Goal: Task Accomplishment & Management: Use online tool/utility

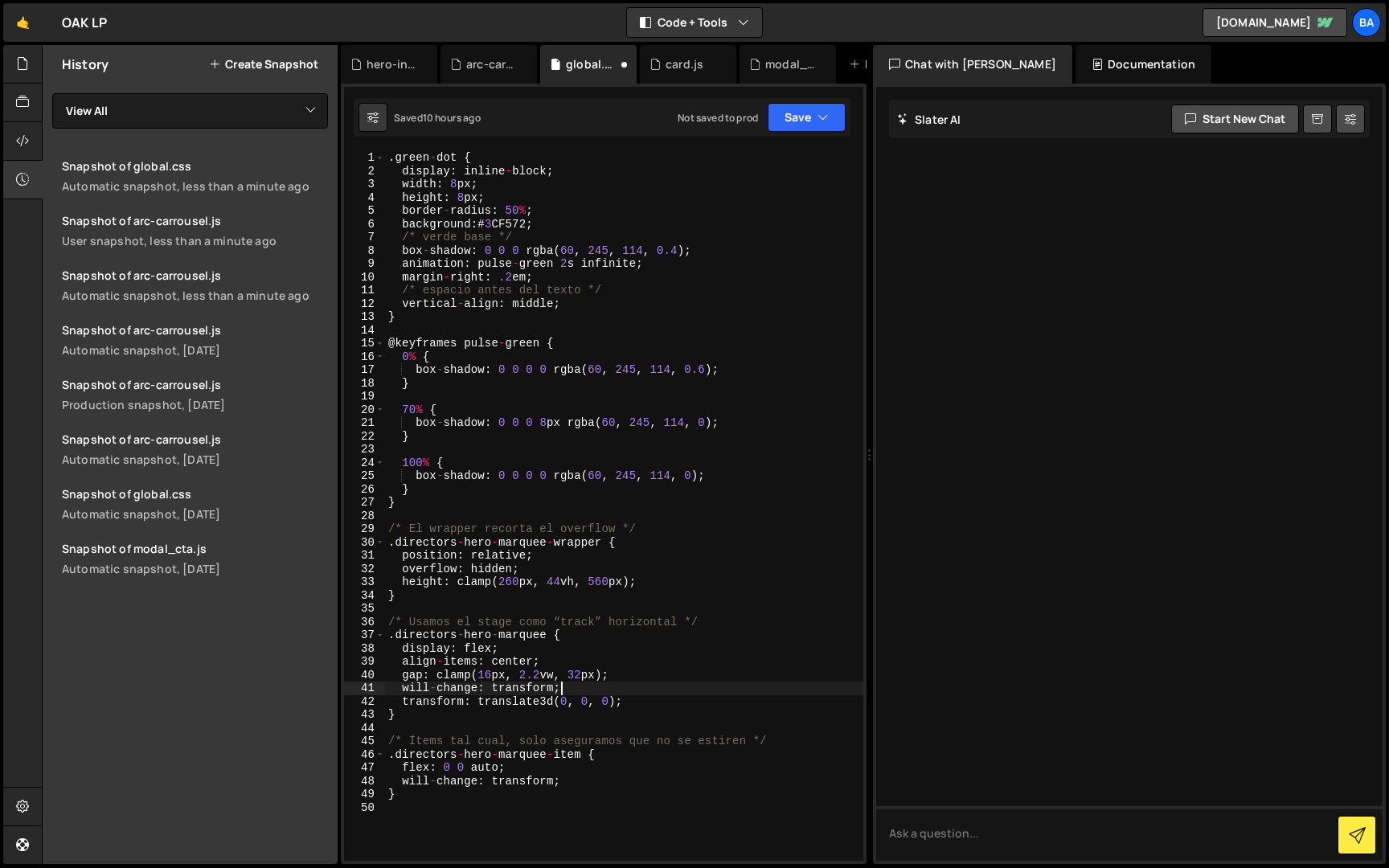
scroll to position [0, 73]
click at [29, 100] on icon at bounding box center [22, 101] width 13 height 18
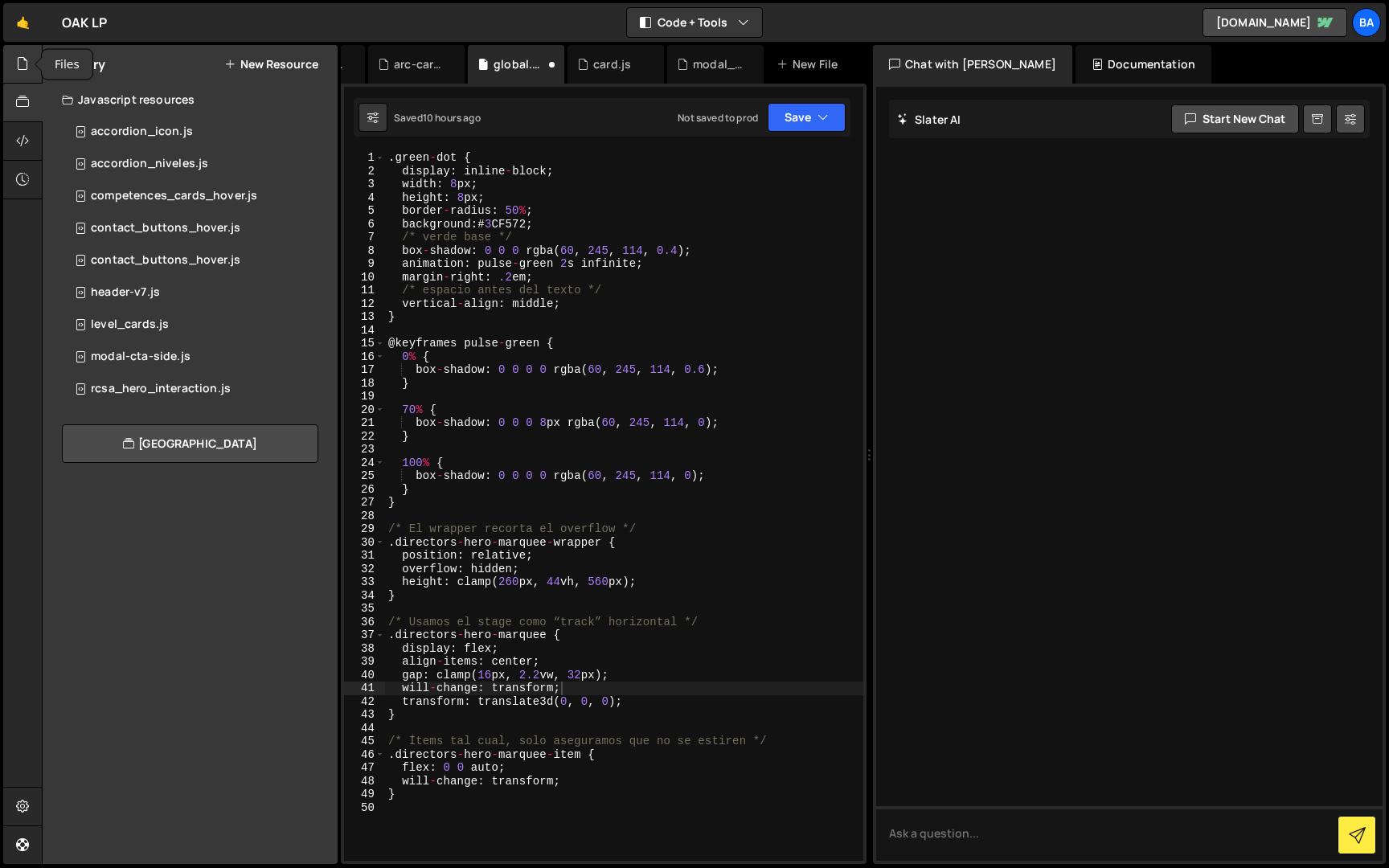
click at [24, 73] on icon at bounding box center [22, 63] width 13 height 18
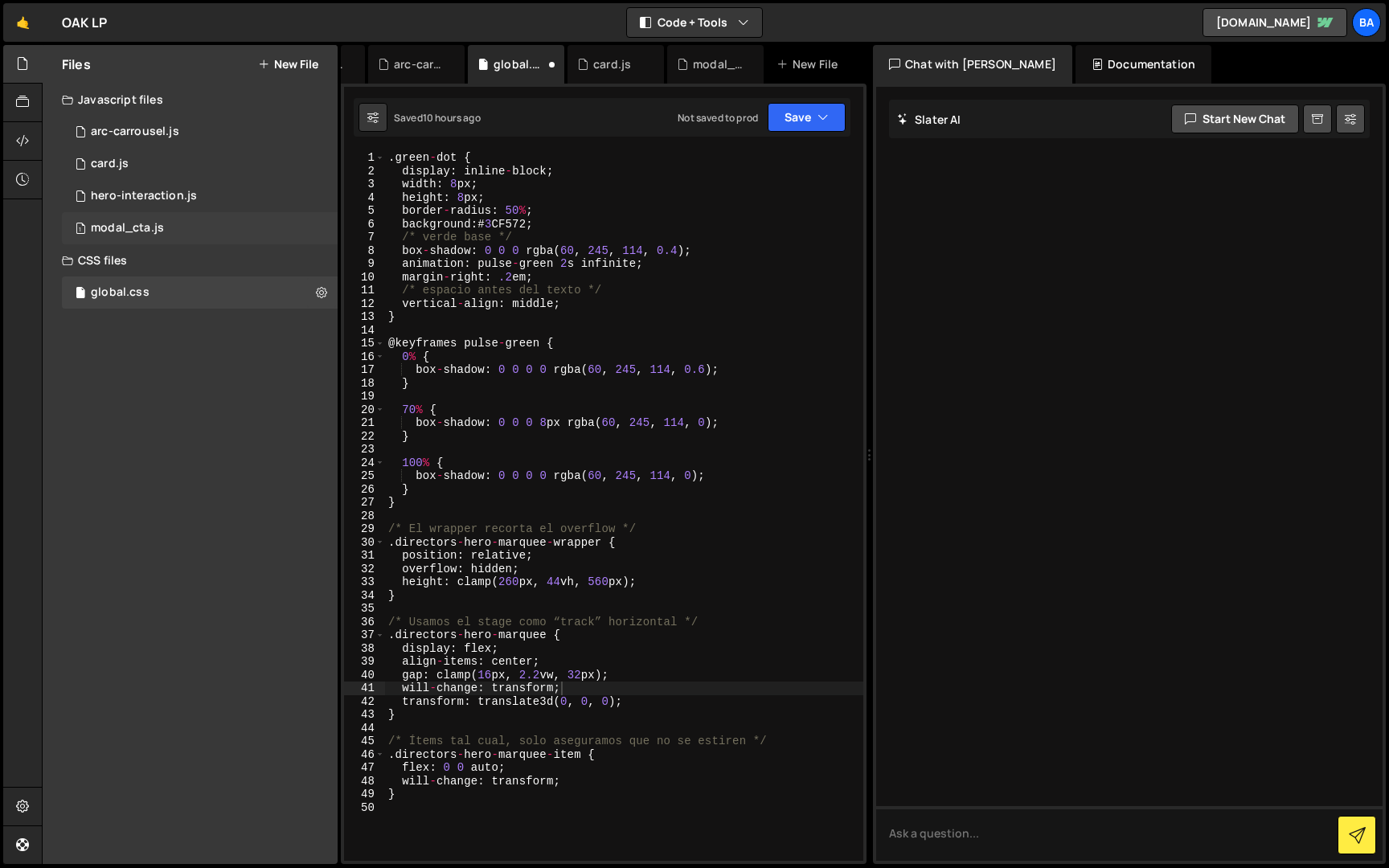
click at [271, 226] on div "1 modal_cta.js 0" at bounding box center [199, 228] width 276 height 32
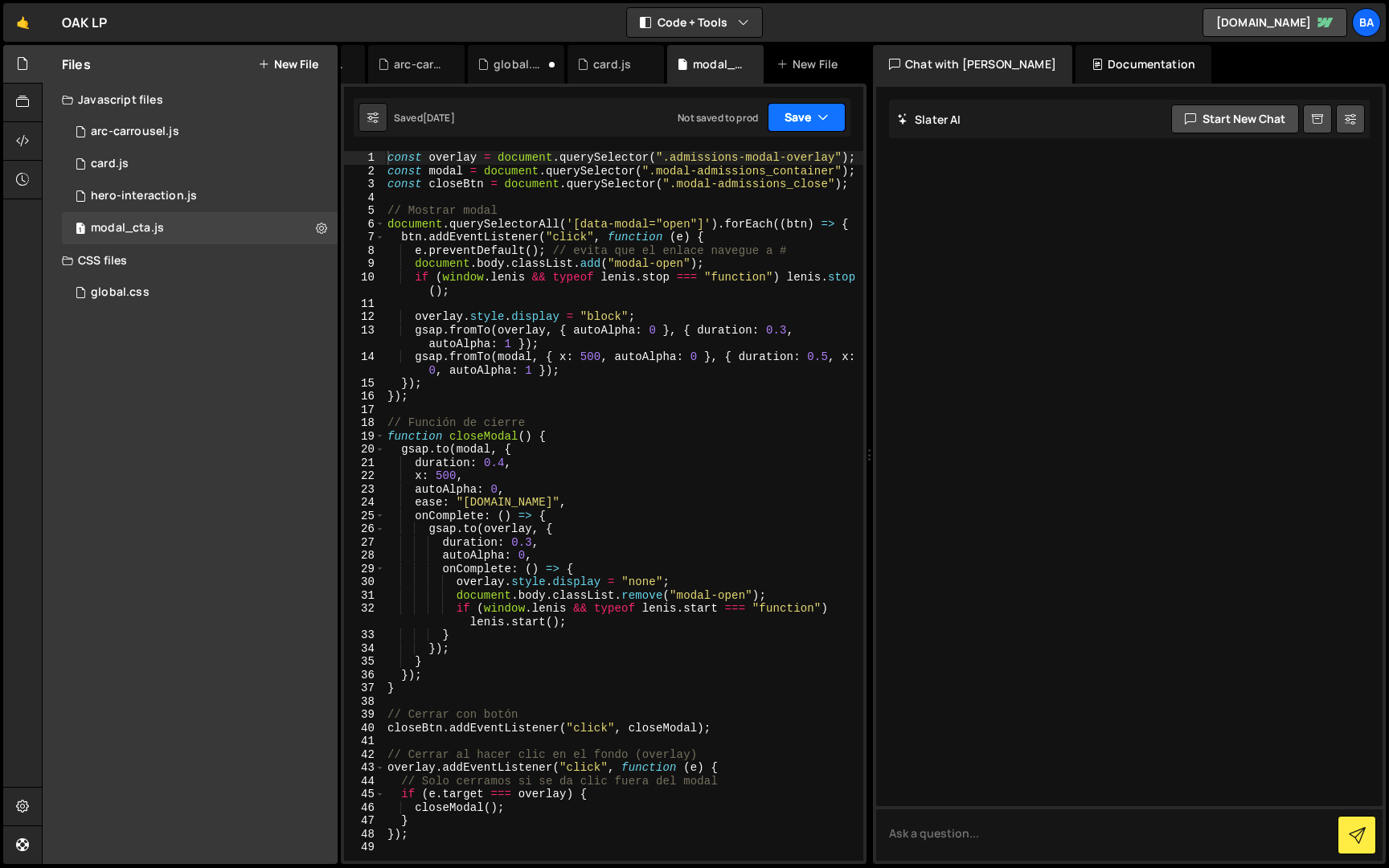
click at [806, 122] on button "Save" at bounding box center [806, 117] width 78 height 29
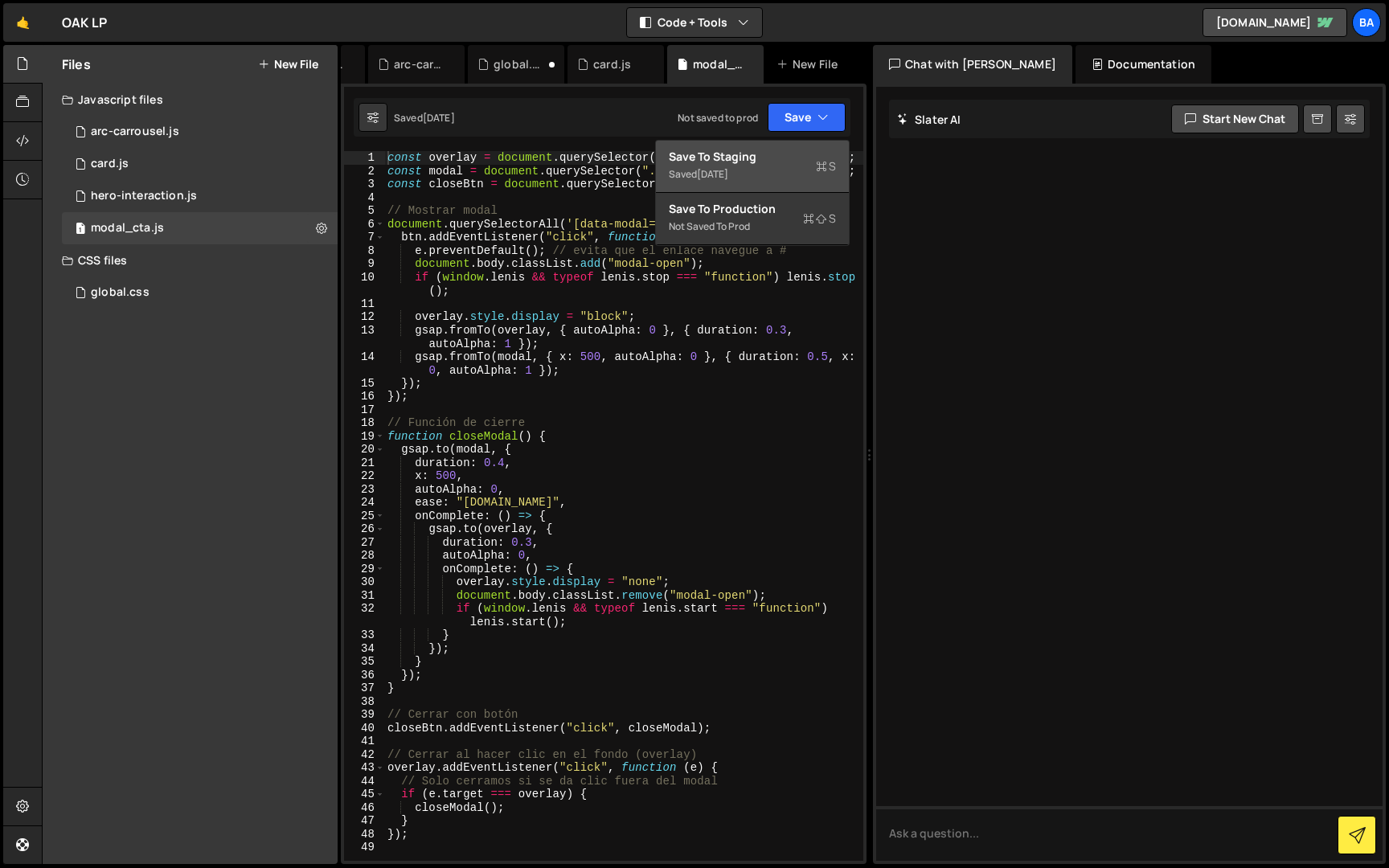
click at [771, 157] on div "Save to Staging S" at bounding box center [752, 156] width 167 height 16
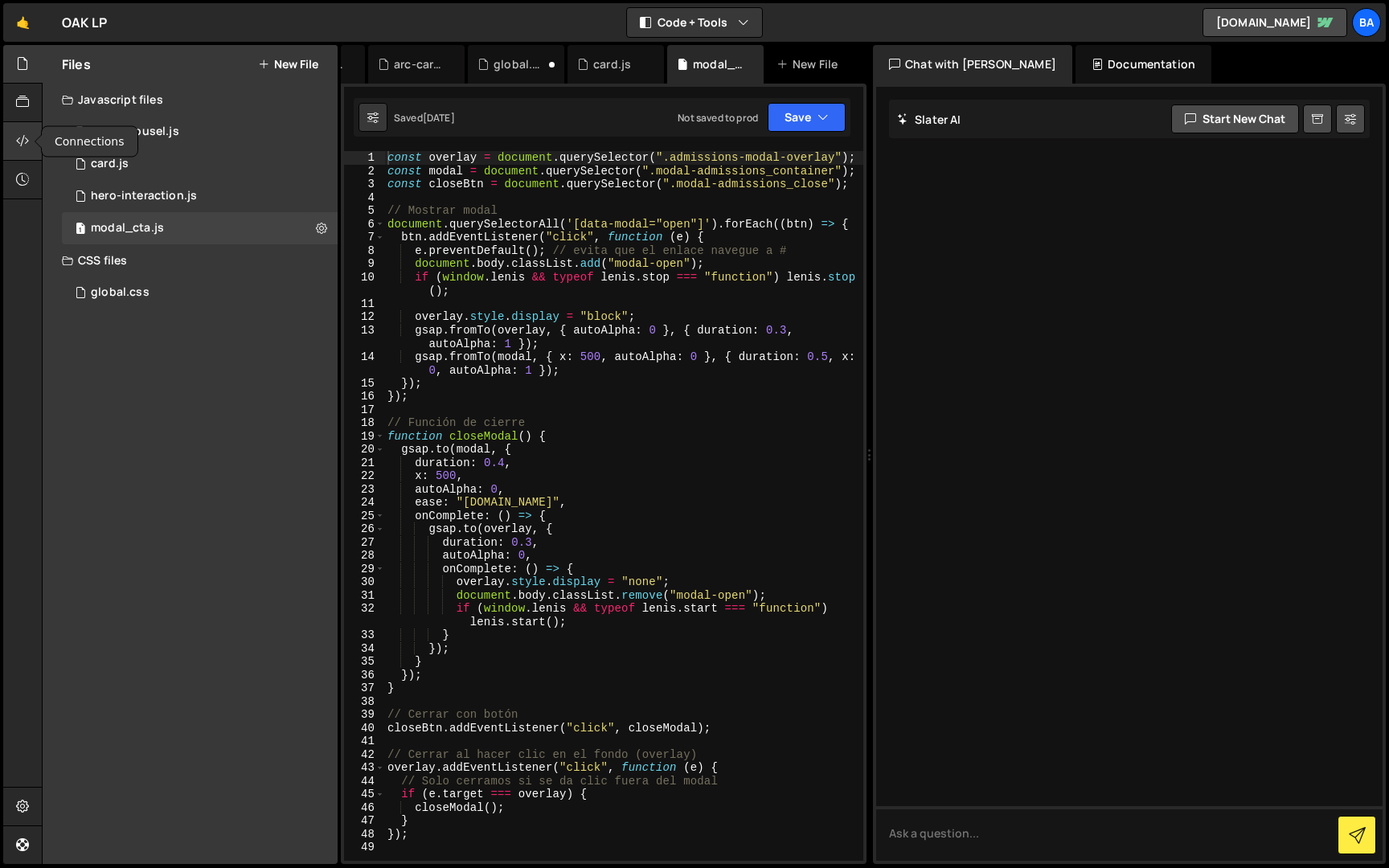
click at [24, 142] on icon at bounding box center [22, 140] width 13 height 18
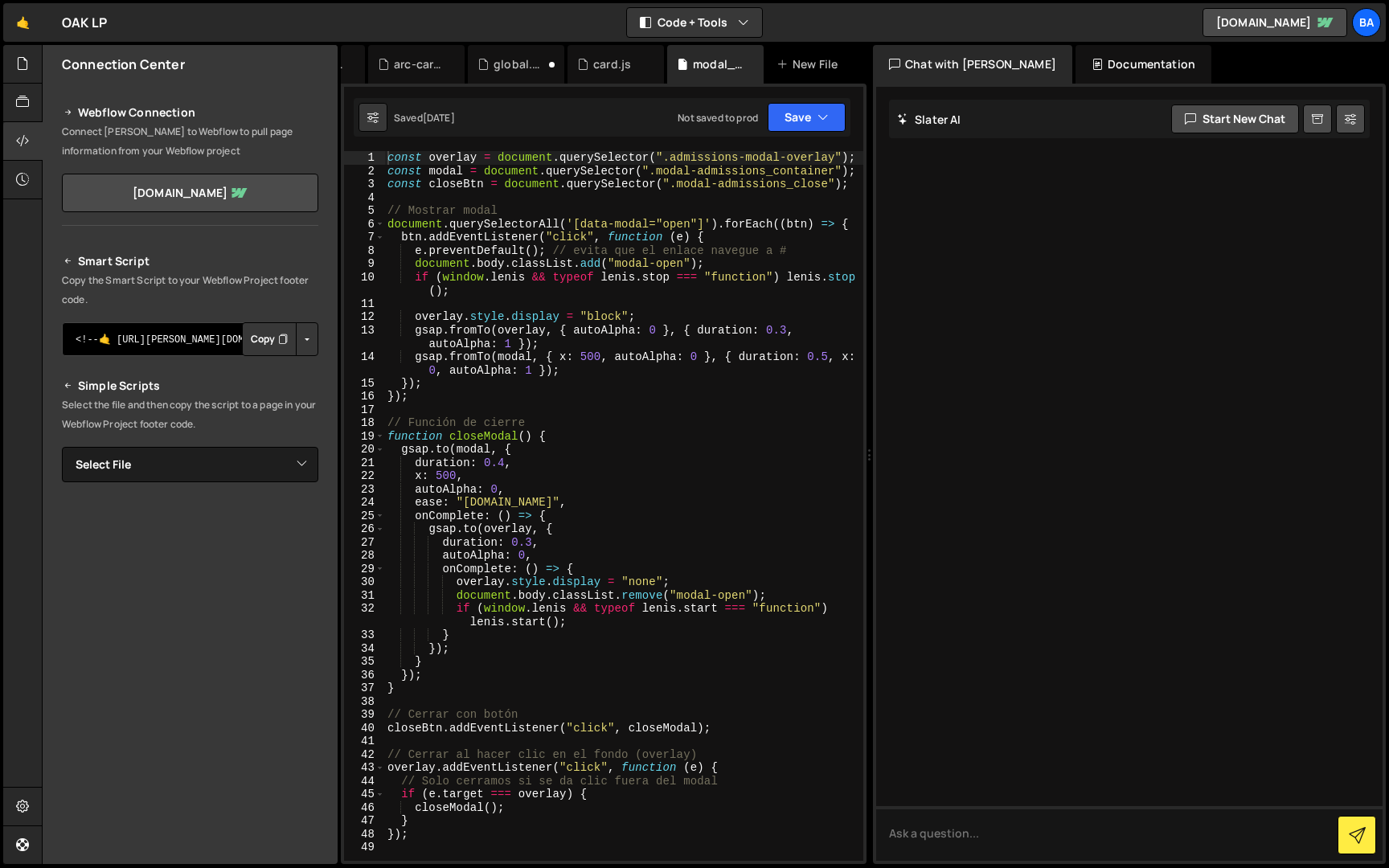
click at [170, 341] on textarea "<!--🤙 [URL][PERSON_NAME][DOMAIN_NAME]> <script>document.addEventListener("DOMCo…" at bounding box center [190, 339] width 257 height 34
click at [31, 112] on div at bounding box center [23, 103] width 40 height 39
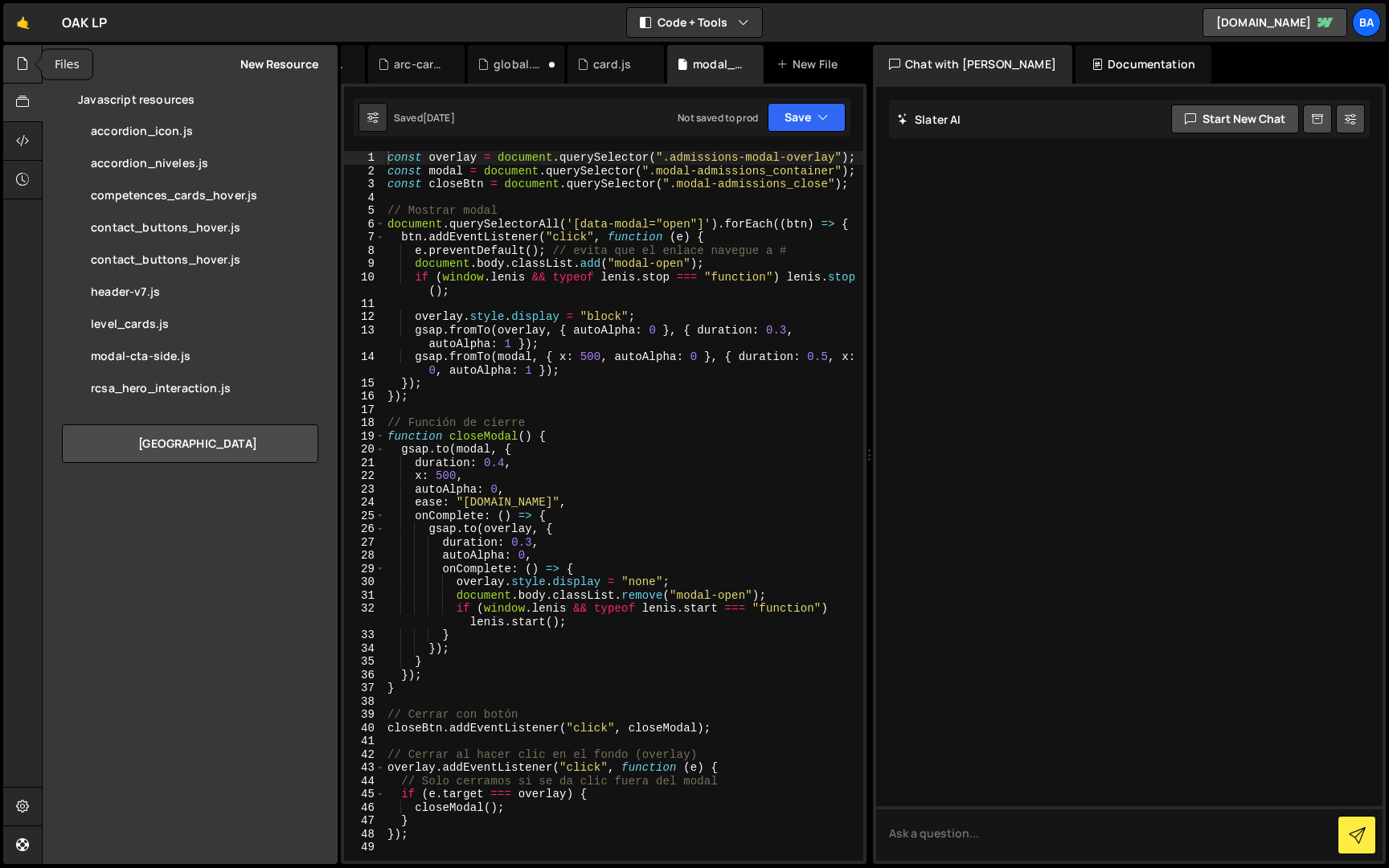
click at [28, 70] on icon at bounding box center [22, 63] width 13 height 18
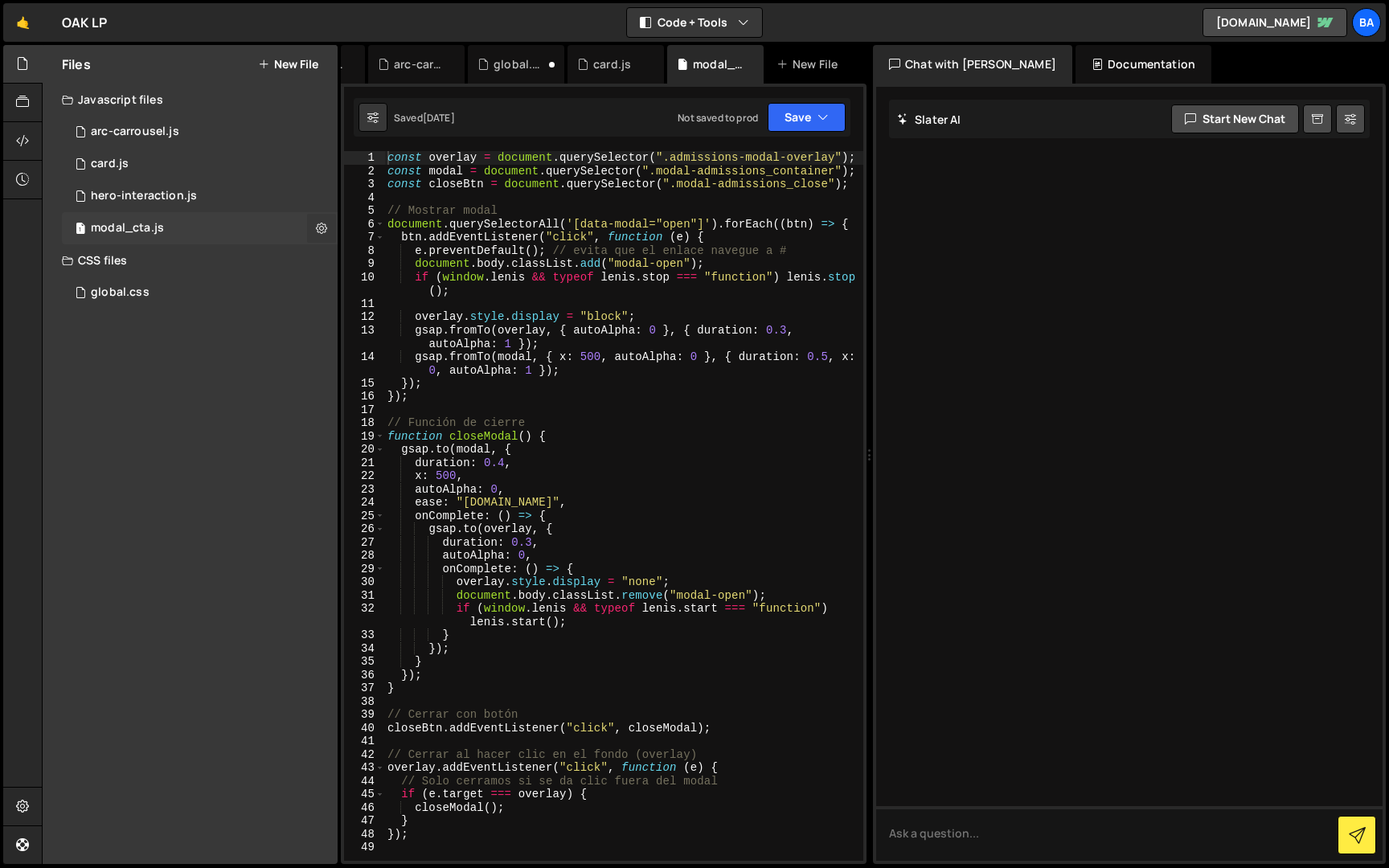
click at [323, 228] on icon at bounding box center [321, 228] width 11 height 15
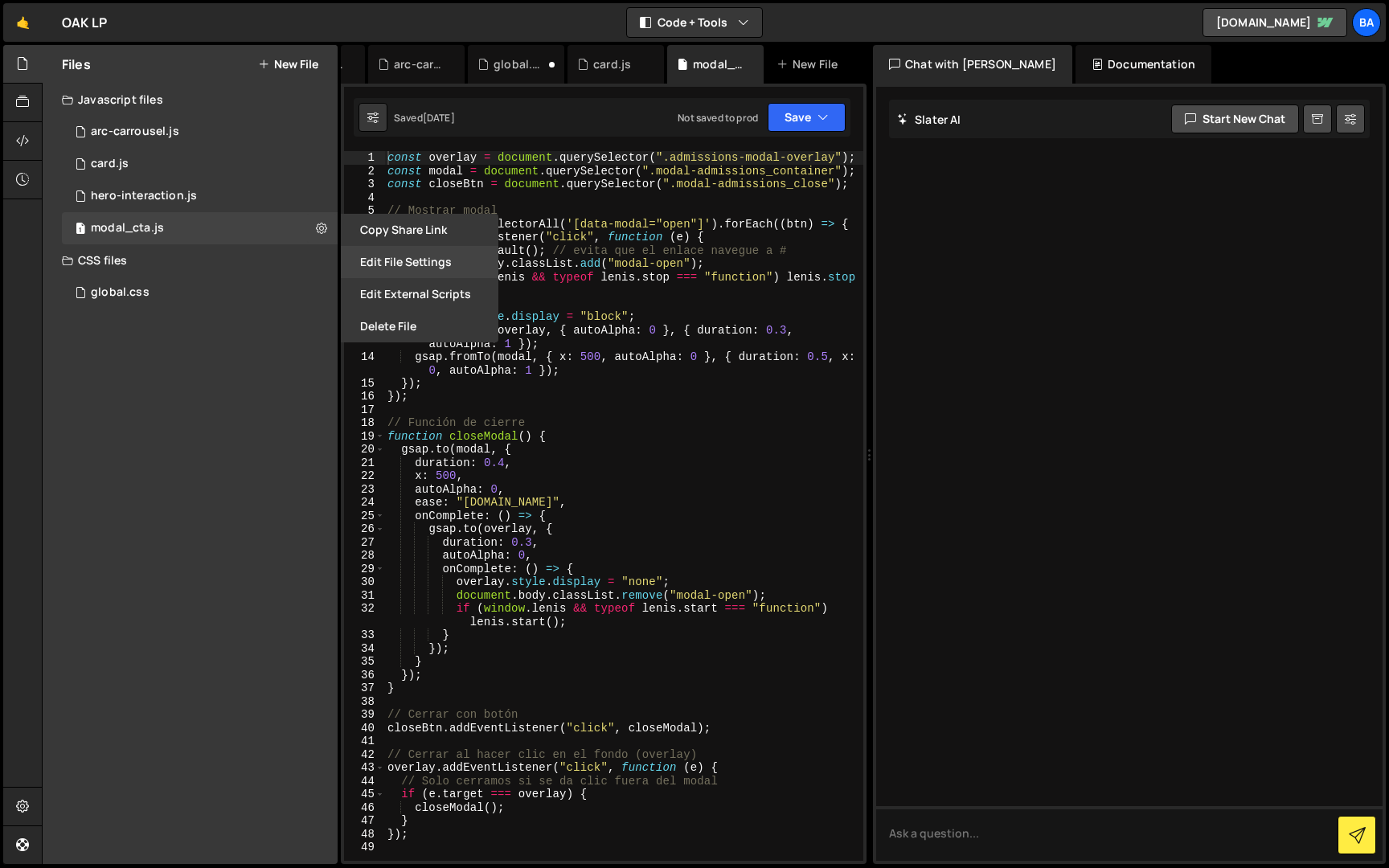
click at [389, 254] on button "Edit File Settings" at bounding box center [420, 262] width 158 height 32
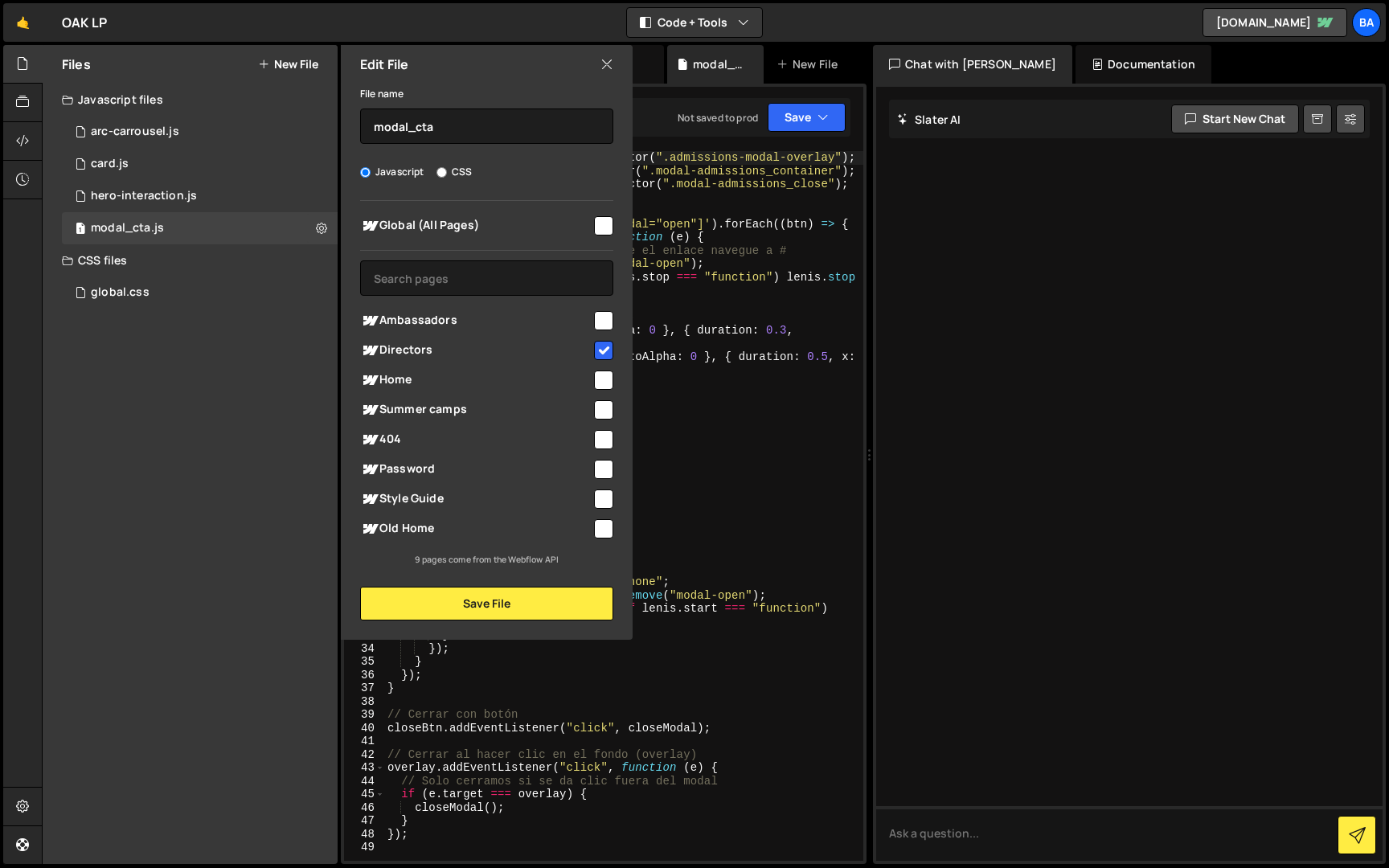
click at [599, 350] on input "checkbox" at bounding box center [603, 350] width 19 height 19
checkbox input "false"
click at [29, 143] on div at bounding box center [23, 142] width 40 height 39
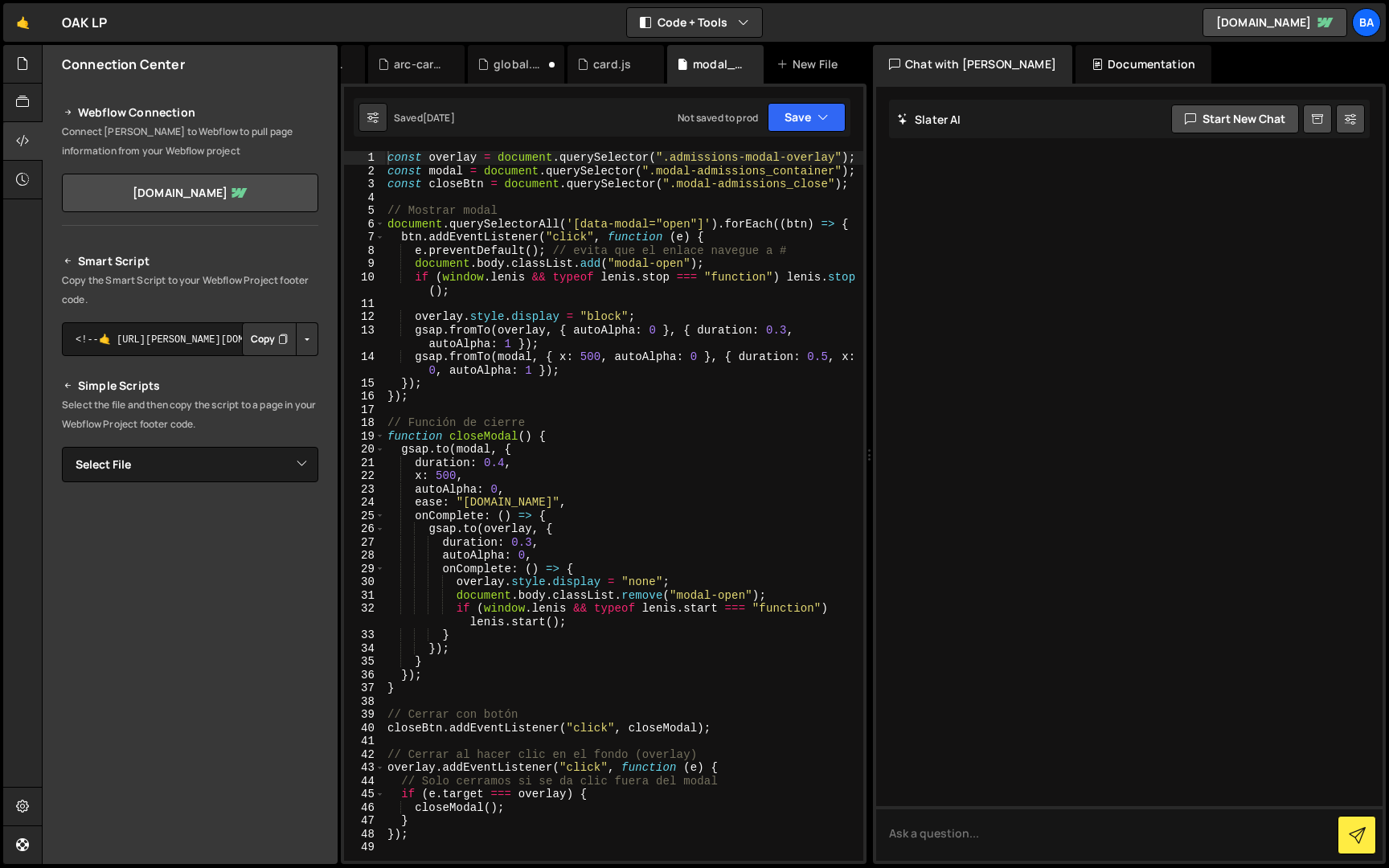
click at [67, 260] on icon at bounding box center [68, 261] width 11 height 19
click at [29, 177] on div at bounding box center [23, 180] width 40 height 39
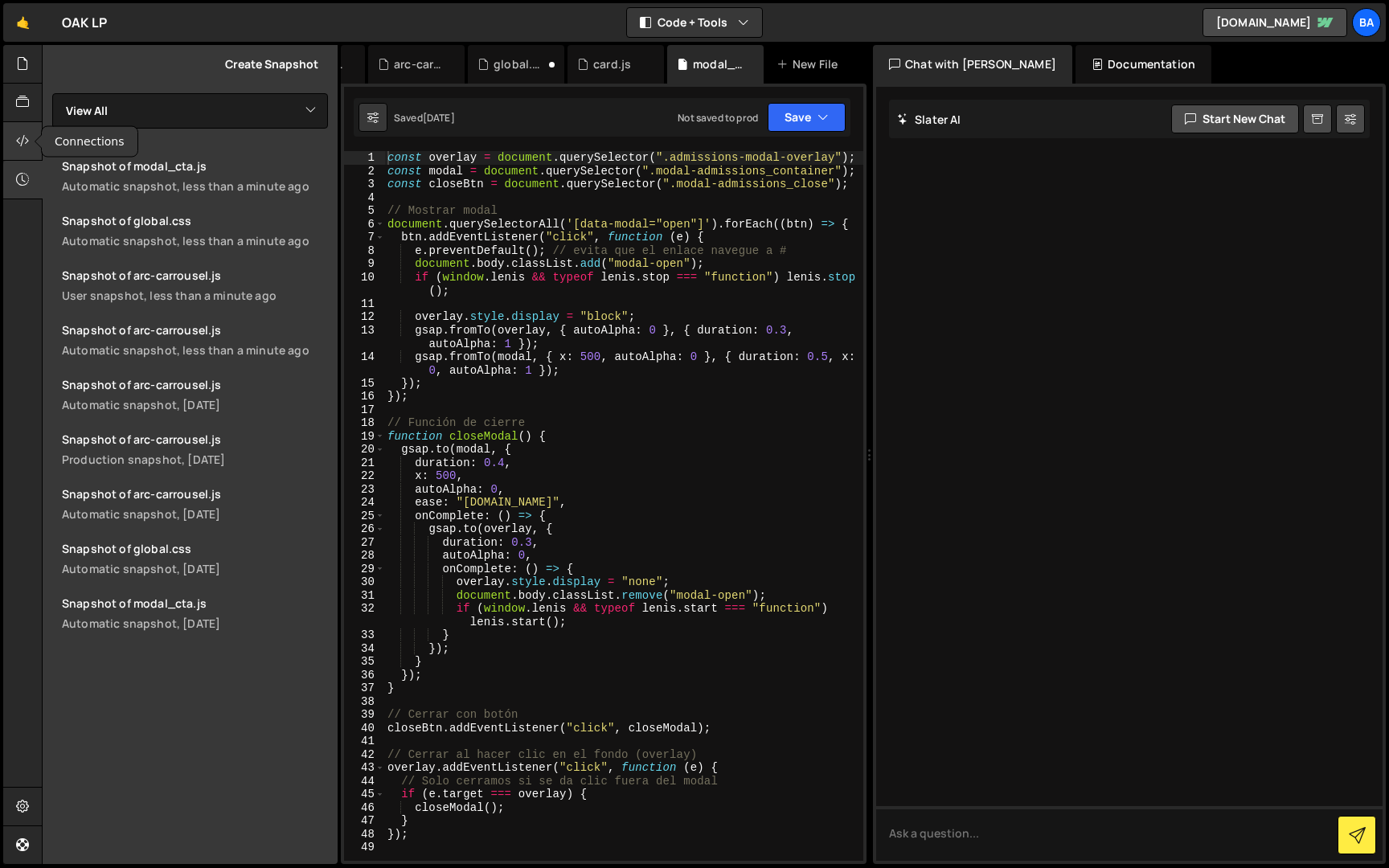
click at [24, 138] on icon at bounding box center [22, 140] width 13 height 18
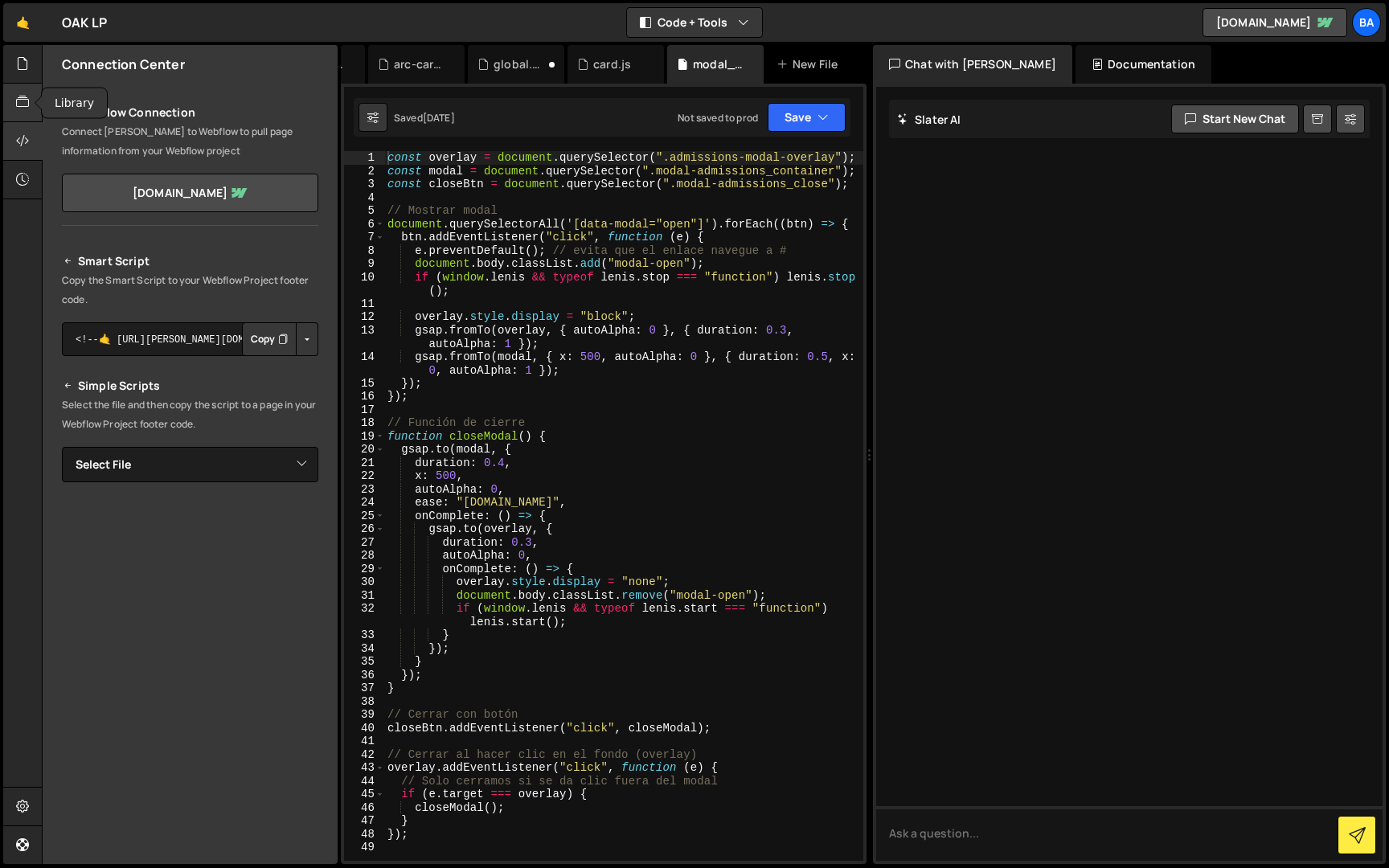
click at [24, 102] on icon at bounding box center [22, 101] width 13 height 18
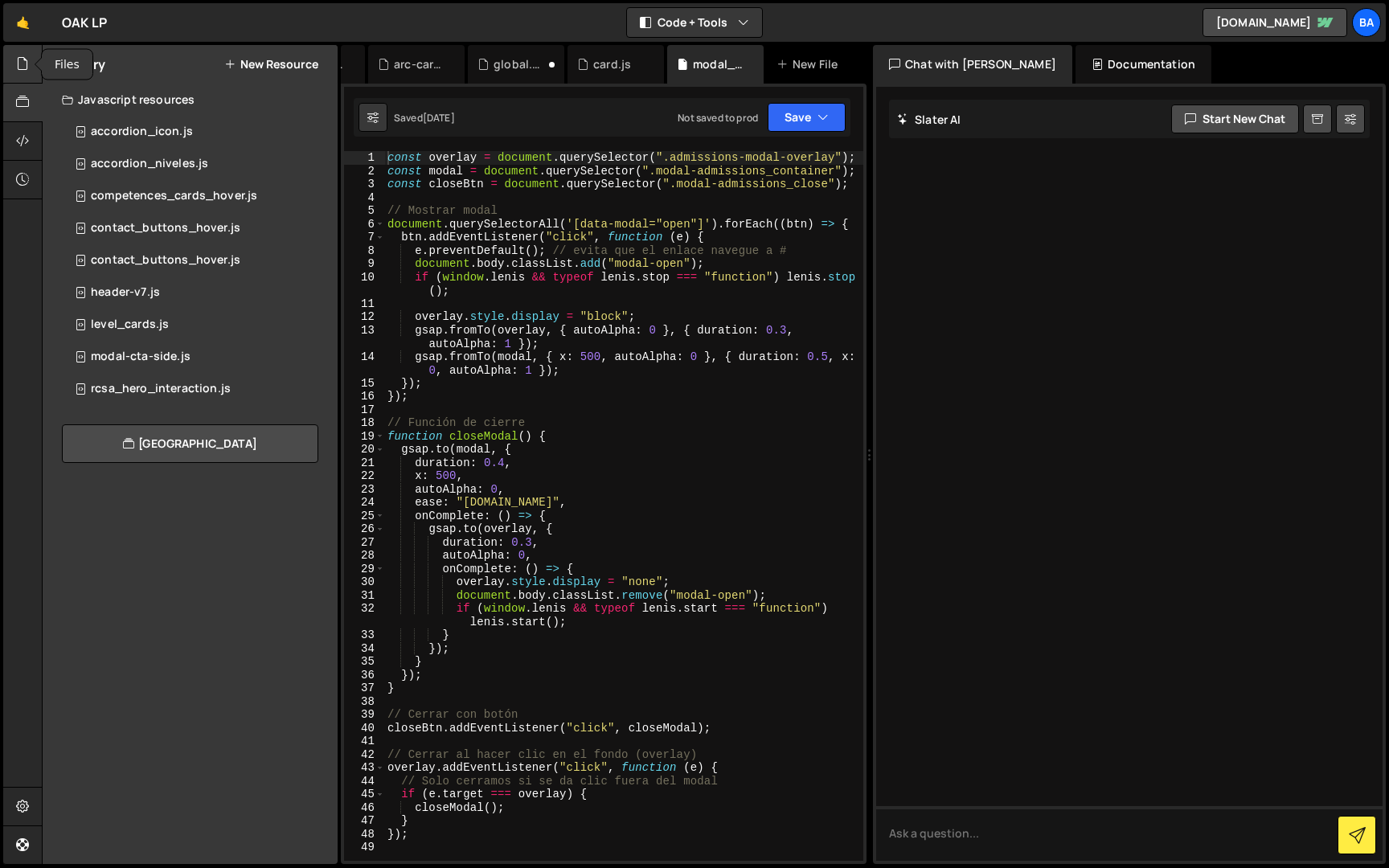
click at [22, 75] on div at bounding box center [23, 64] width 40 height 39
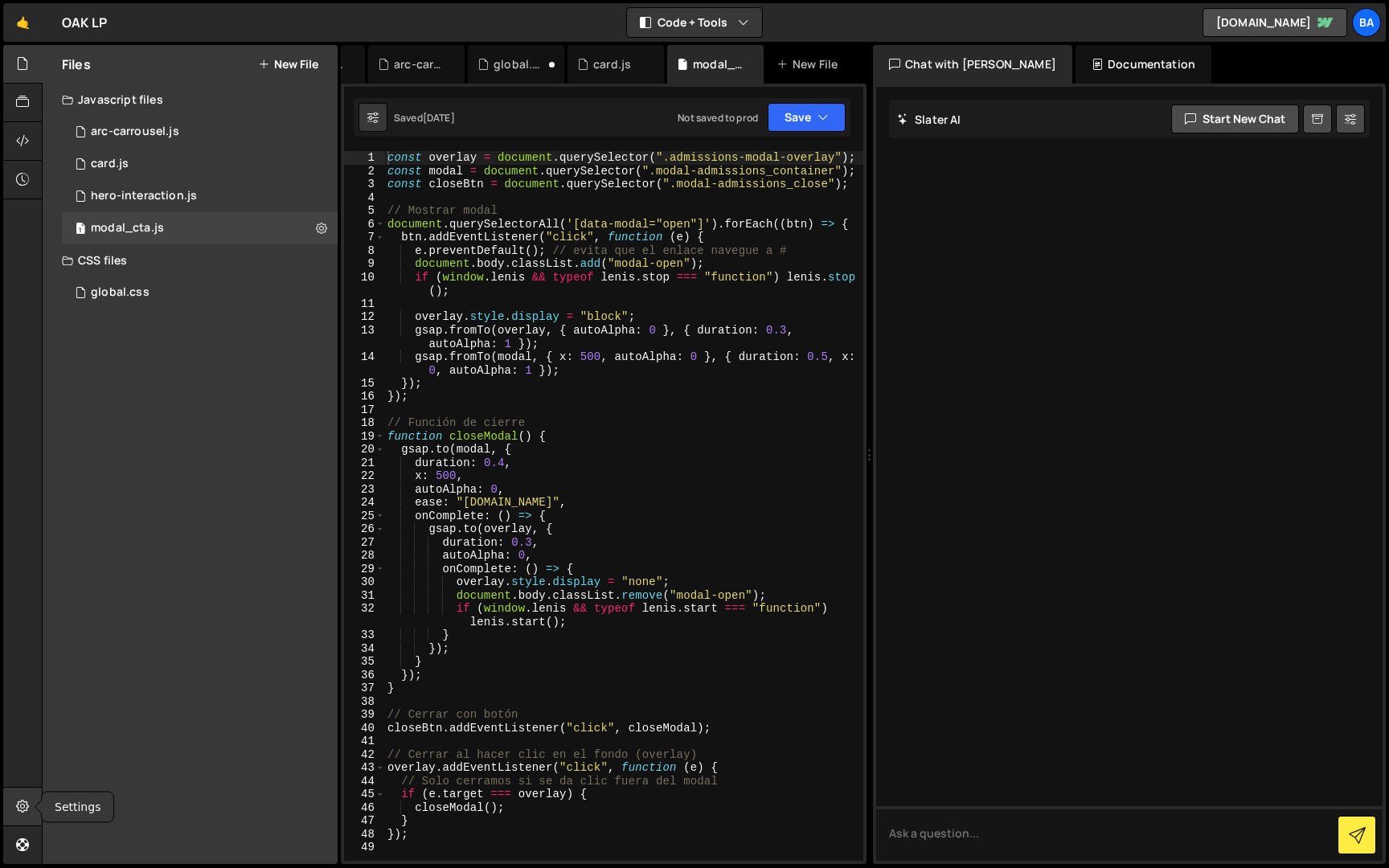
click at [22, 802] on icon at bounding box center [22, 806] width 13 height 18
select select "project"
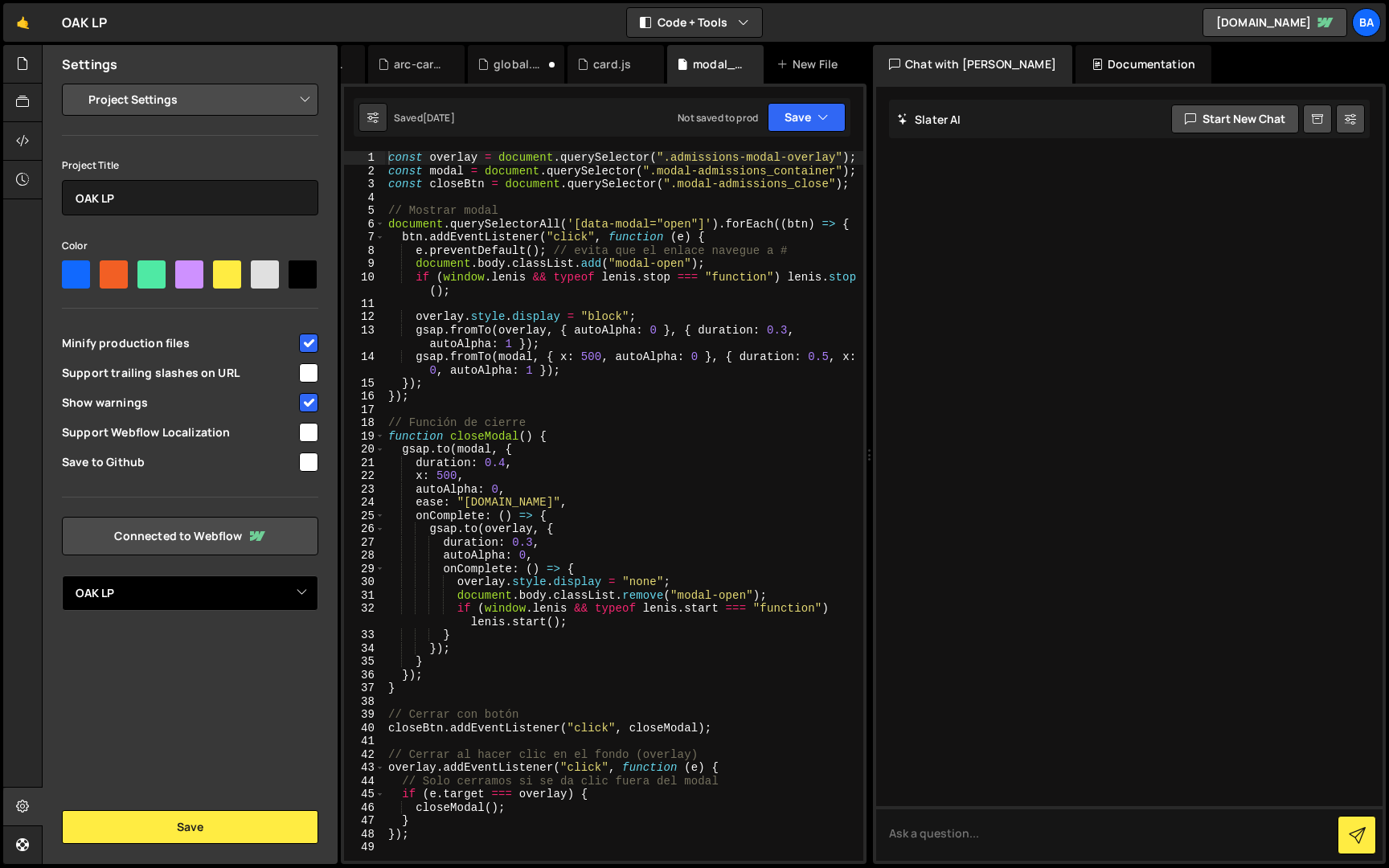
click at [105, 590] on select "Select Project OAK LP" at bounding box center [190, 594] width 257 height 35
click at [62, 576] on select "Select Project OAK LP" at bounding box center [190, 594] width 257 height 35
click at [218, 106] on select "Project Settings Code Editor Settings Chat Settings" at bounding box center [193, 100] width 236 height 35
click at [75, 82] on select "Project Settings Code Editor Settings Chat Settings" at bounding box center [193, 100] width 236 height 35
click at [31, 106] on div at bounding box center [23, 103] width 40 height 39
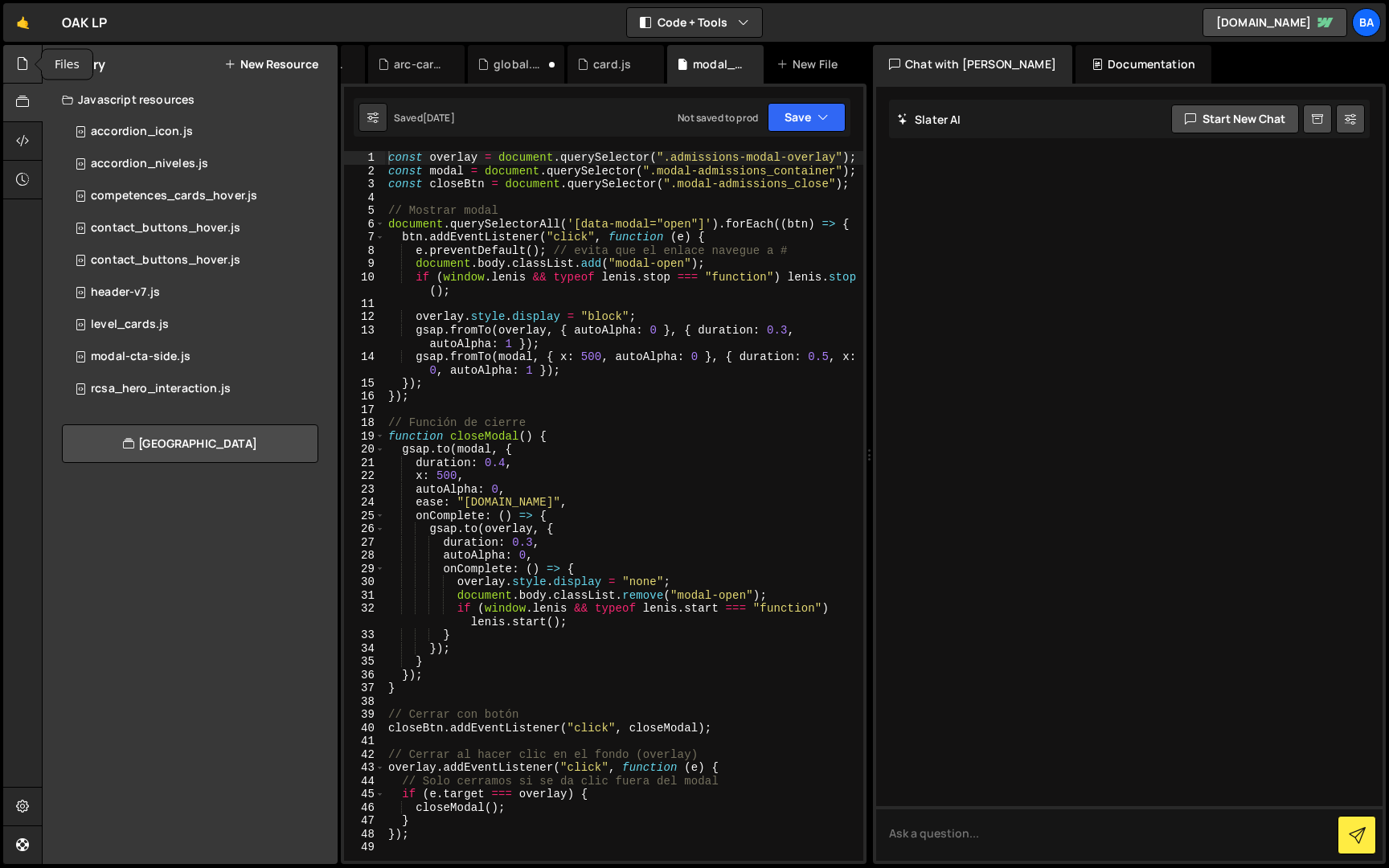
click at [22, 69] on icon at bounding box center [22, 63] width 13 height 18
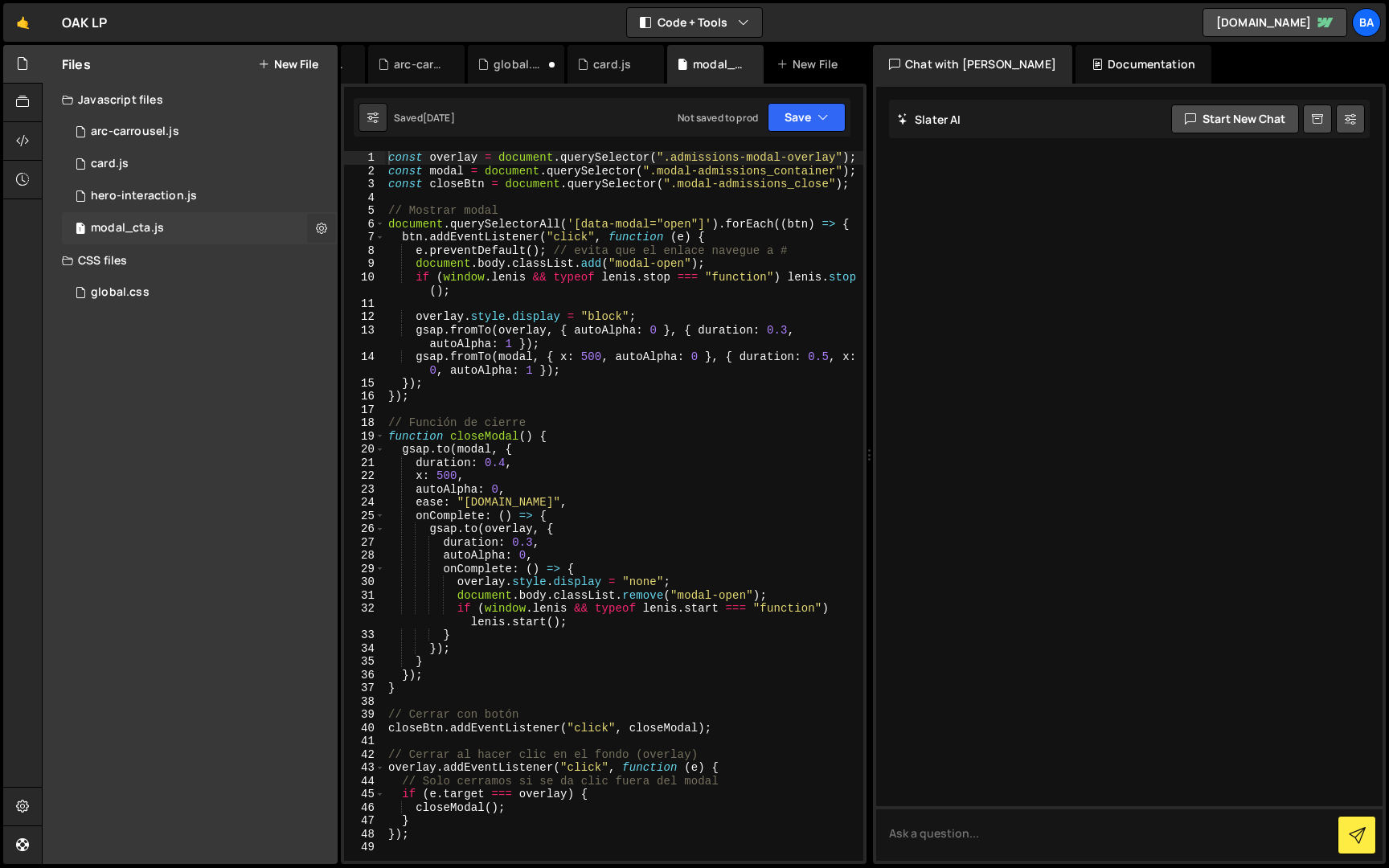
click at [317, 230] on icon at bounding box center [321, 228] width 11 height 15
click at [318, 222] on icon at bounding box center [321, 228] width 11 height 15
type input "modal_cta"
radio input "true"
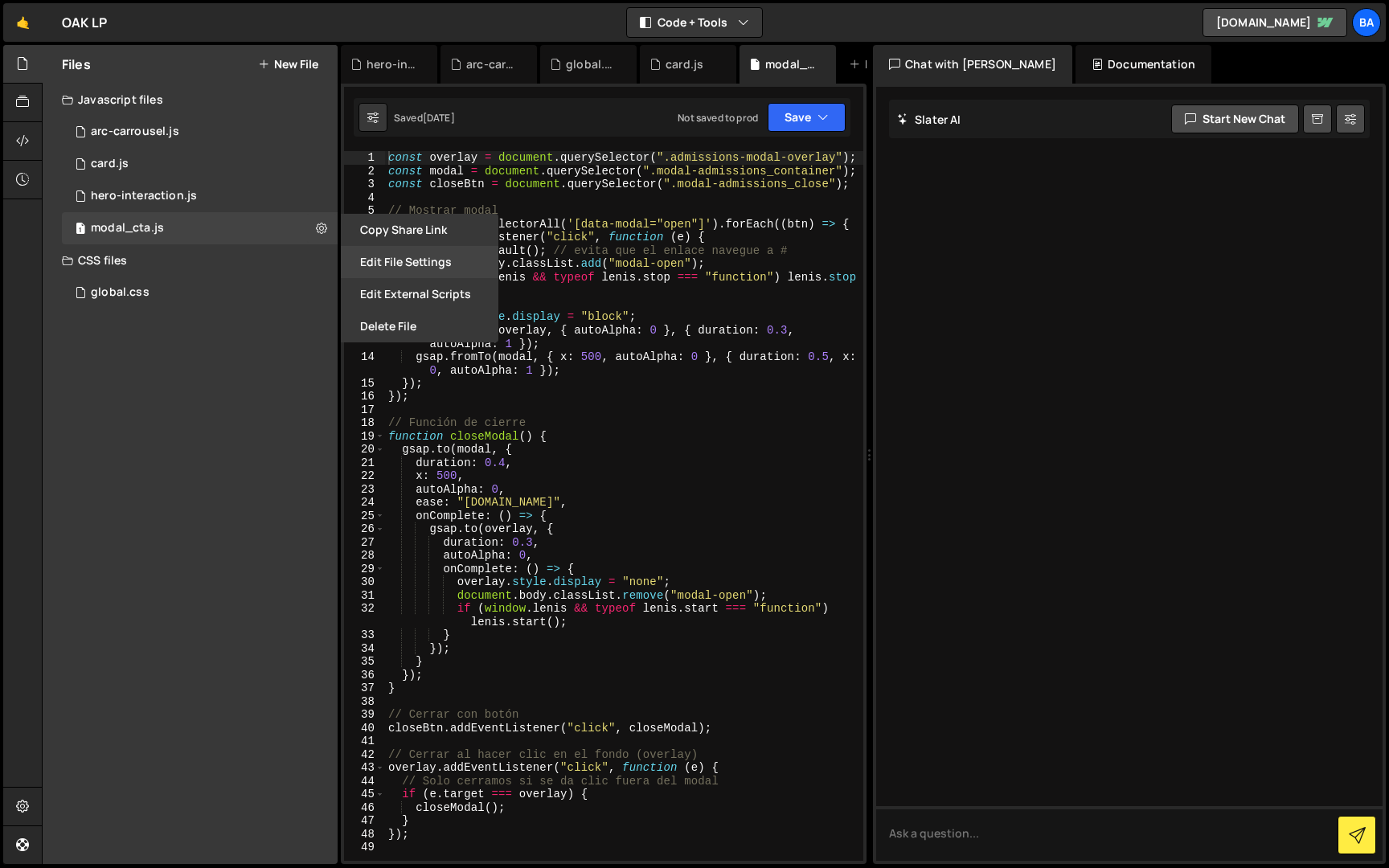
click at [380, 259] on button "Edit File Settings" at bounding box center [420, 262] width 158 height 32
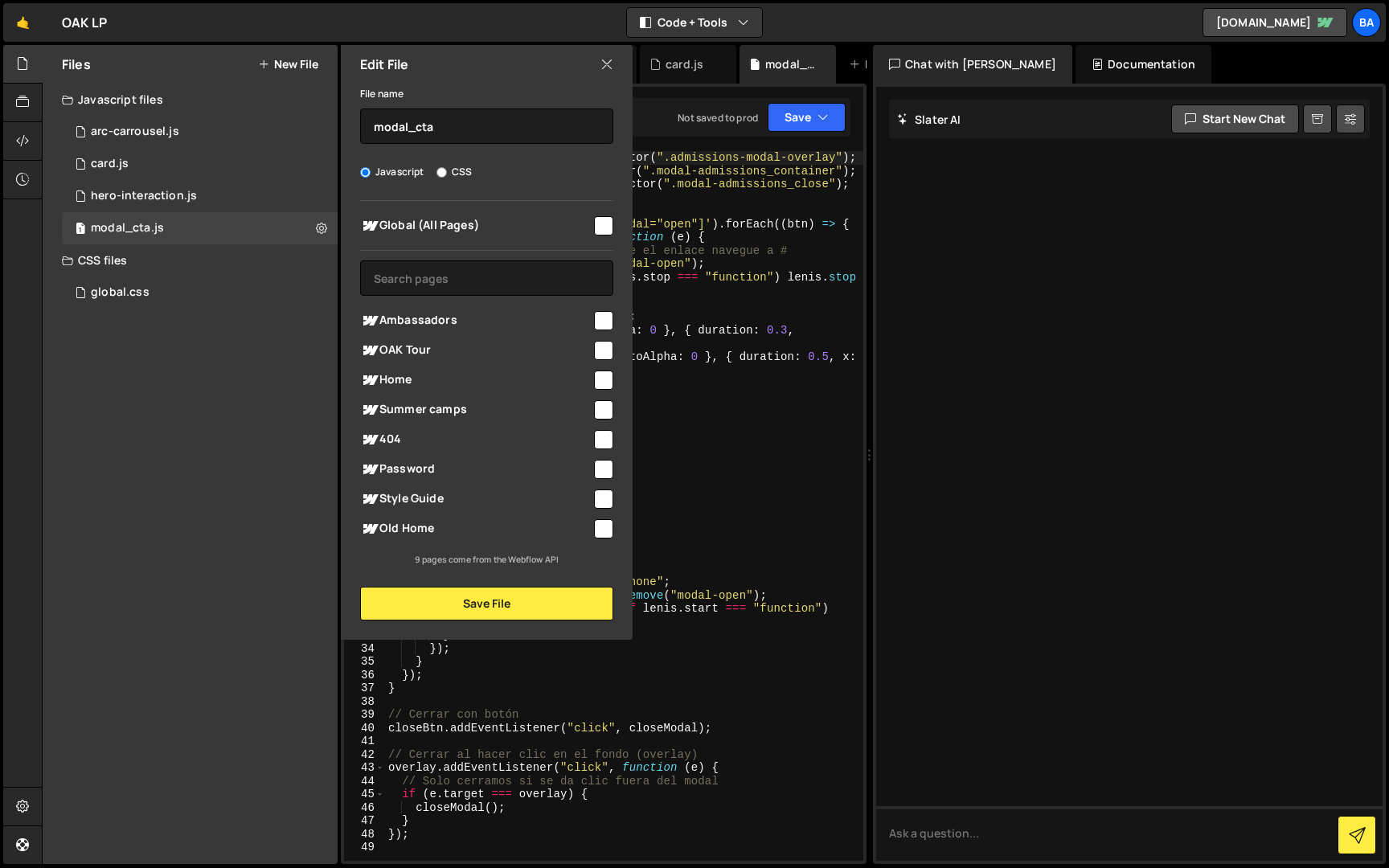
click at [604, 350] on input "checkbox" at bounding box center [603, 350] width 19 height 19
click at [502, 605] on button "Save File" at bounding box center [486, 604] width 253 height 34
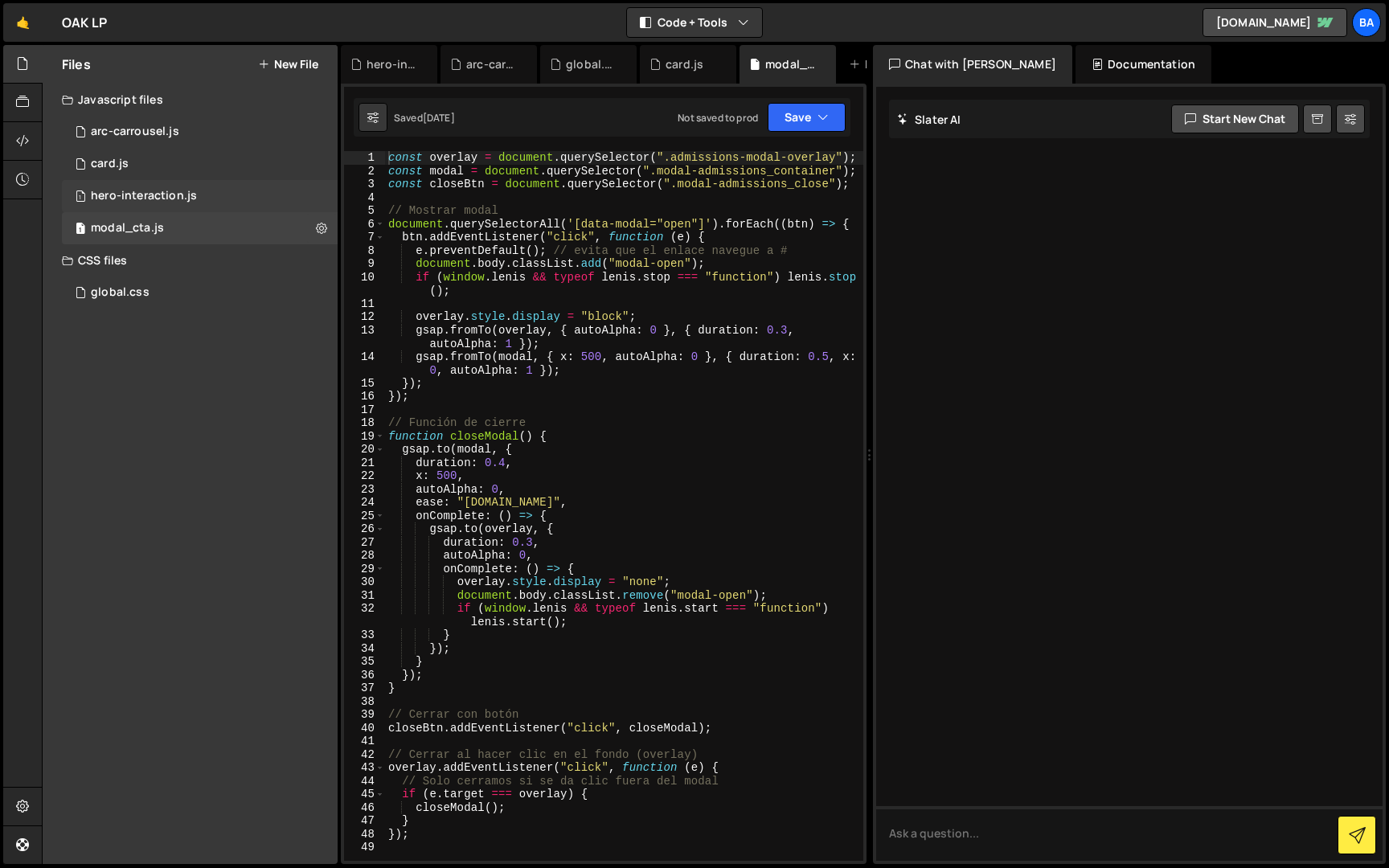
click at [319, 194] on div "1 hero-interaction.js 0" at bounding box center [199, 196] width 276 height 32
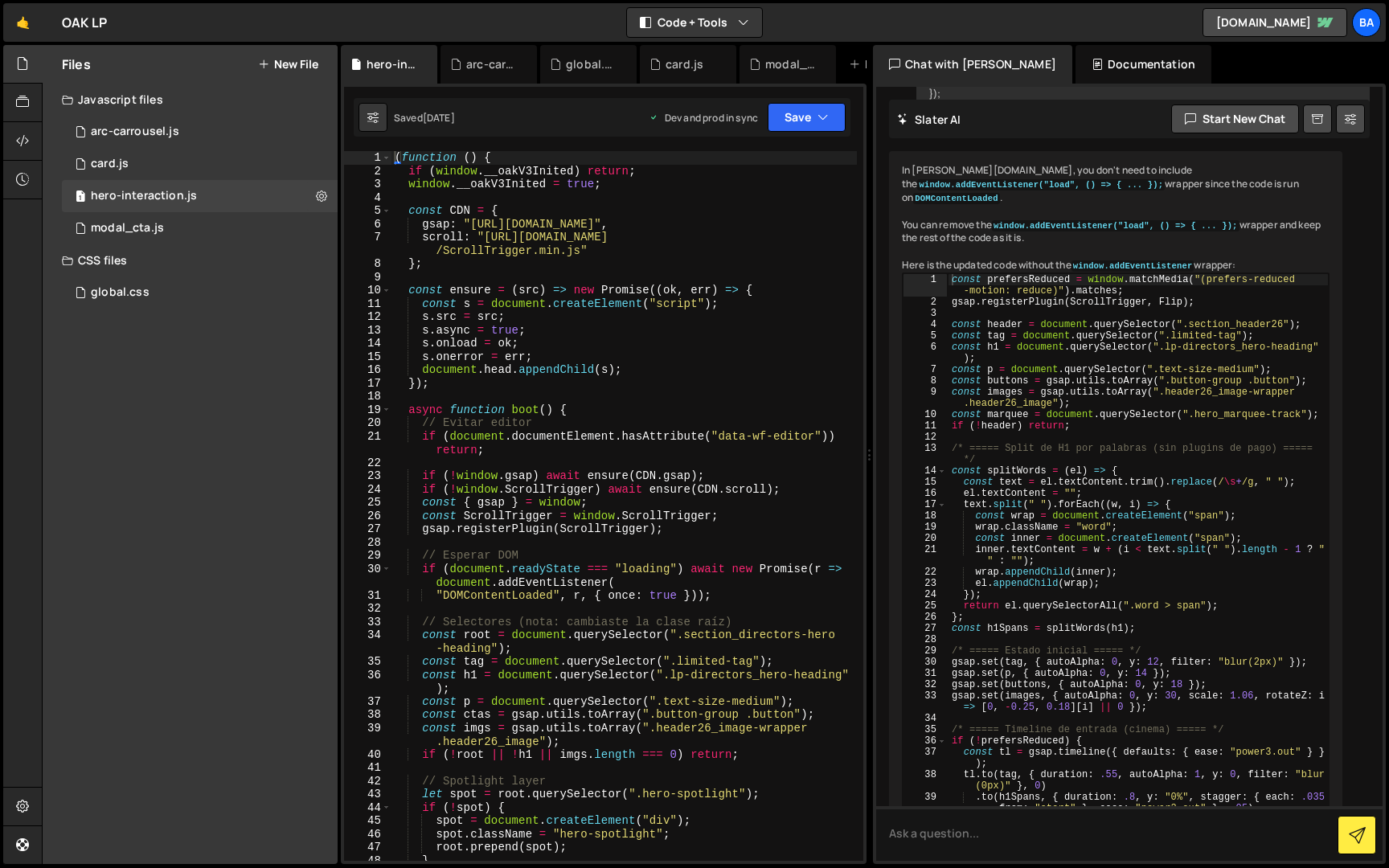
scroll to position [2037, 0]
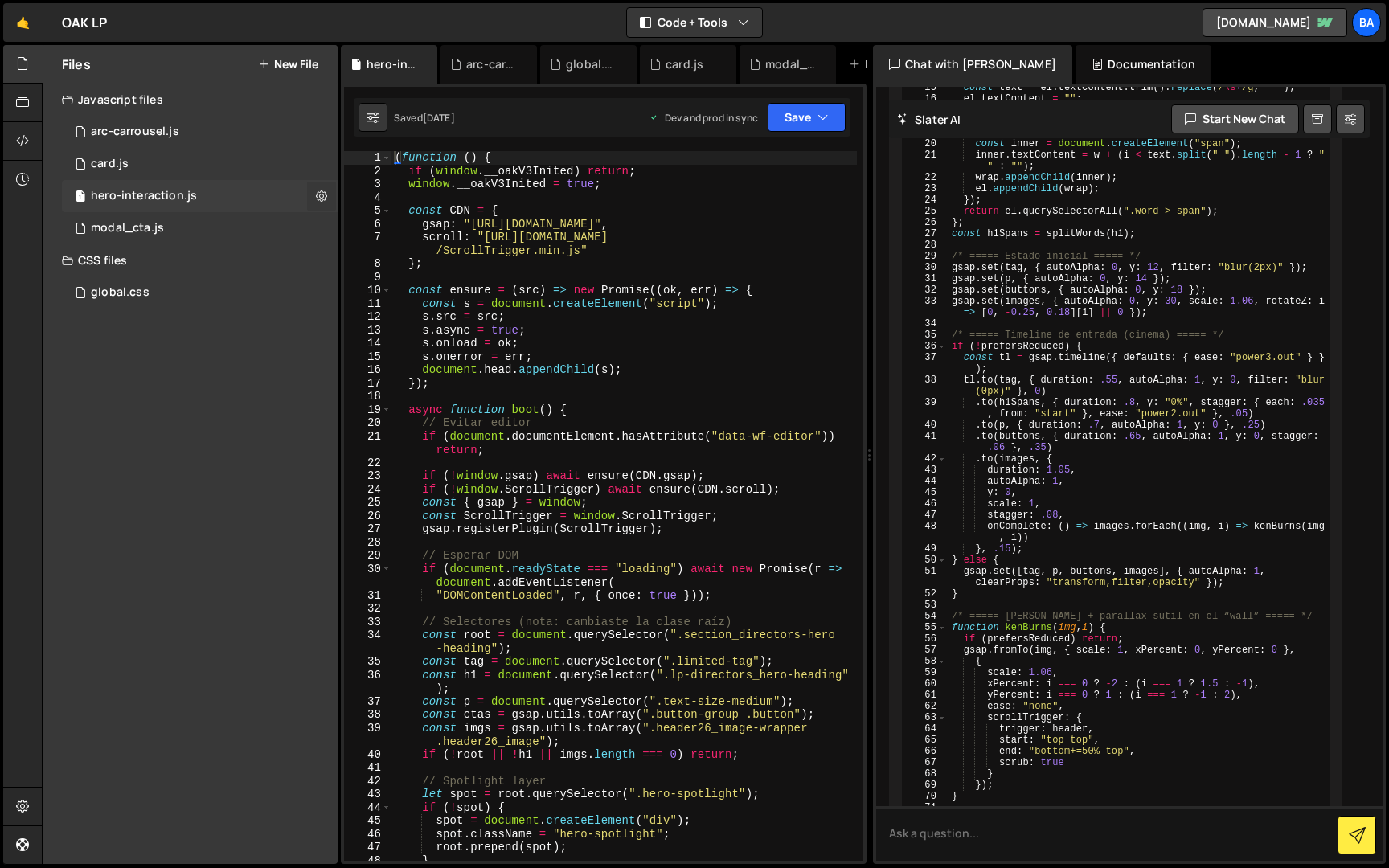
click at [318, 192] on icon at bounding box center [321, 196] width 11 height 15
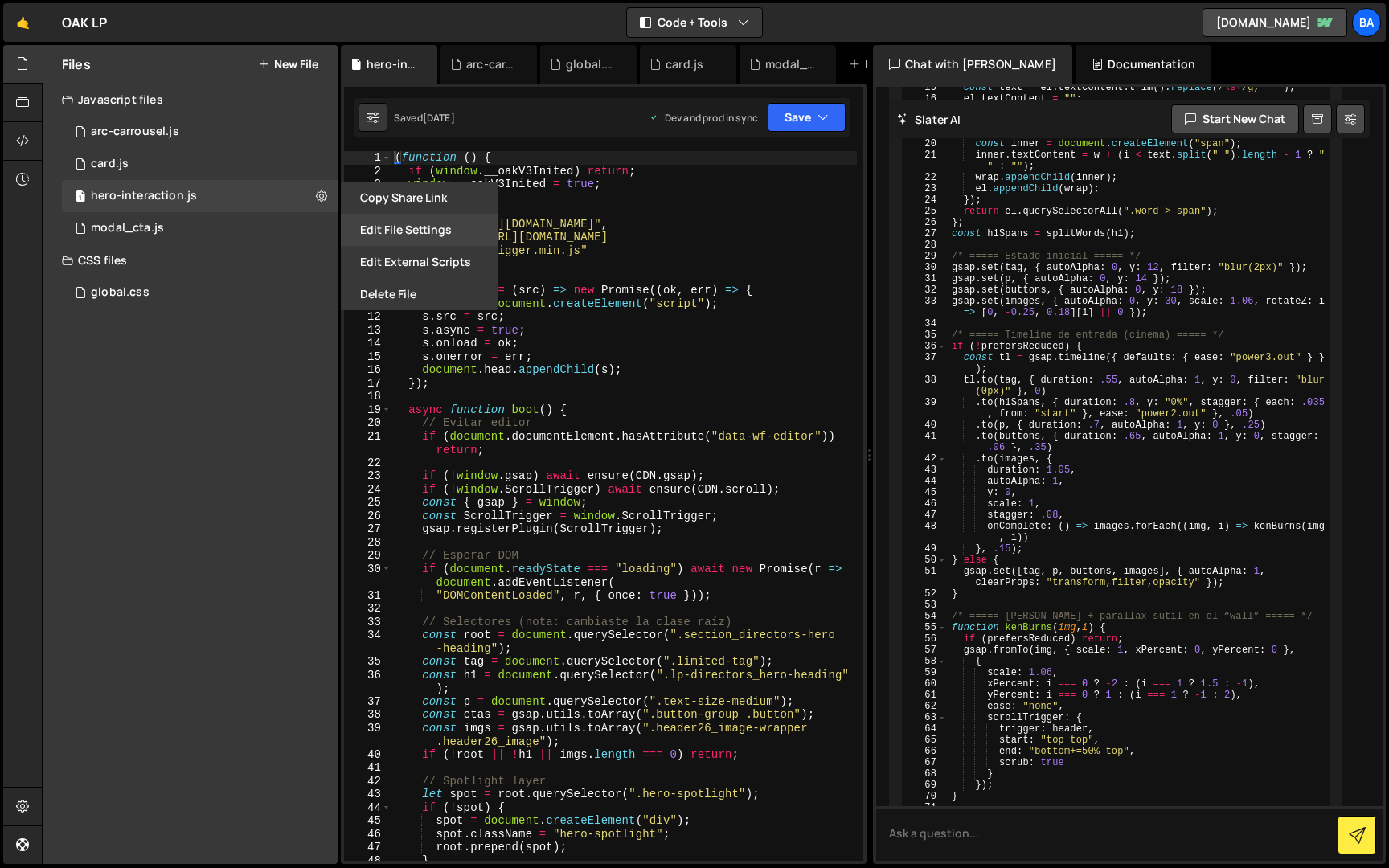
click at [376, 225] on button "Edit File Settings" at bounding box center [420, 230] width 158 height 32
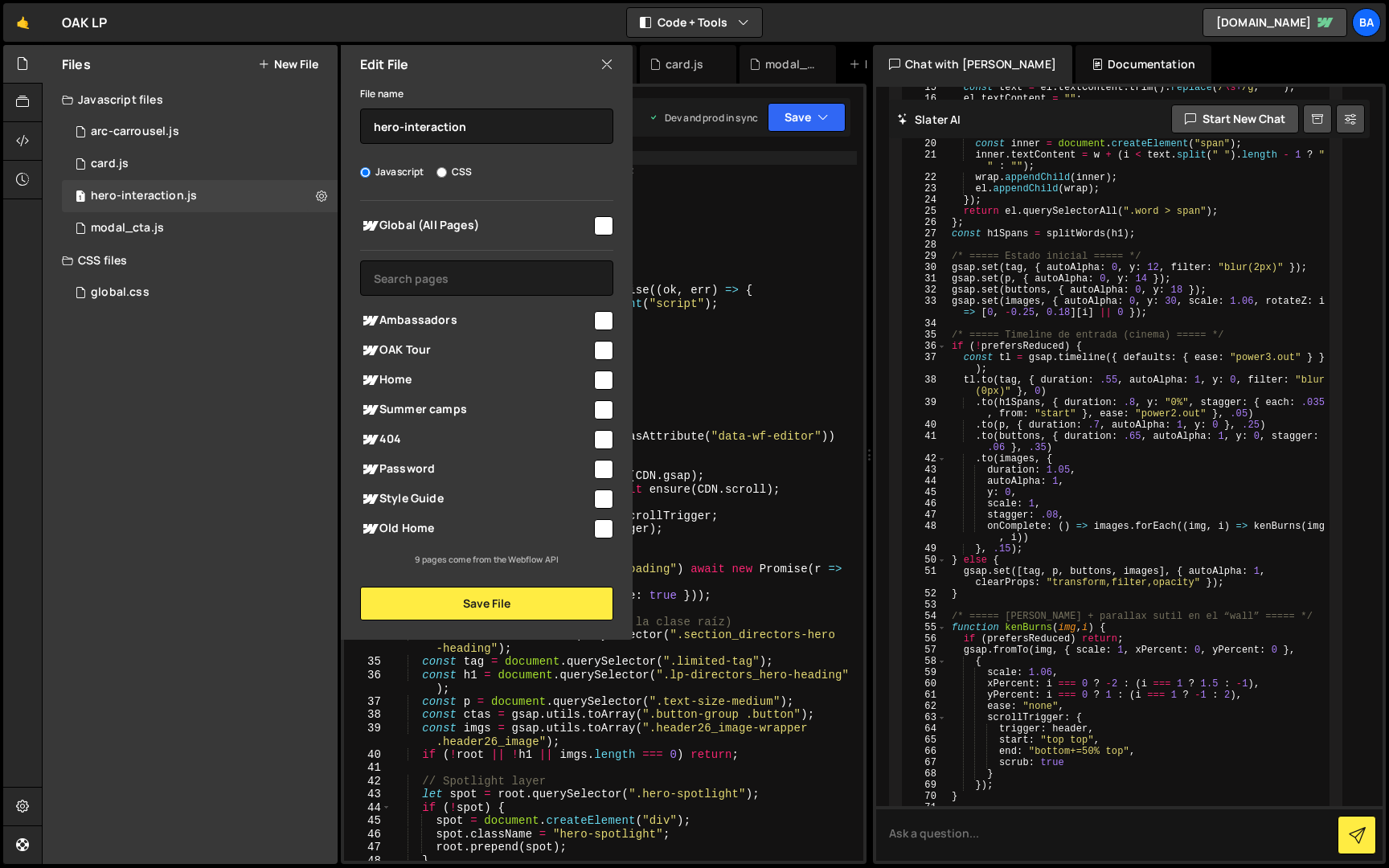
click at [603, 351] on input "checkbox" at bounding box center [603, 350] width 19 height 19
click at [490, 599] on button "Save File" at bounding box center [486, 604] width 253 height 34
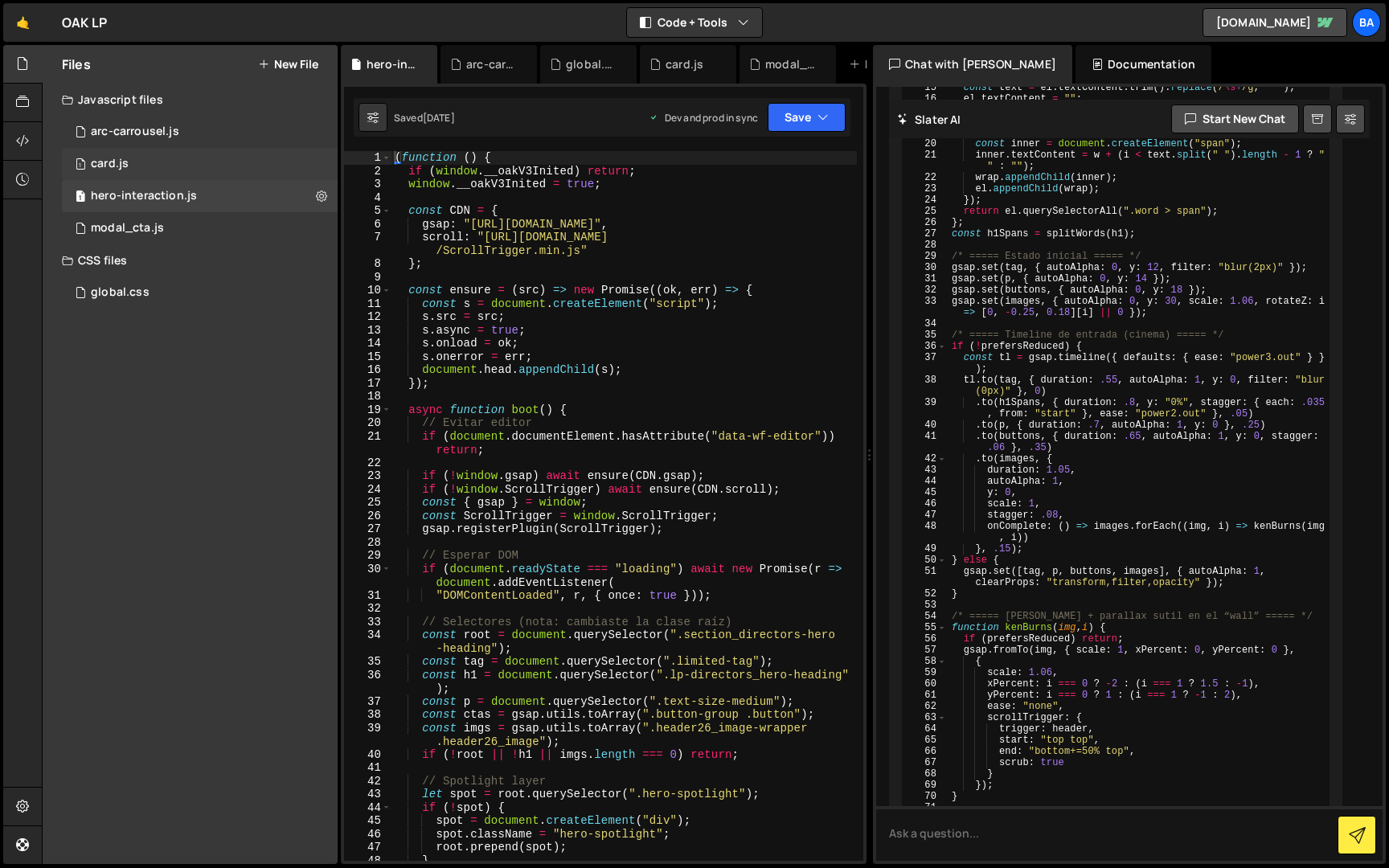
click at [305, 155] on div "1 card.js 0" at bounding box center [199, 164] width 276 height 32
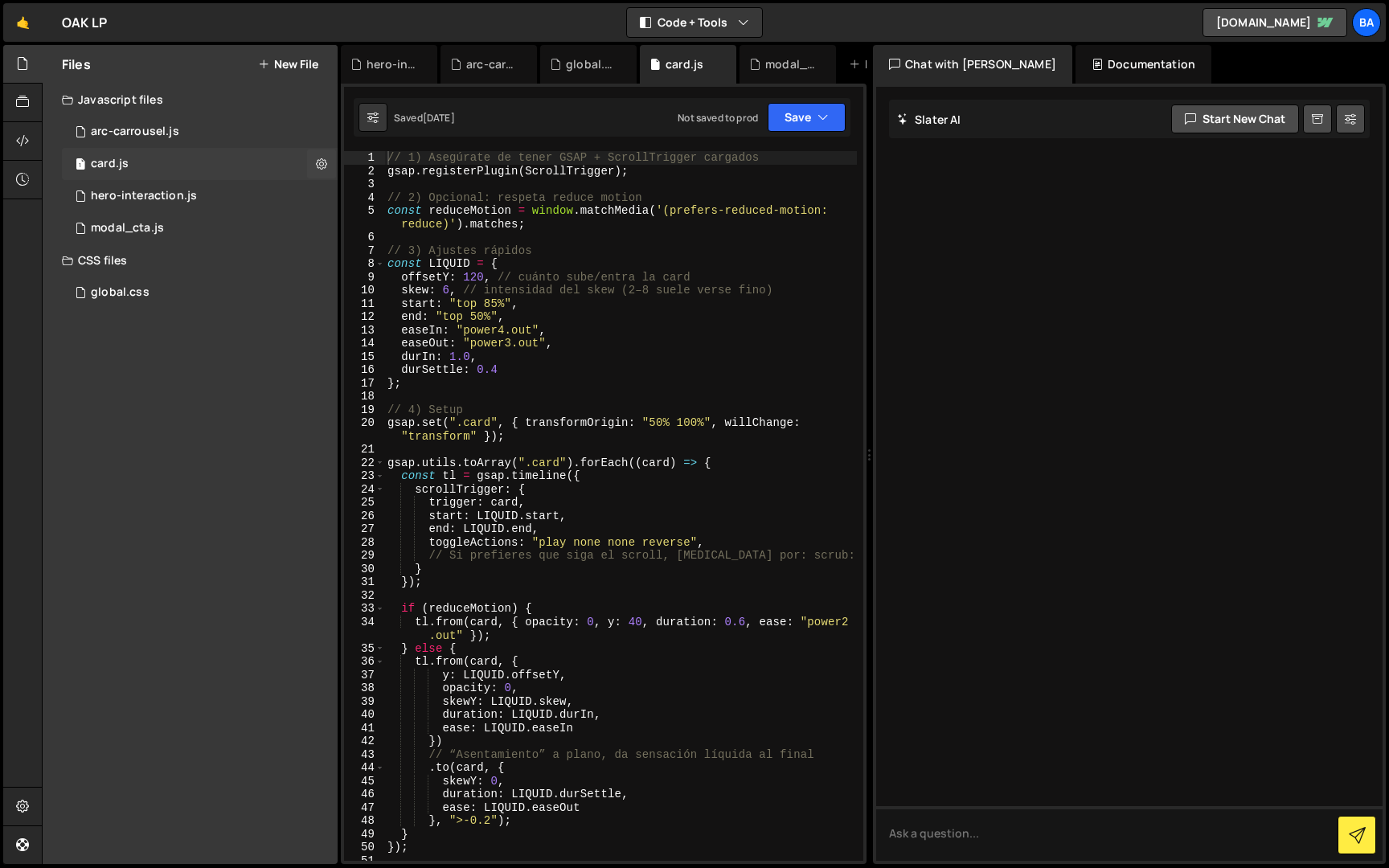
scroll to position [0, 0]
click at [322, 162] on icon at bounding box center [321, 164] width 11 height 15
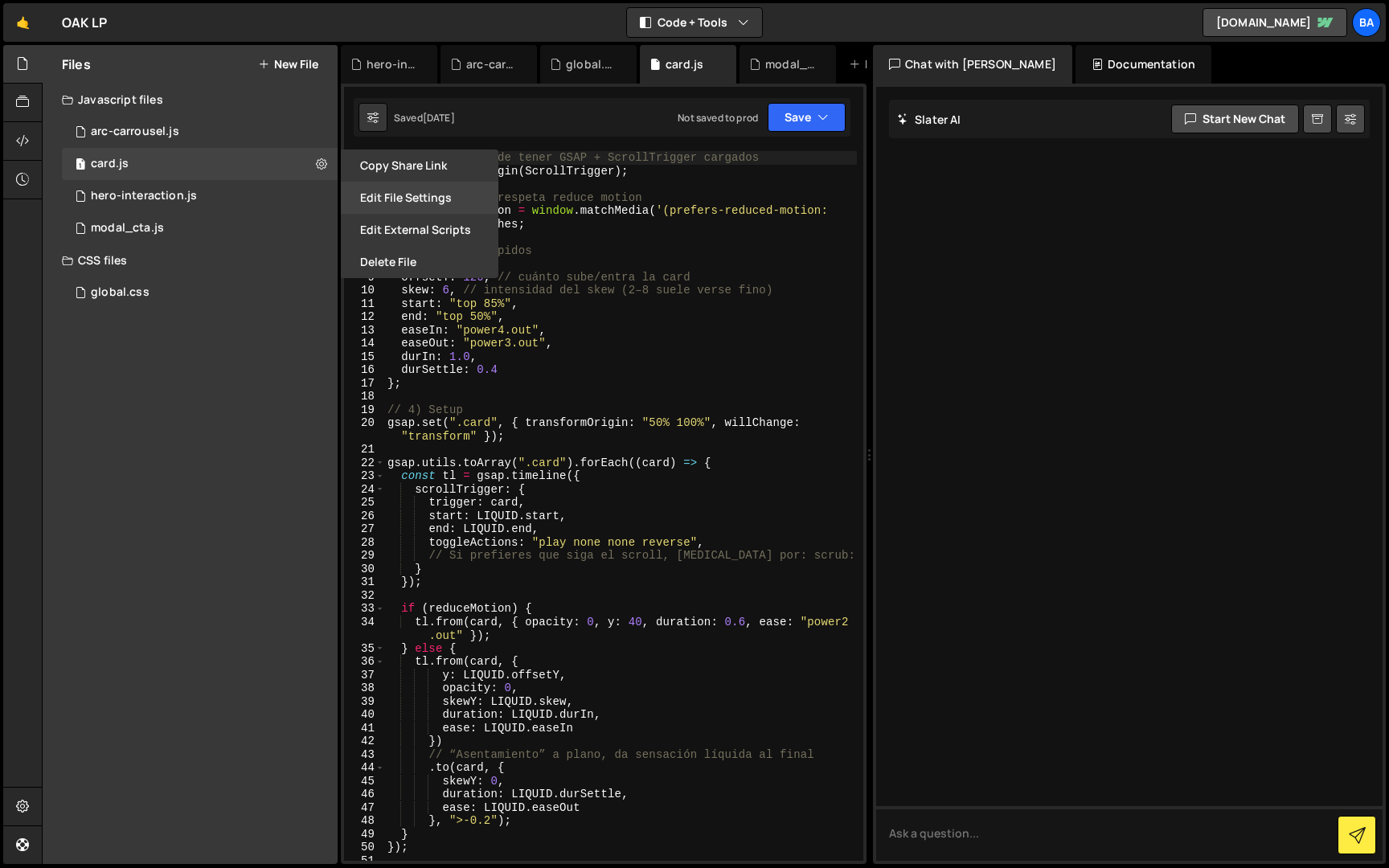
click at [394, 201] on button "Edit File Settings" at bounding box center [420, 198] width 158 height 32
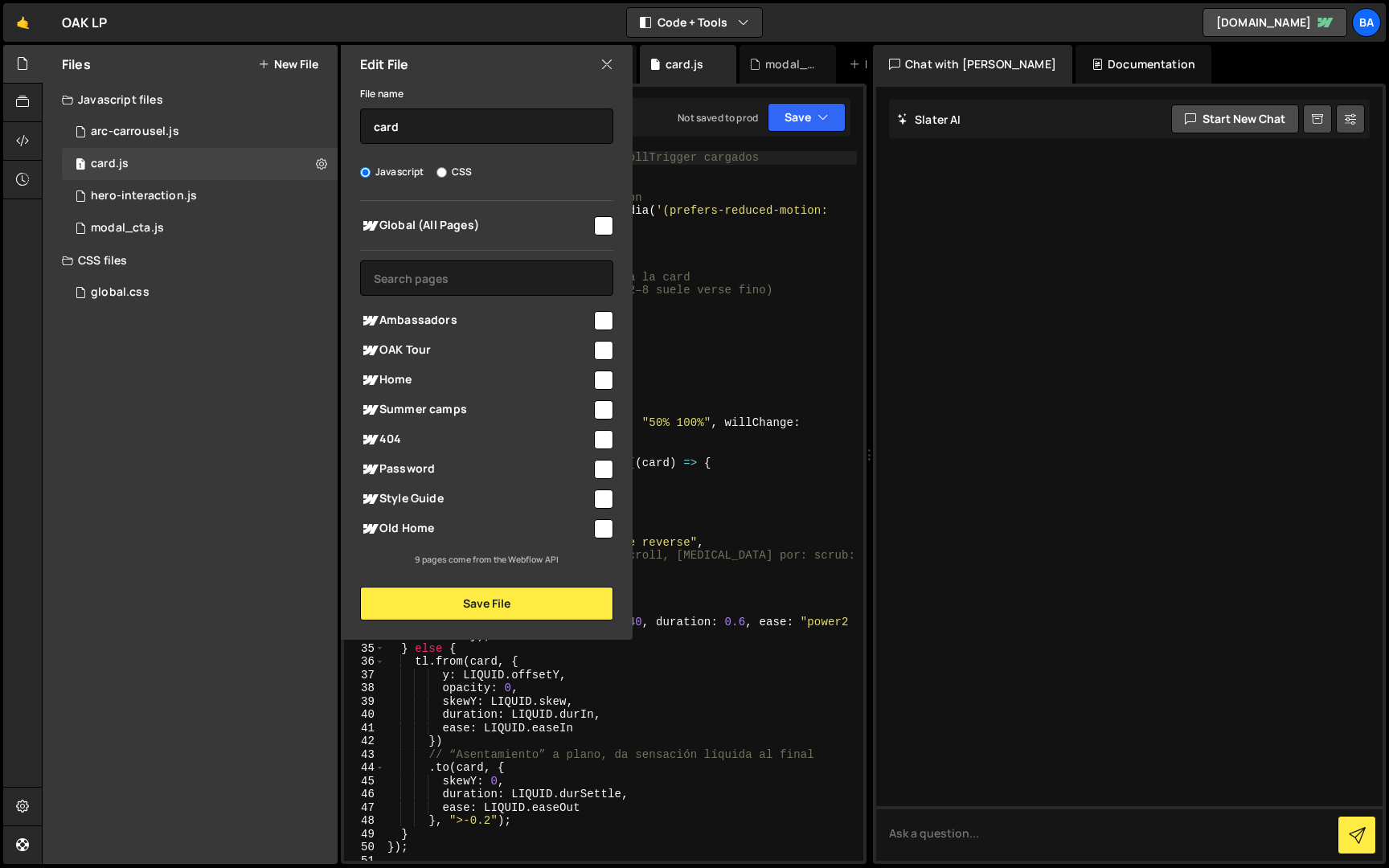
click at [603, 355] on input "checkbox" at bounding box center [603, 350] width 19 height 19
click at [496, 607] on button "Save File" at bounding box center [486, 604] width 253 height 34
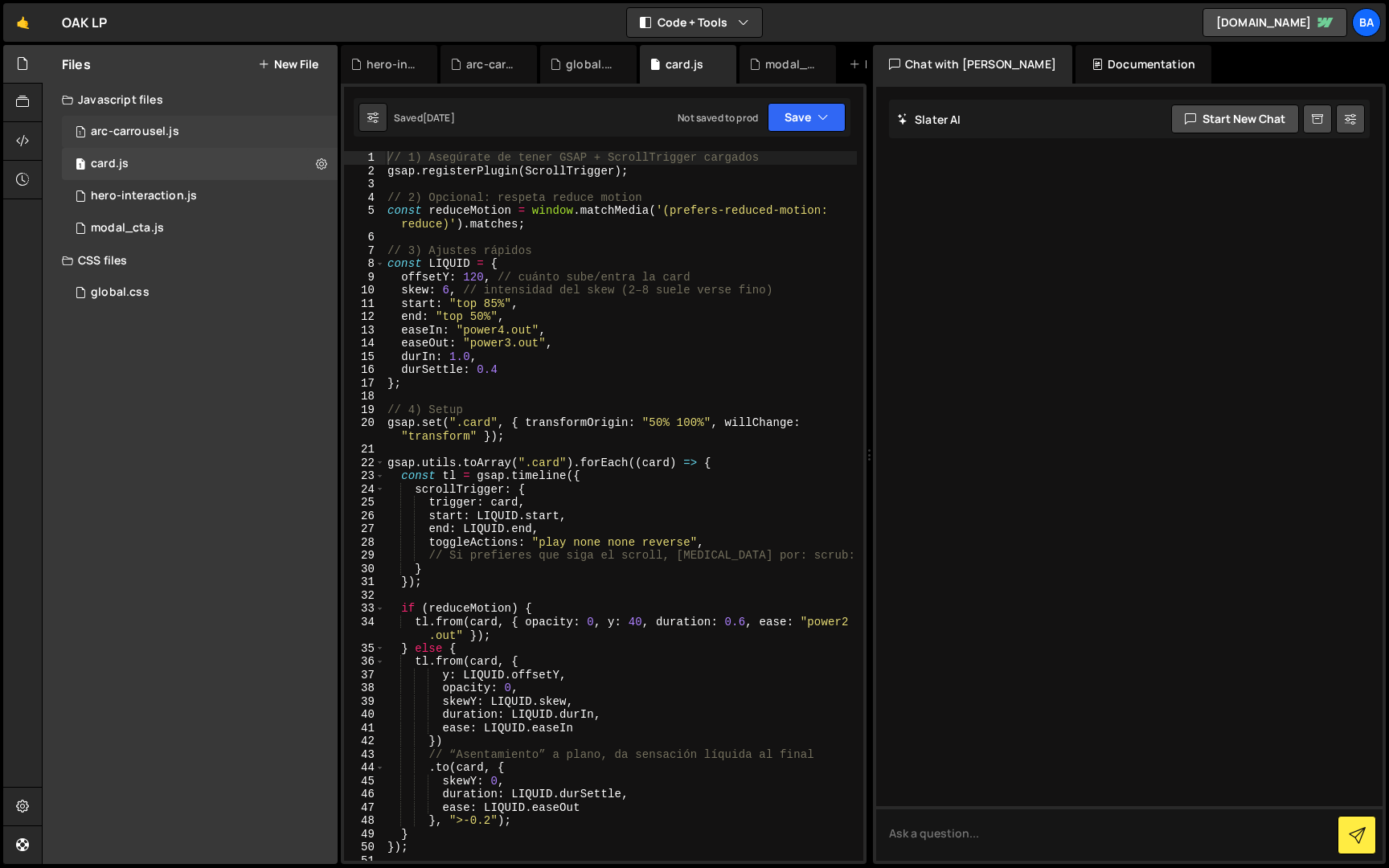
click at [312, 131] on div "1 arc-carrousel.js 0" at bounding box center [199, 132] width 276 height 32
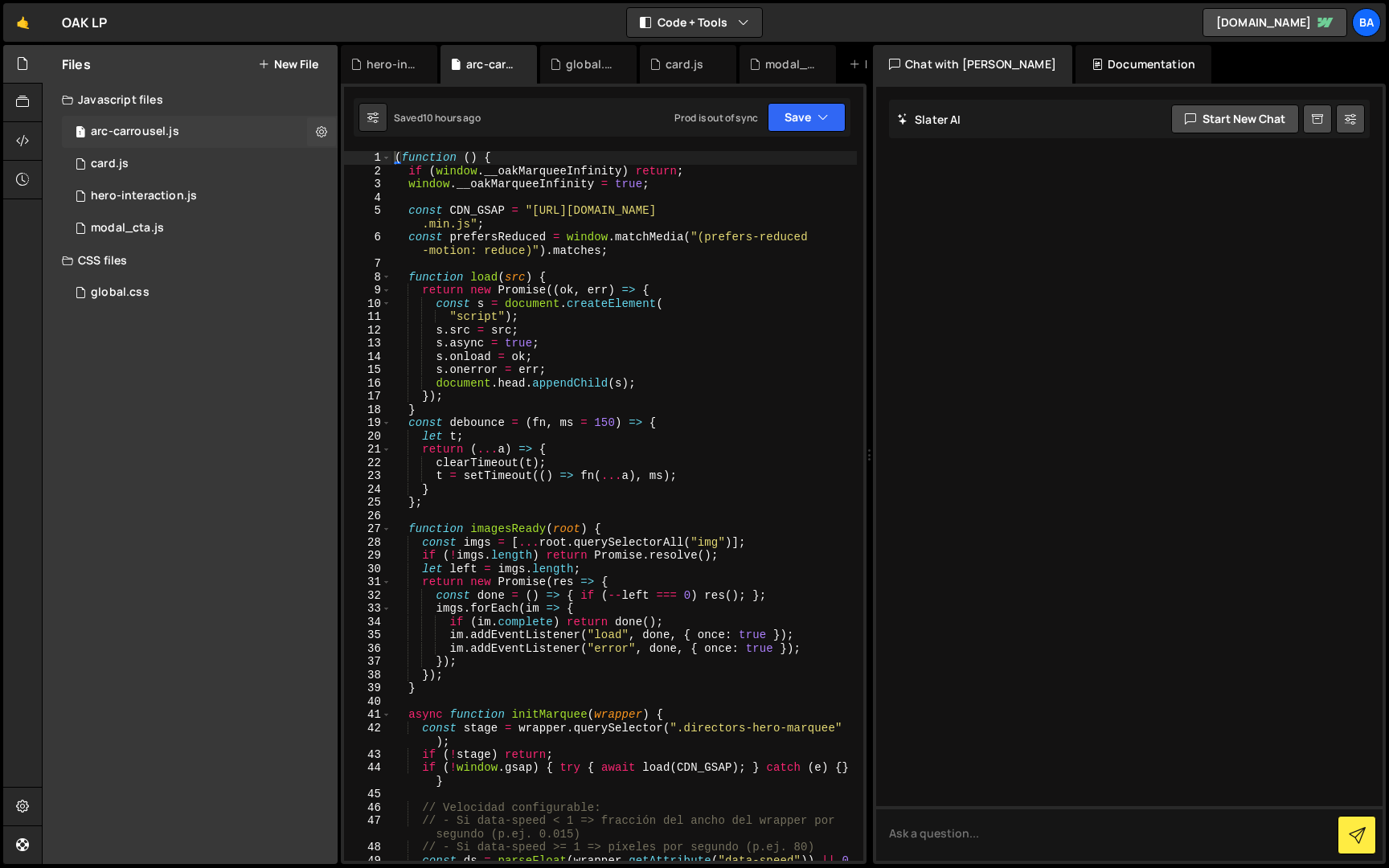
click at [312, 131] on button at bounding box center [322, 132] width 29 height 29
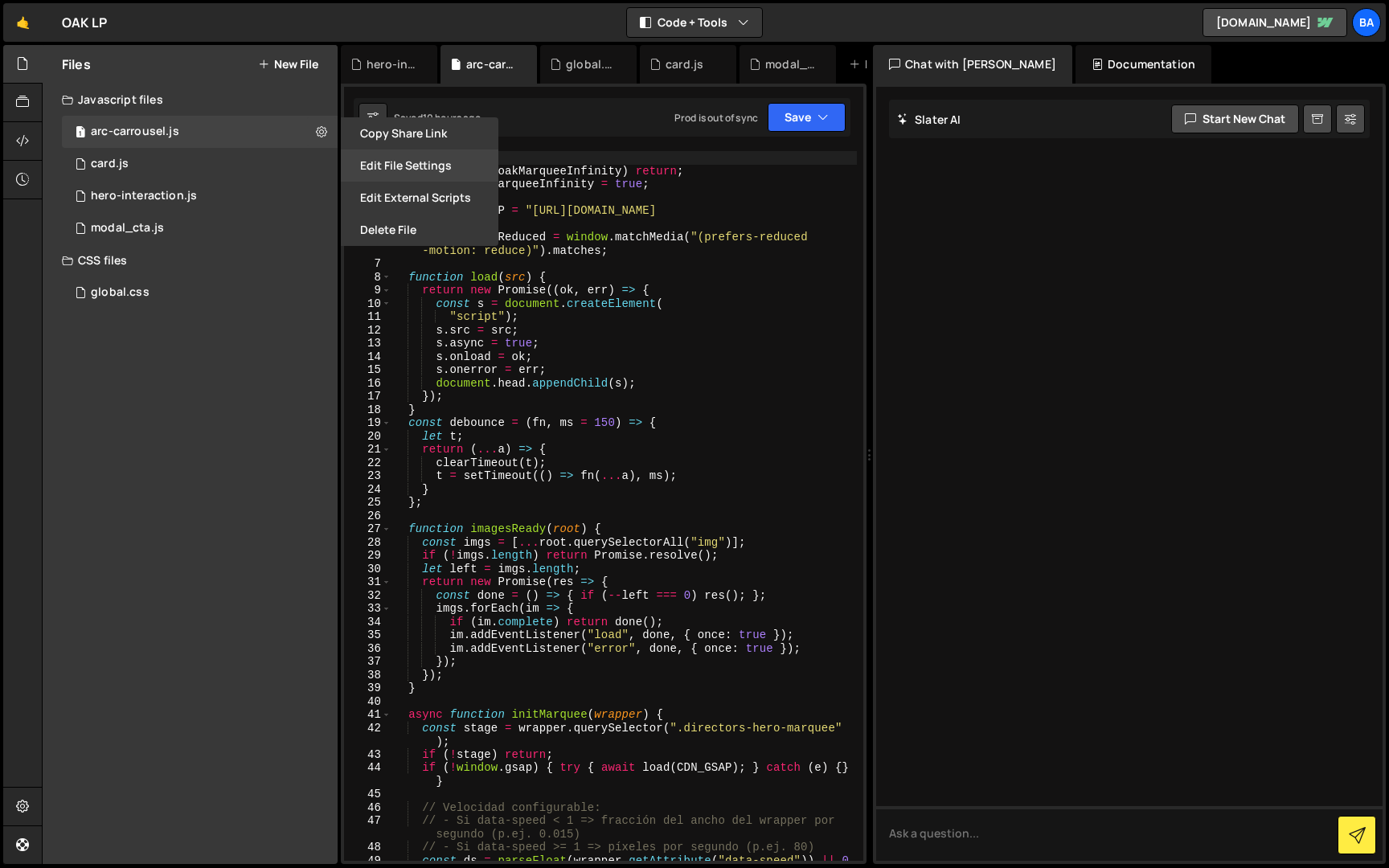
click at [377, 172] on button "Edit File Settings" at bounding box center [420, 165] width 158 height 32
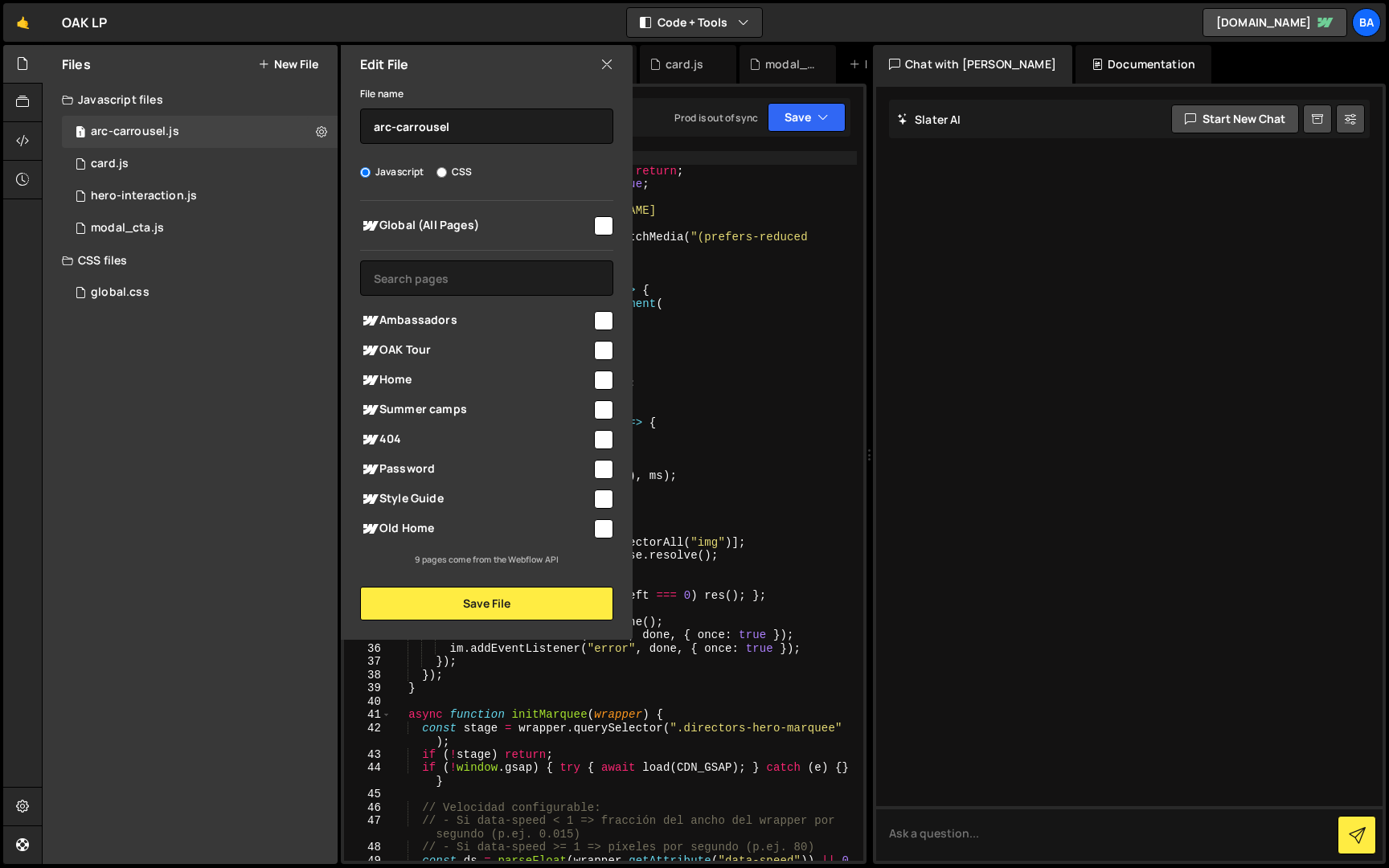
click at [605, 351] on input "checkbox" at bounding box center [603, 350] width 19 height 19
checkbox input "true"
click at [522, 594] on button "Save File" at bounding box center [486, 604] width 253 height 34
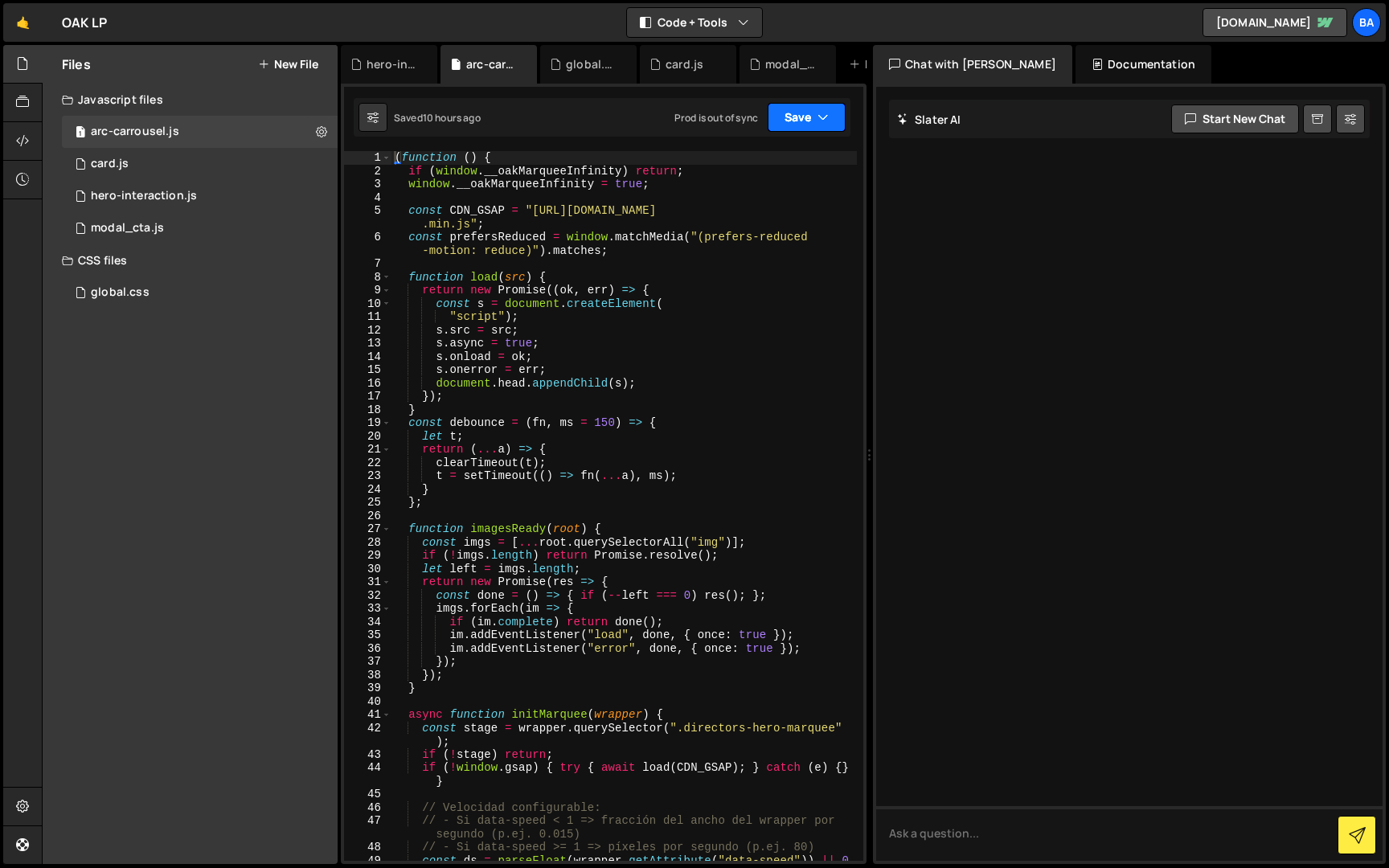
click at [814, 118] on button "Save" at bounding box center [806, 117] width 78 height 29
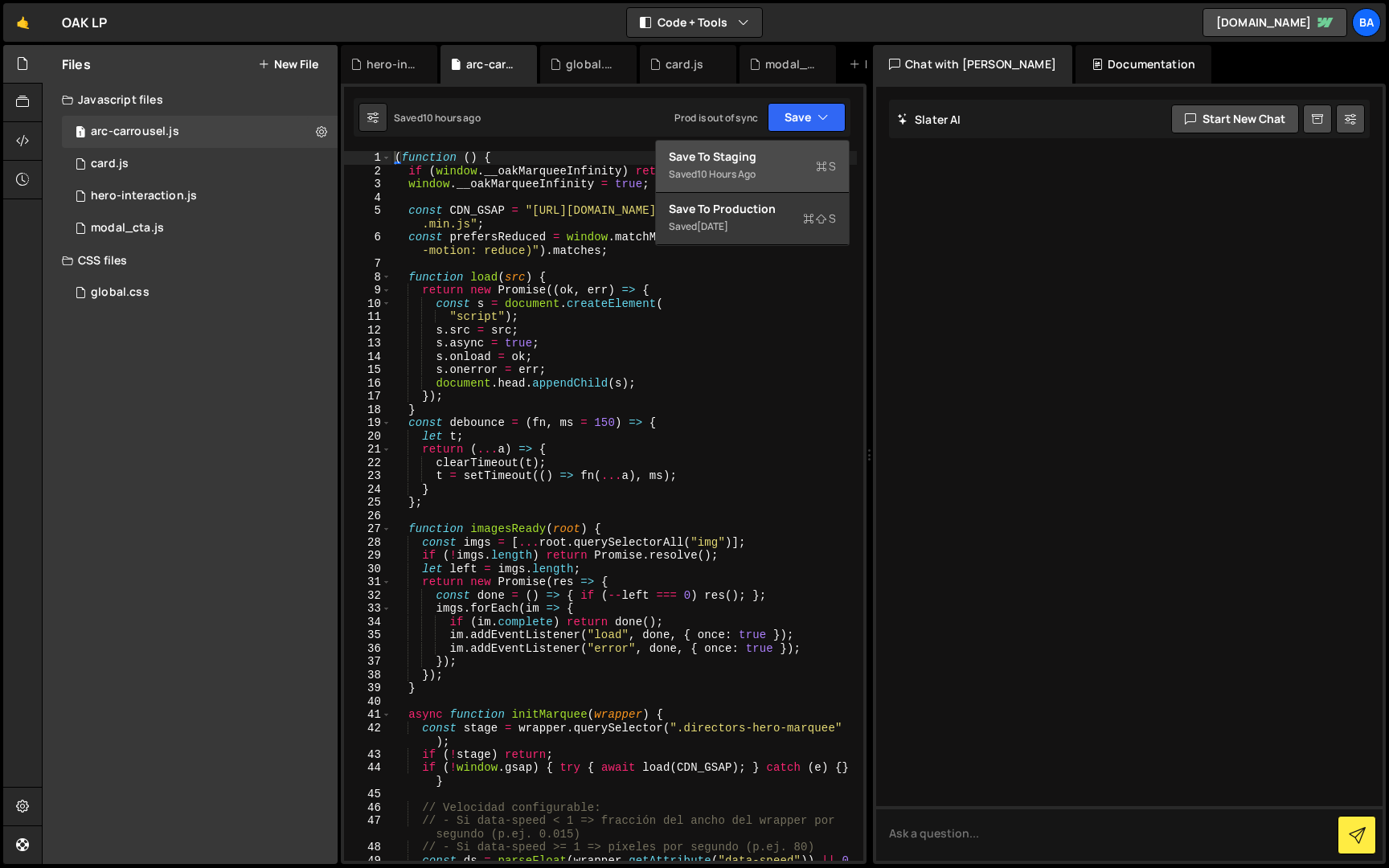
click at [776, 166] on div "Saved 10 hours ago" at bounding box center [752, 174] width 167 height 19
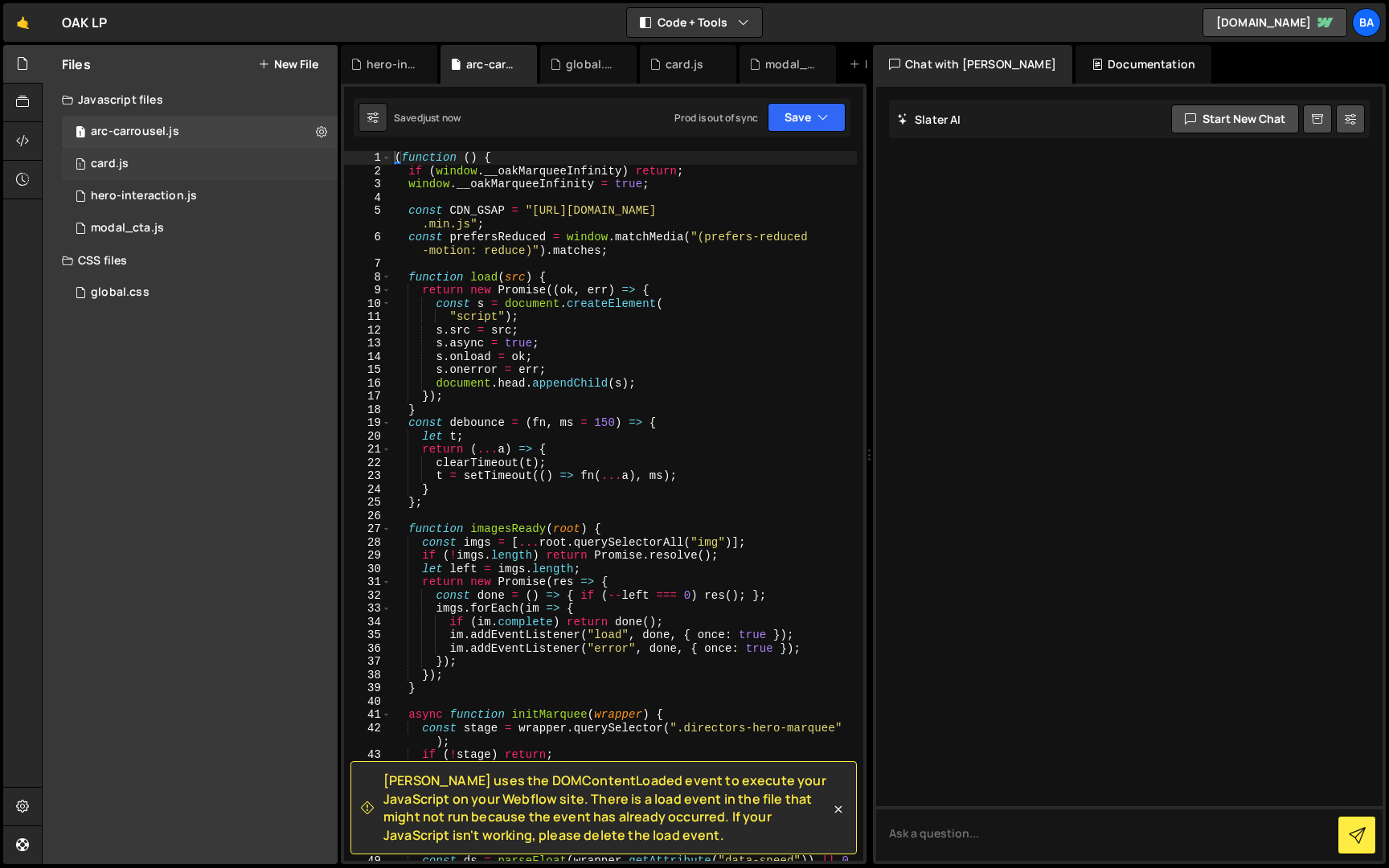
click at [324, 168] on div "1 card.js 0" at bounding box center [199, 164] width 276 height 32
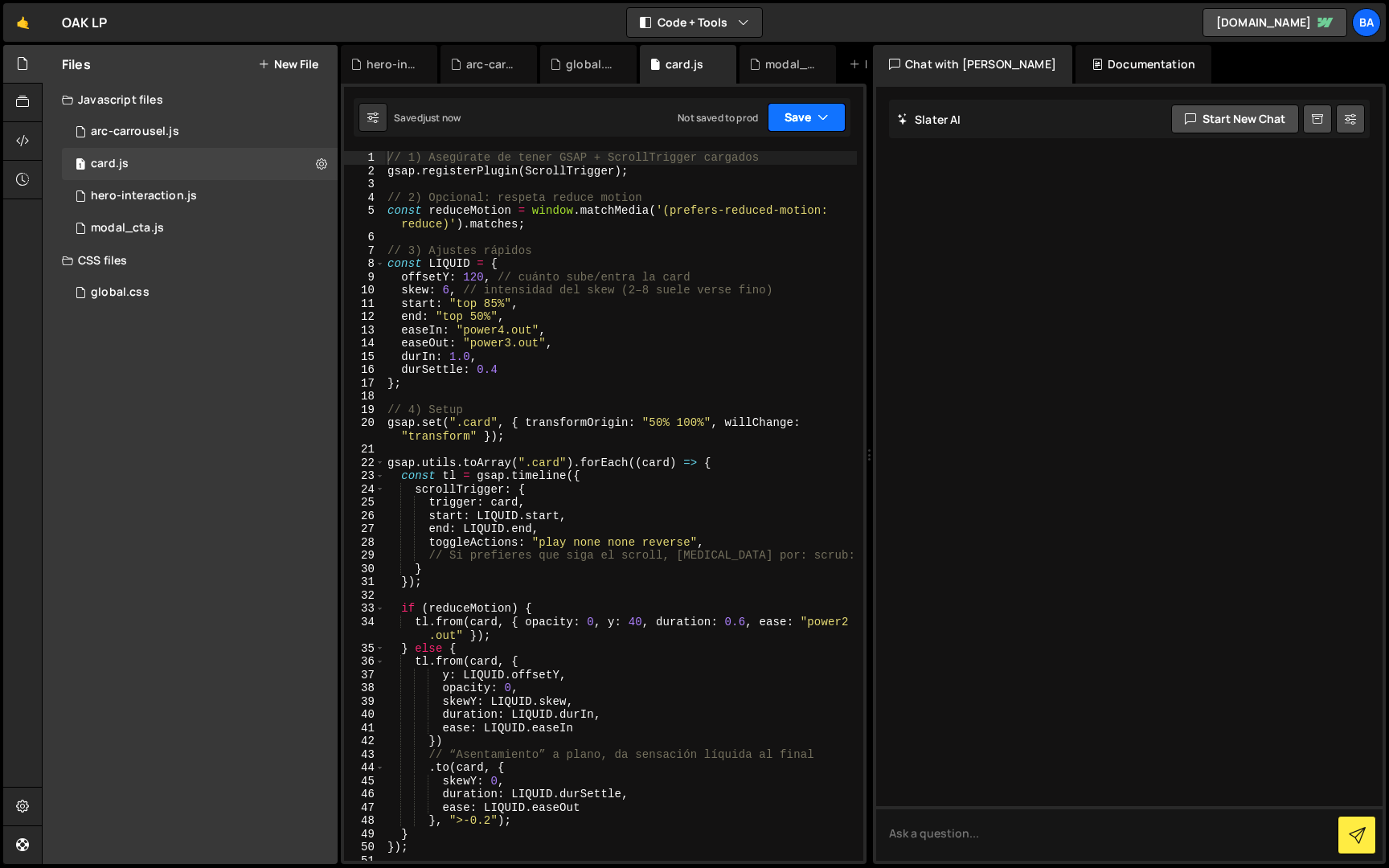
click at [784, 117] on button "Save" at bounding box center [806, 117] width 78 height 29
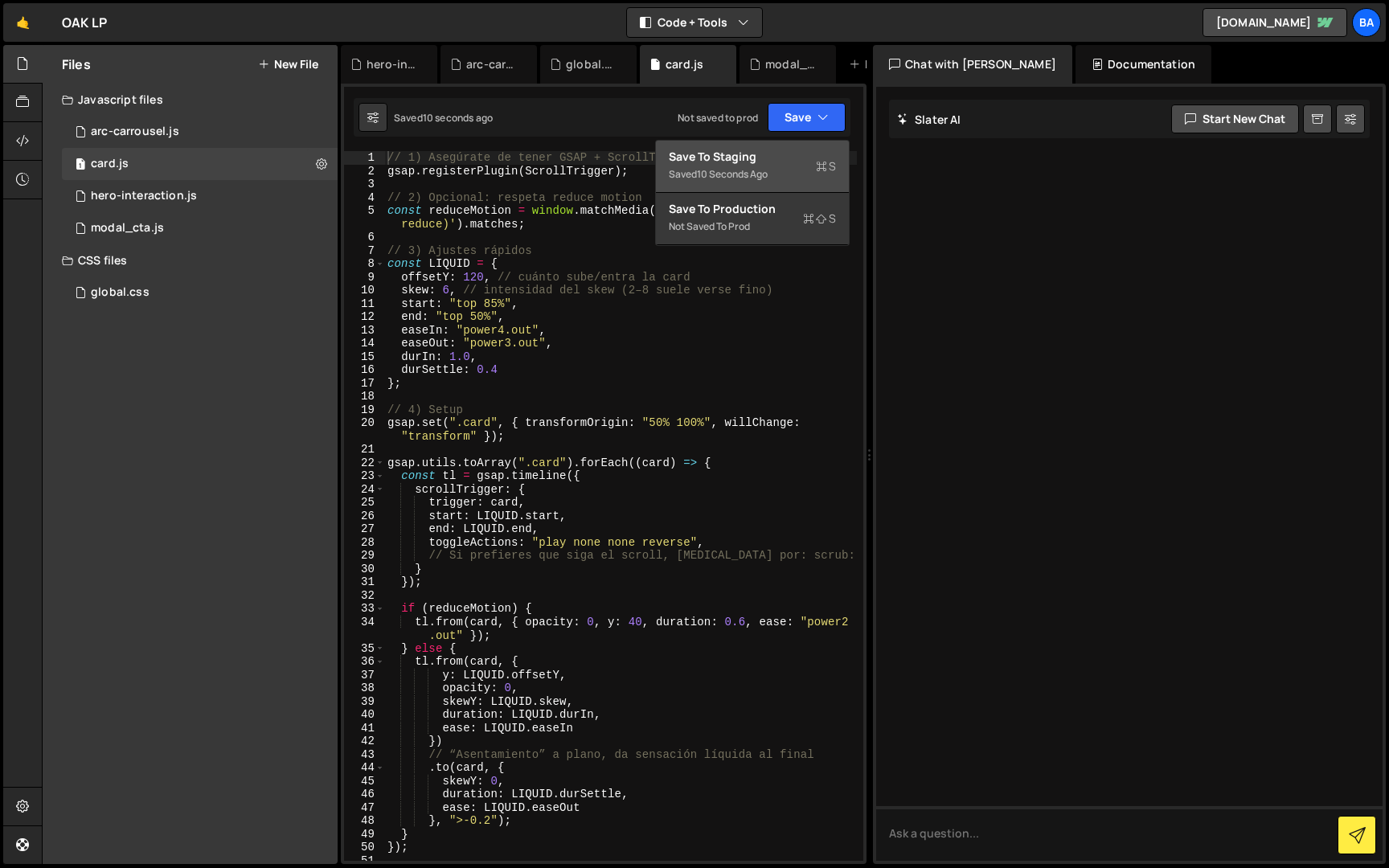
click at [746, 168] on div "10 seconds ago" at bounding box center [732, 174] width 71 height 14
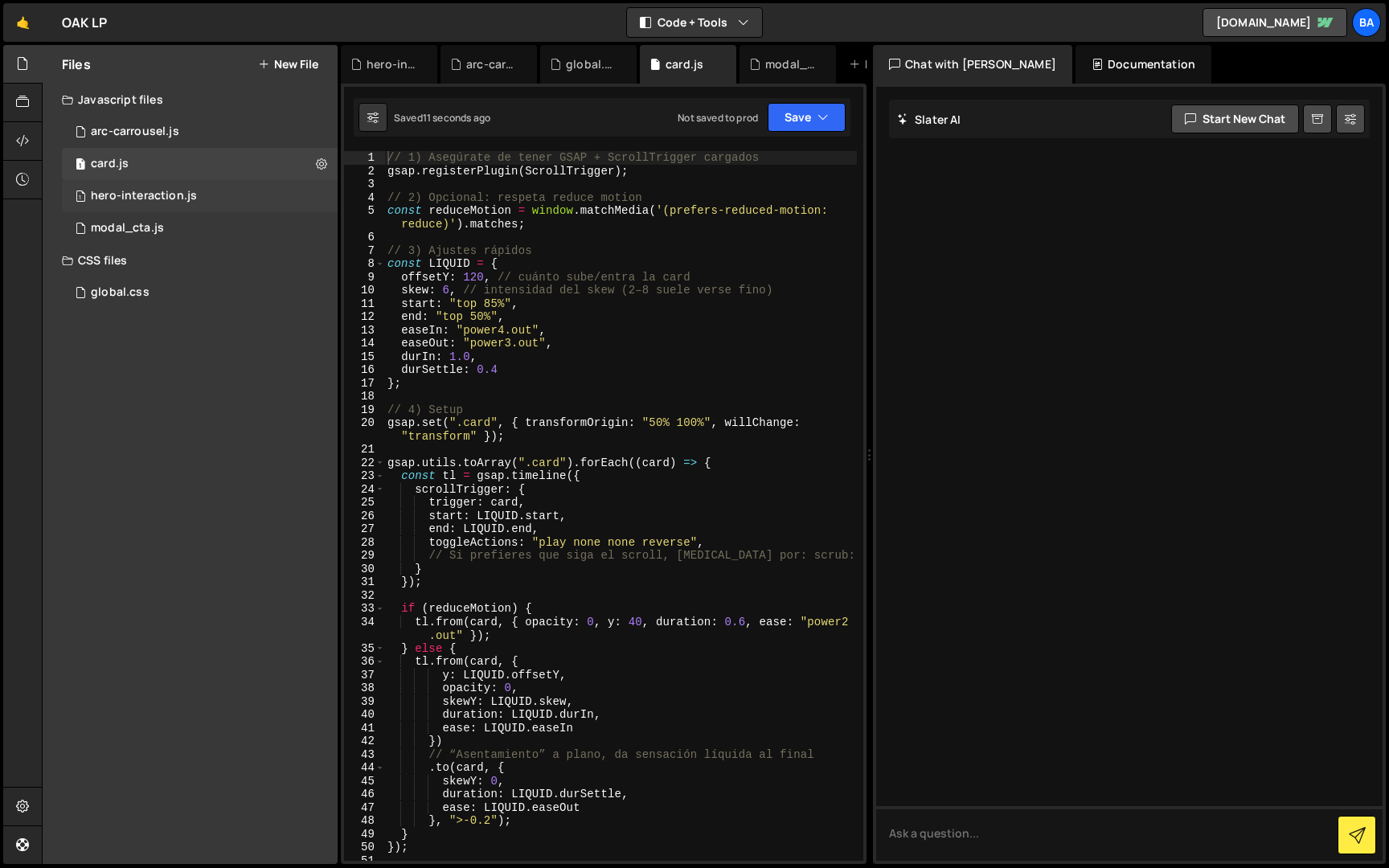
click at [287, 194] on div "1 hero-interaction.js 0" at bounding box center [199, 196] width 276 height 32
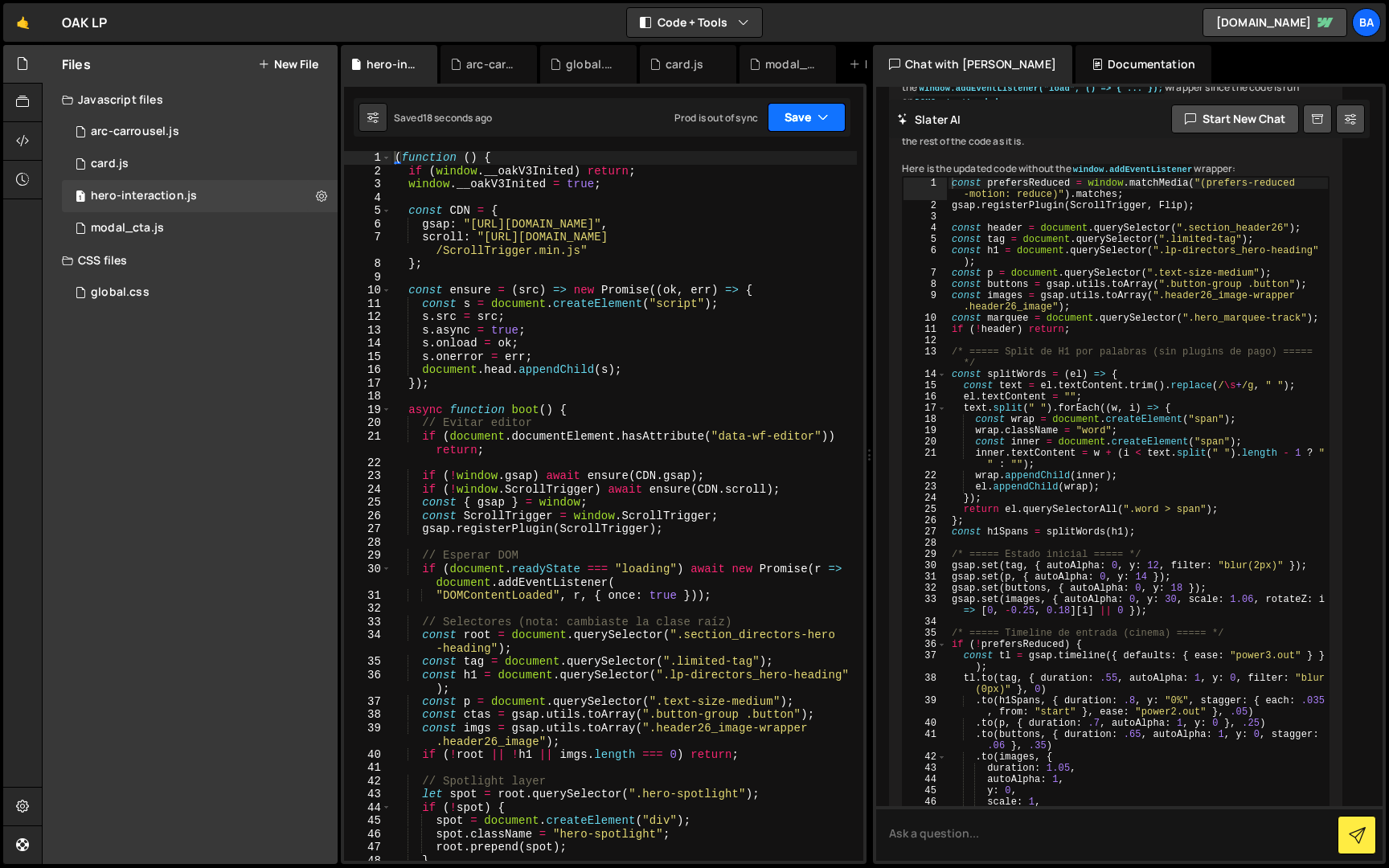
scroll to position [2037, 0]
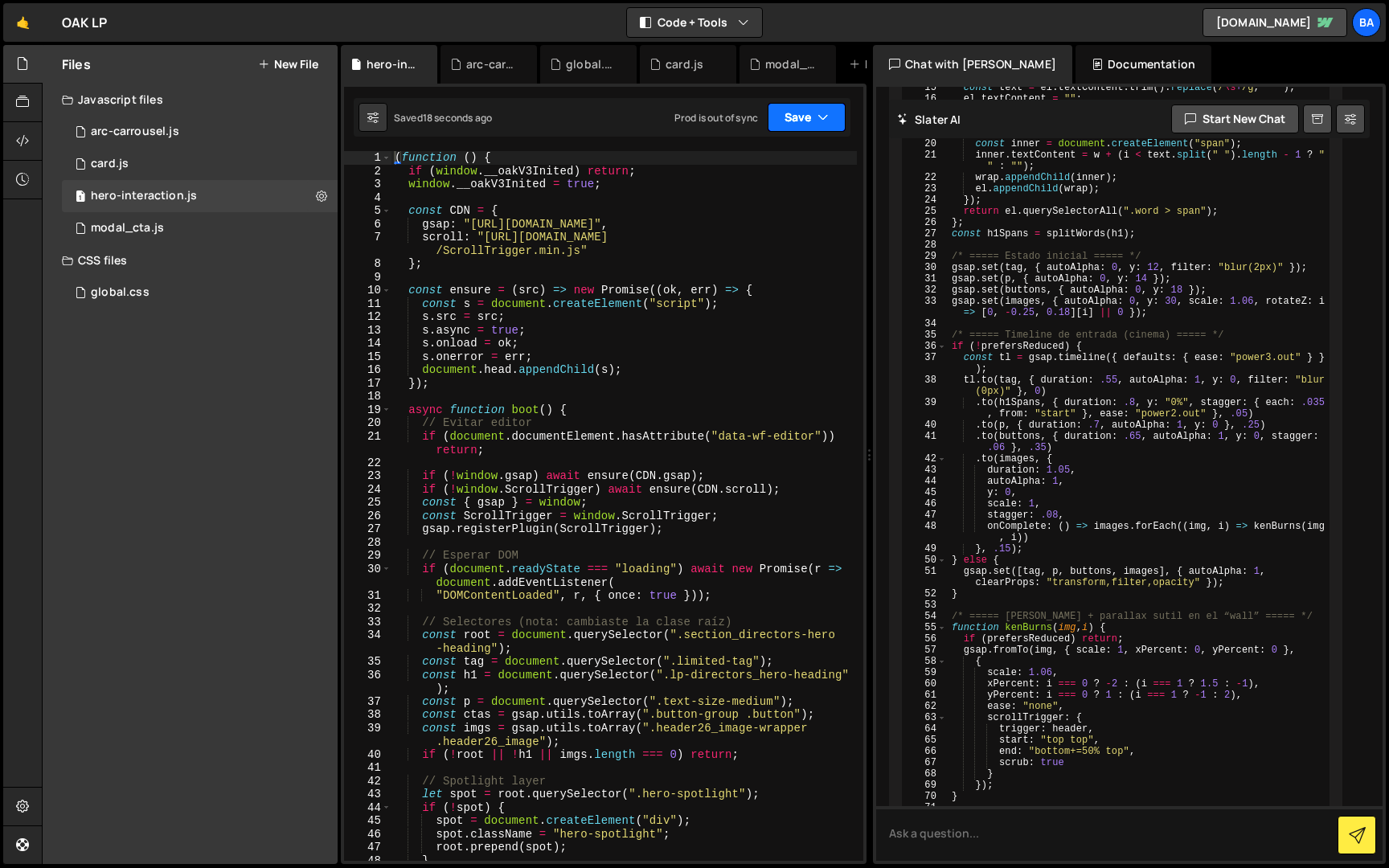
click at [811, 109] on button "Save" at bounding box center [806, 117] width 78 height 29
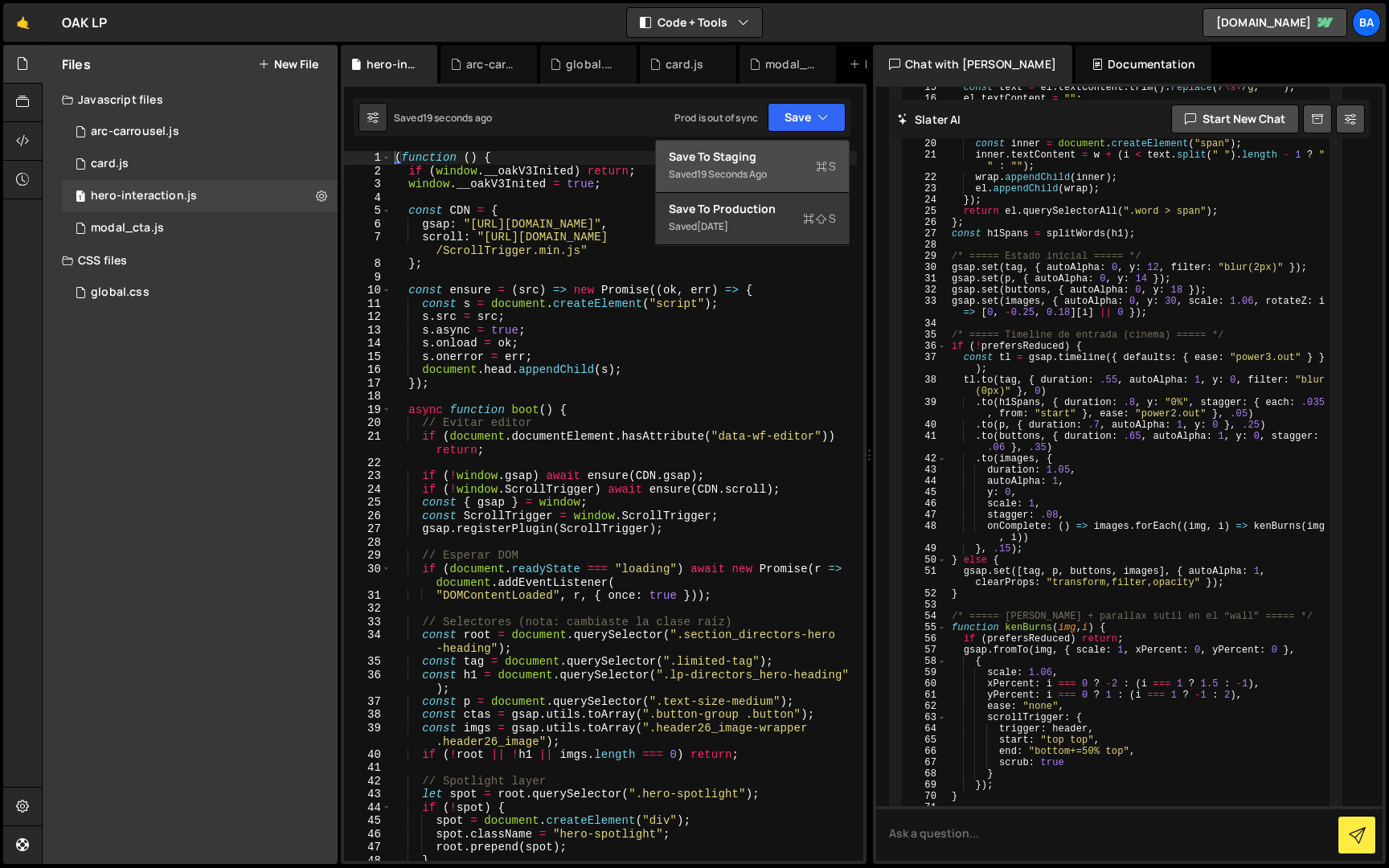
click at [708, 171] on div "19 seconds ago" at bounding box center [731, 174] width 70 height 14
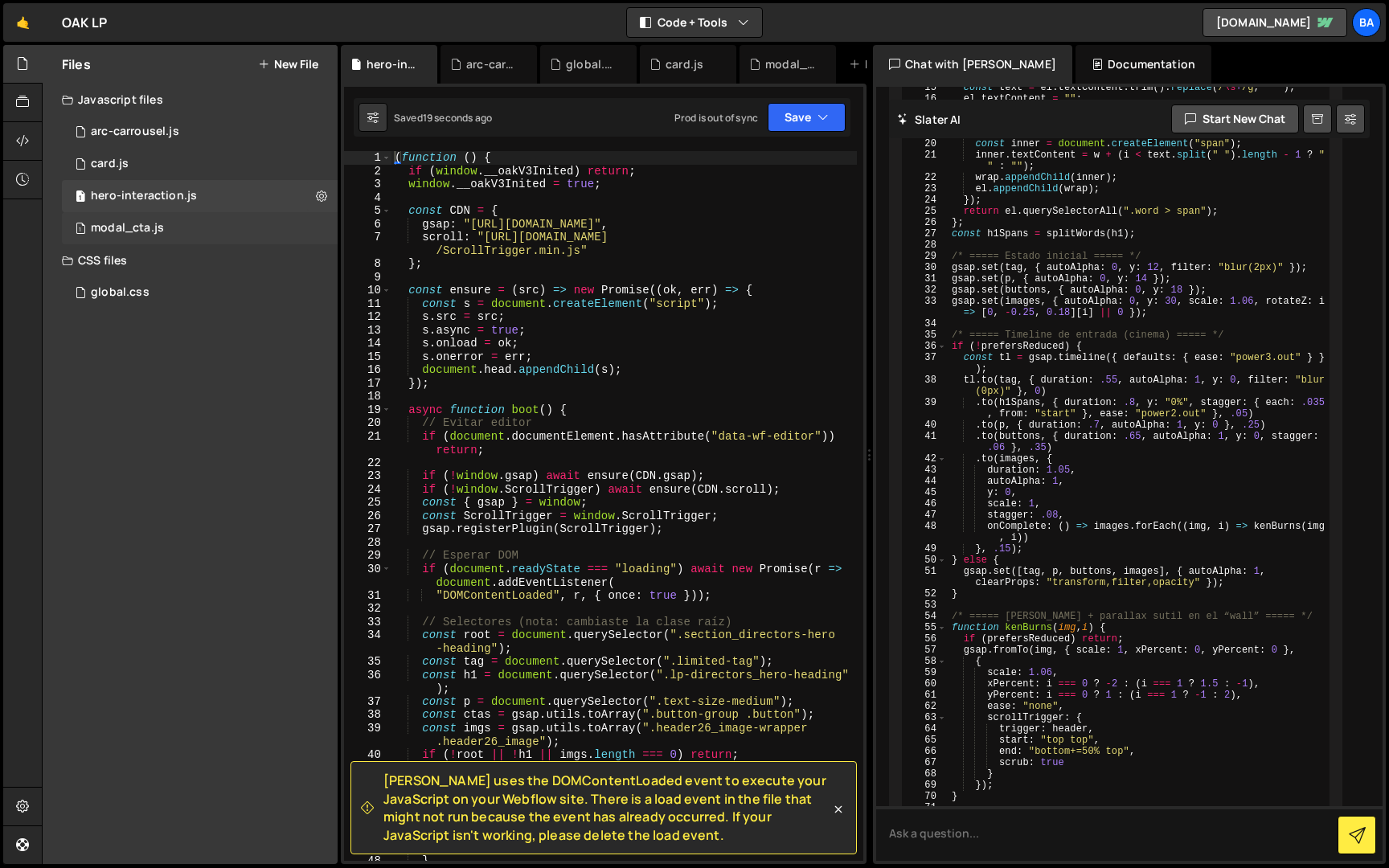
click at [229, 235] on div "1 modal_cta.js 0" at bounding box center [199, 228] width 276 height 32
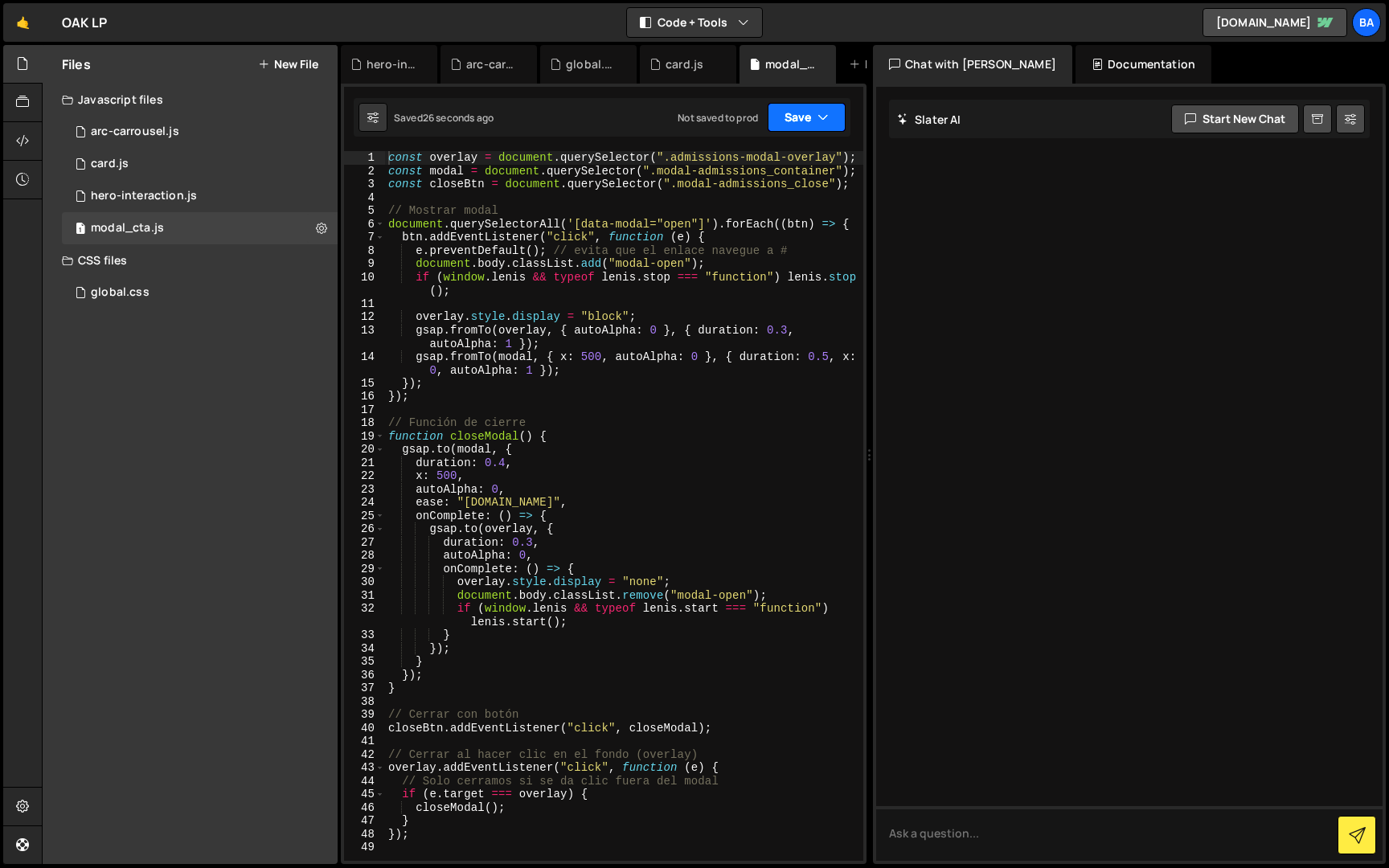
scroll to position [0, 0]
click at [796, 117] on button "Save" at bounding box center [806, 117] width 78 height 29
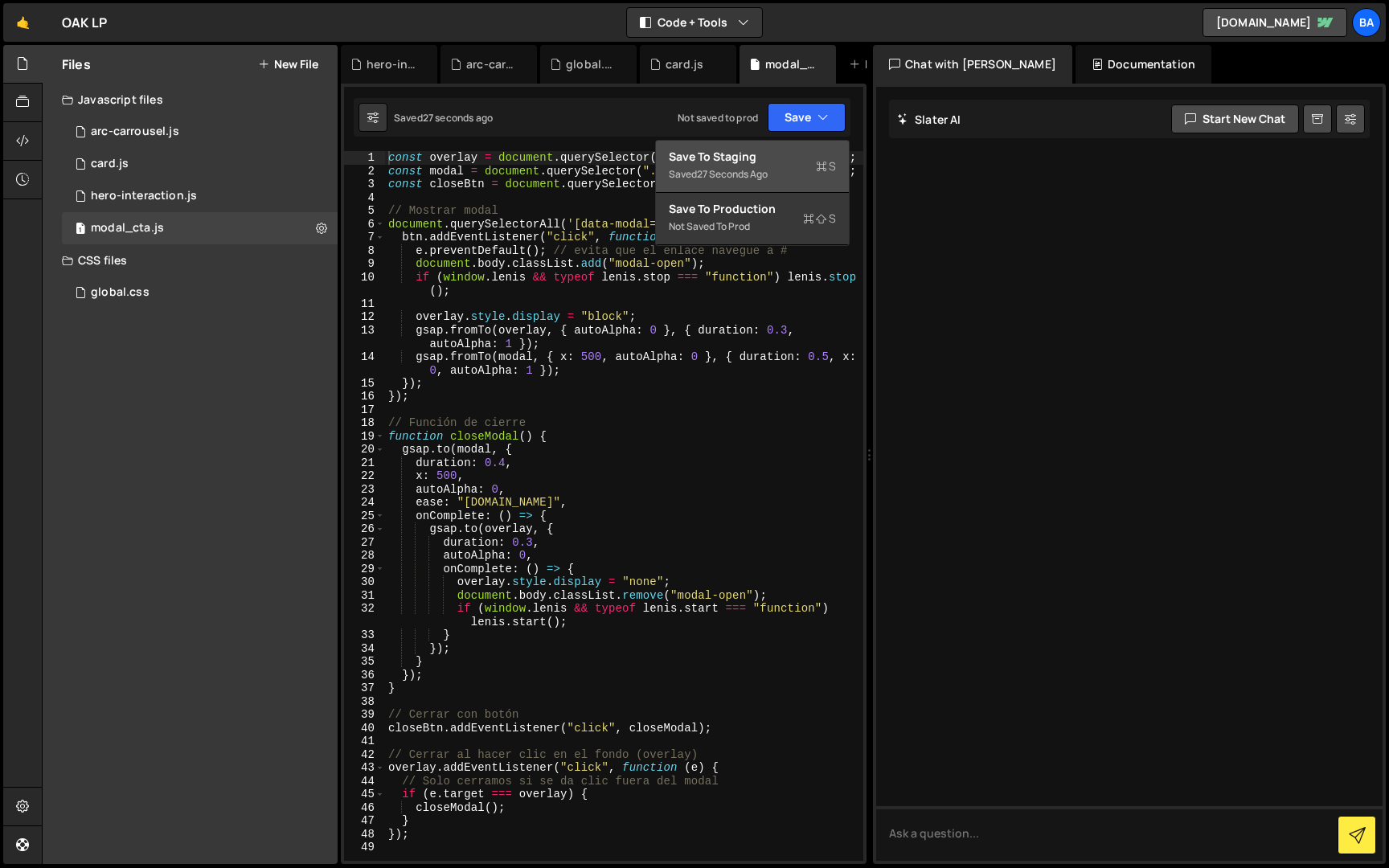
click at [740, 171] on div "27 seconds ago" at bounding box center [732, 174] width 71 height 14
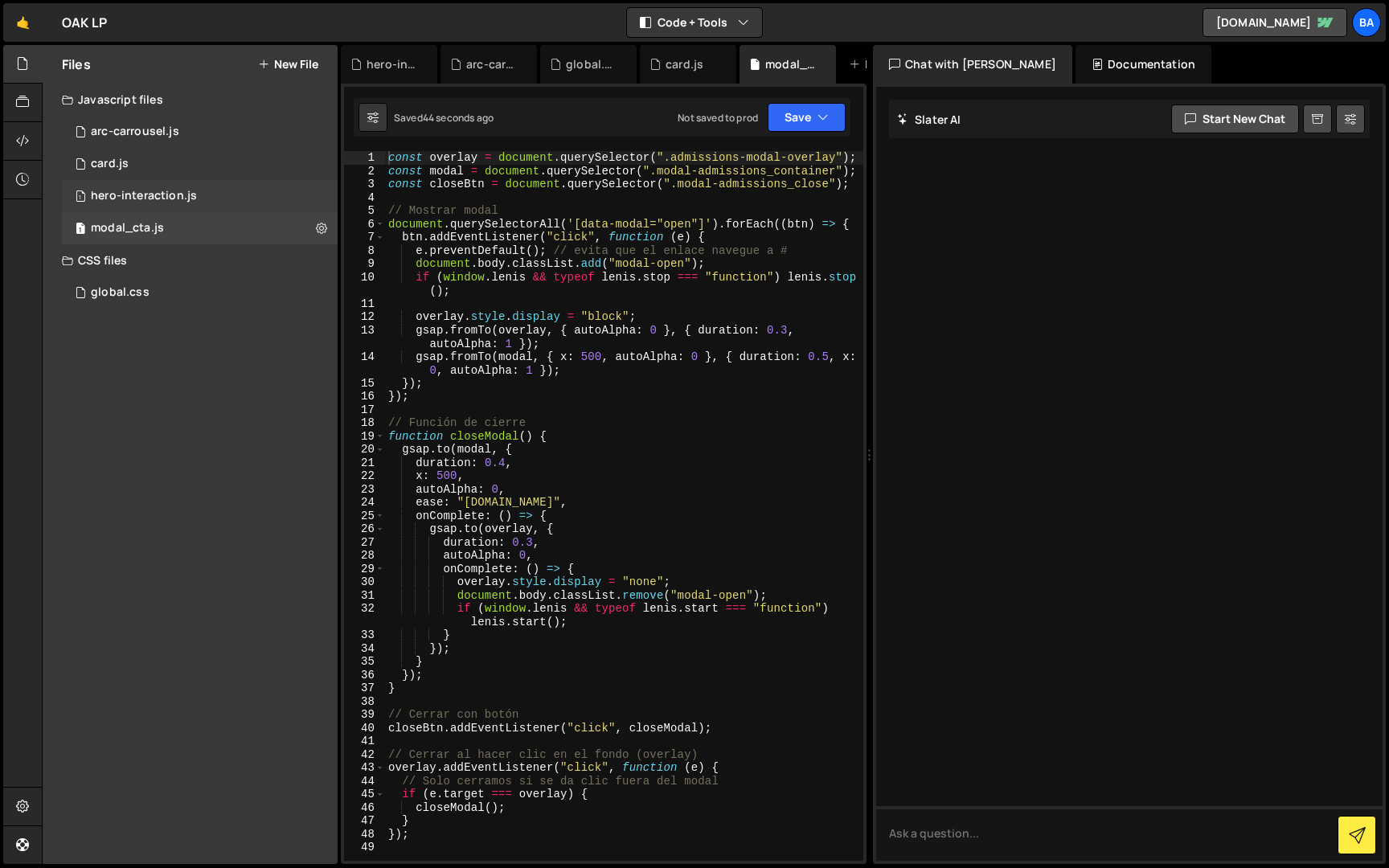
click at [225, 193] on div "1 hero-interaction.js 0" at bounding box center [199, 196] width 276 height 32
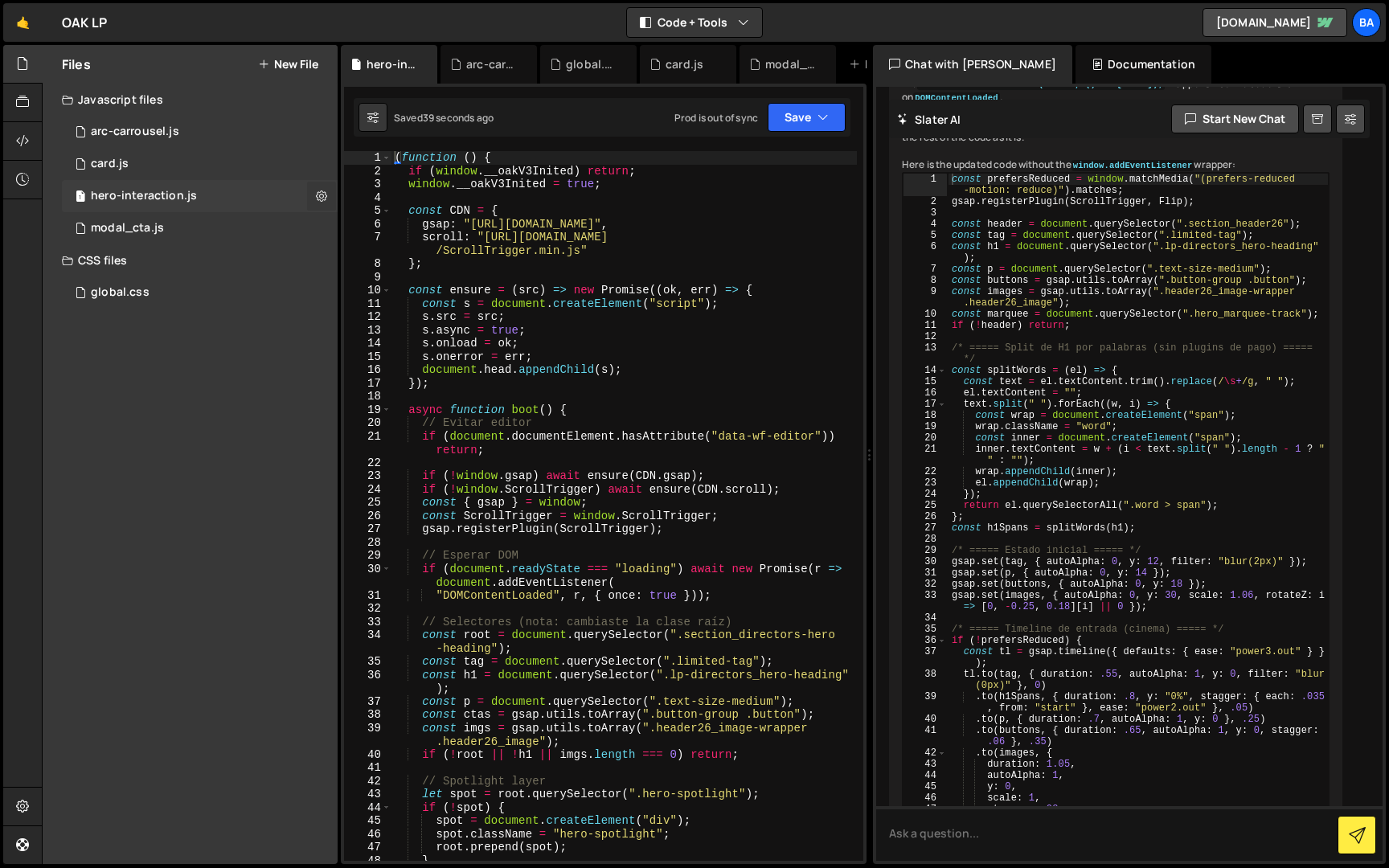
scroll to position [2037, 0]
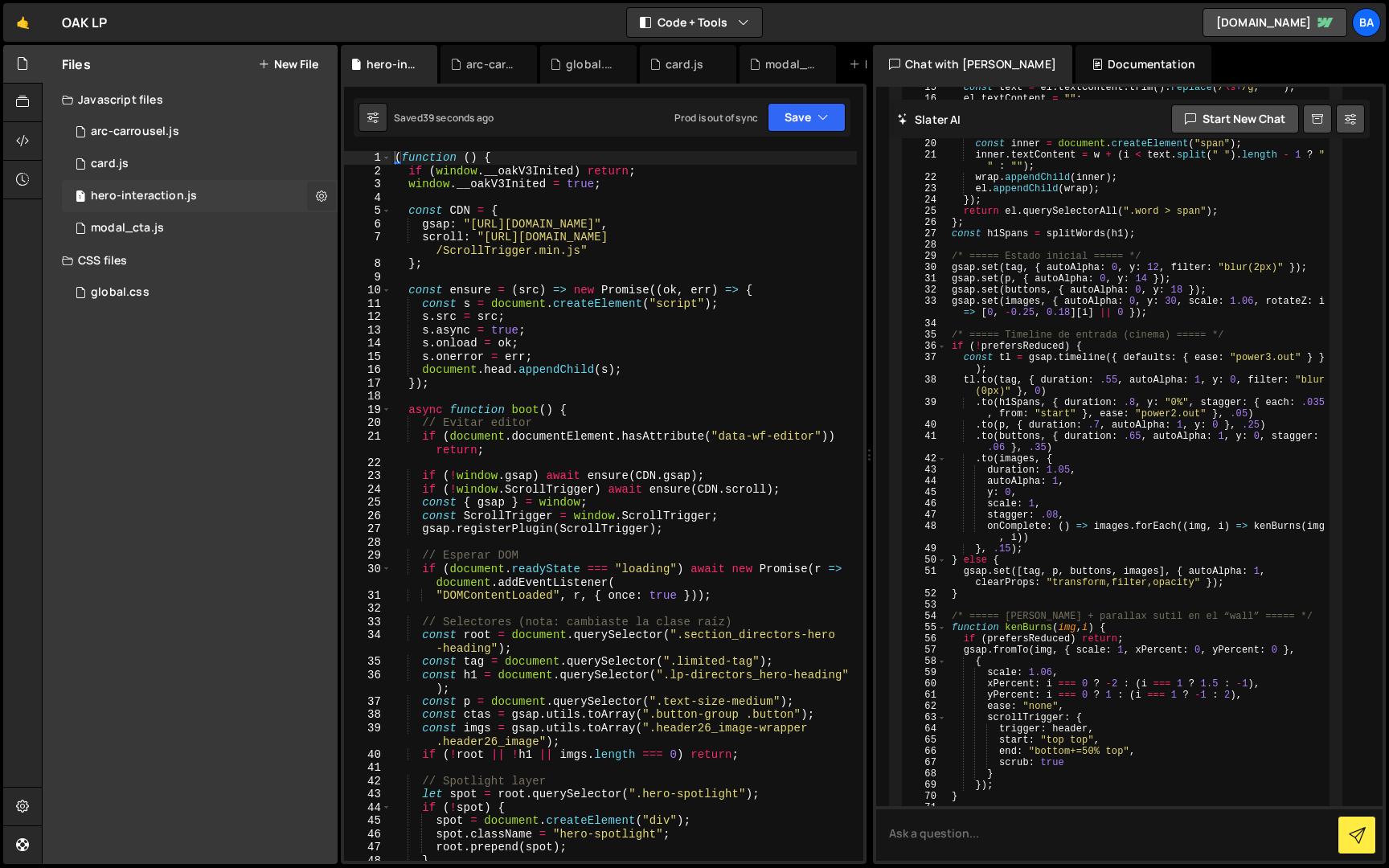
click at [323, 194] on icon at bounding box center [321, 196] width 11 height 15
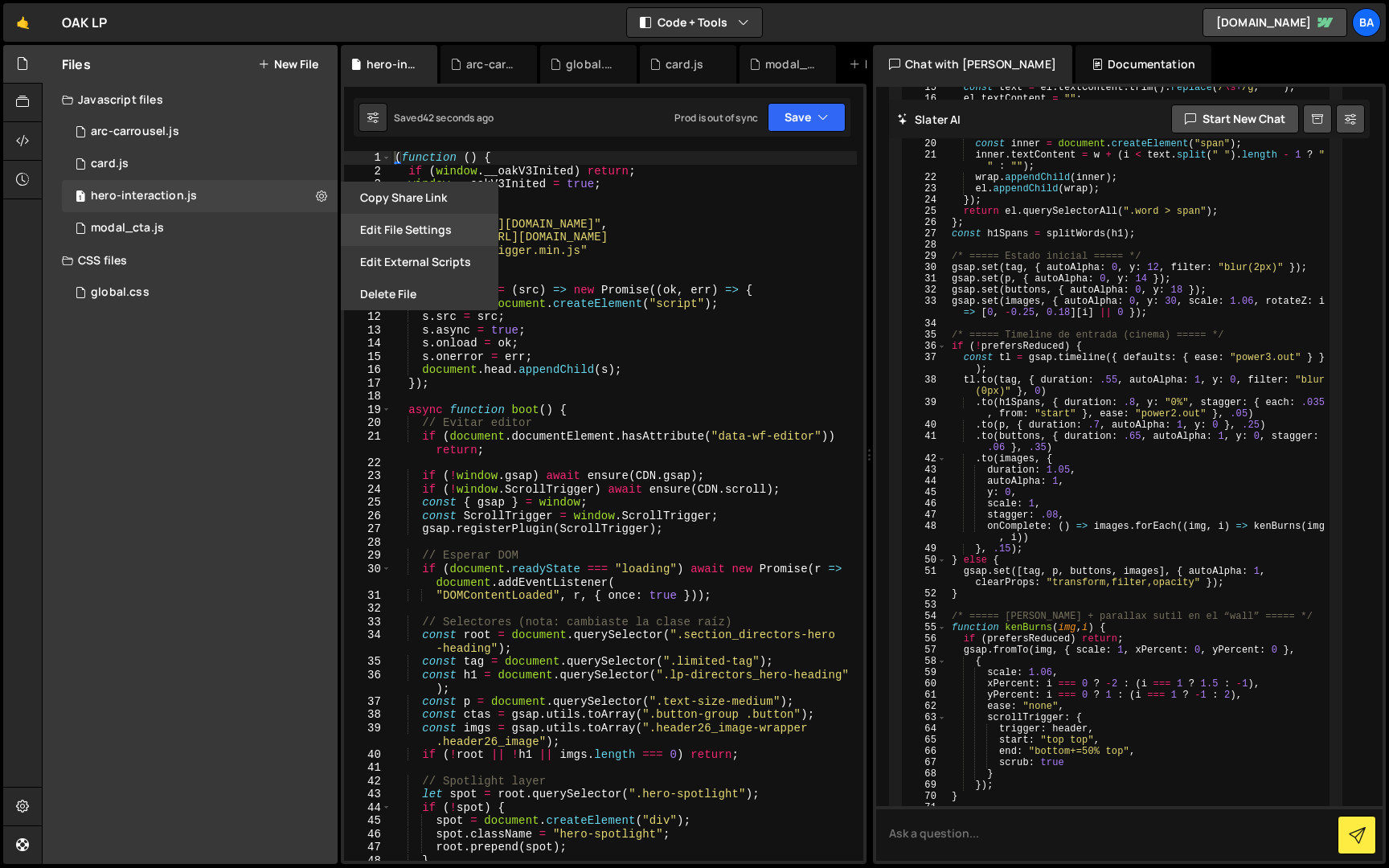
click at [410, 225] on button "Edit File Settings" at bounding box center [420, 230] width 158 height 32
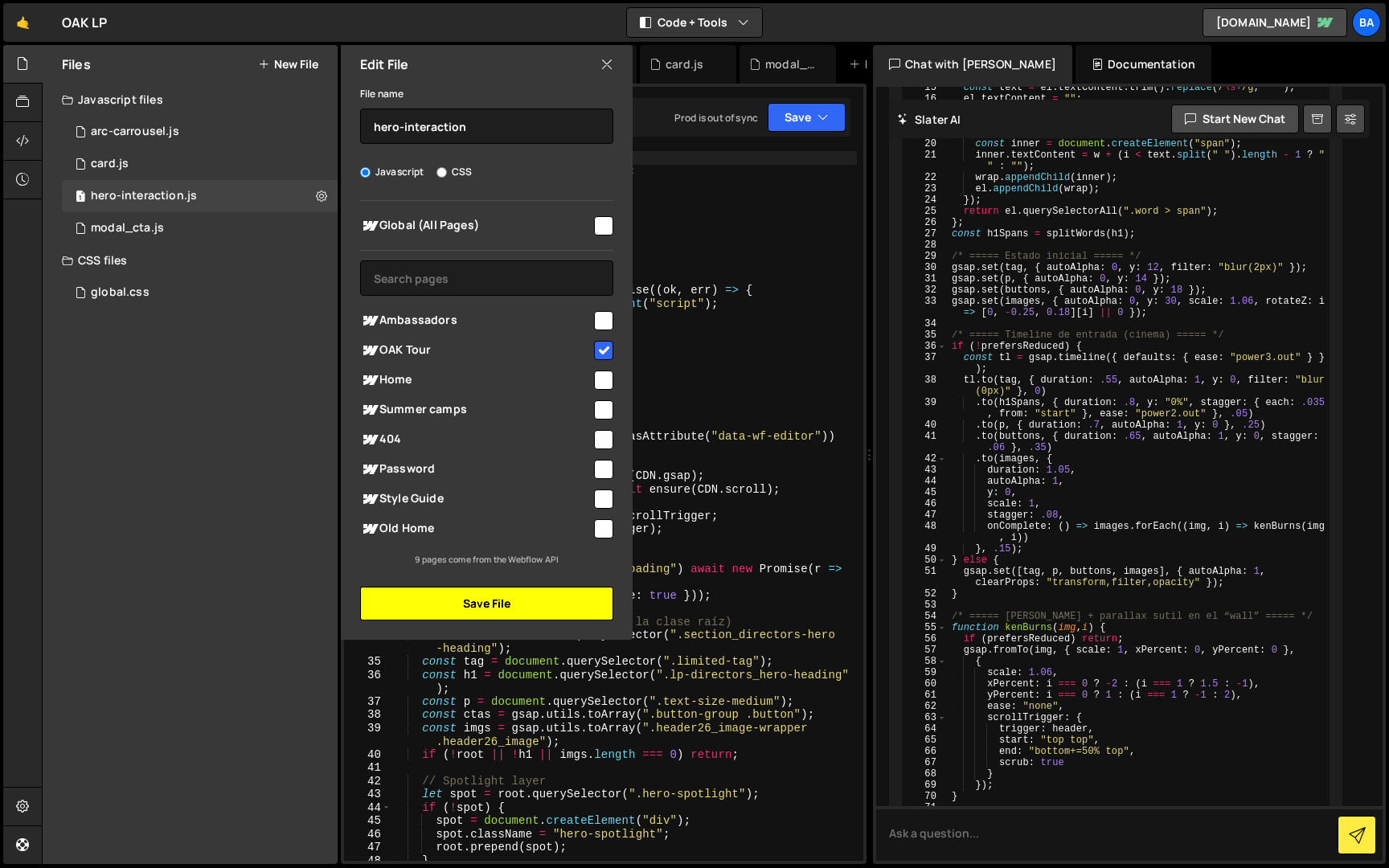
click at [471, 597] on button "Save File" at bounding box center [486, 604] width 253 height 34
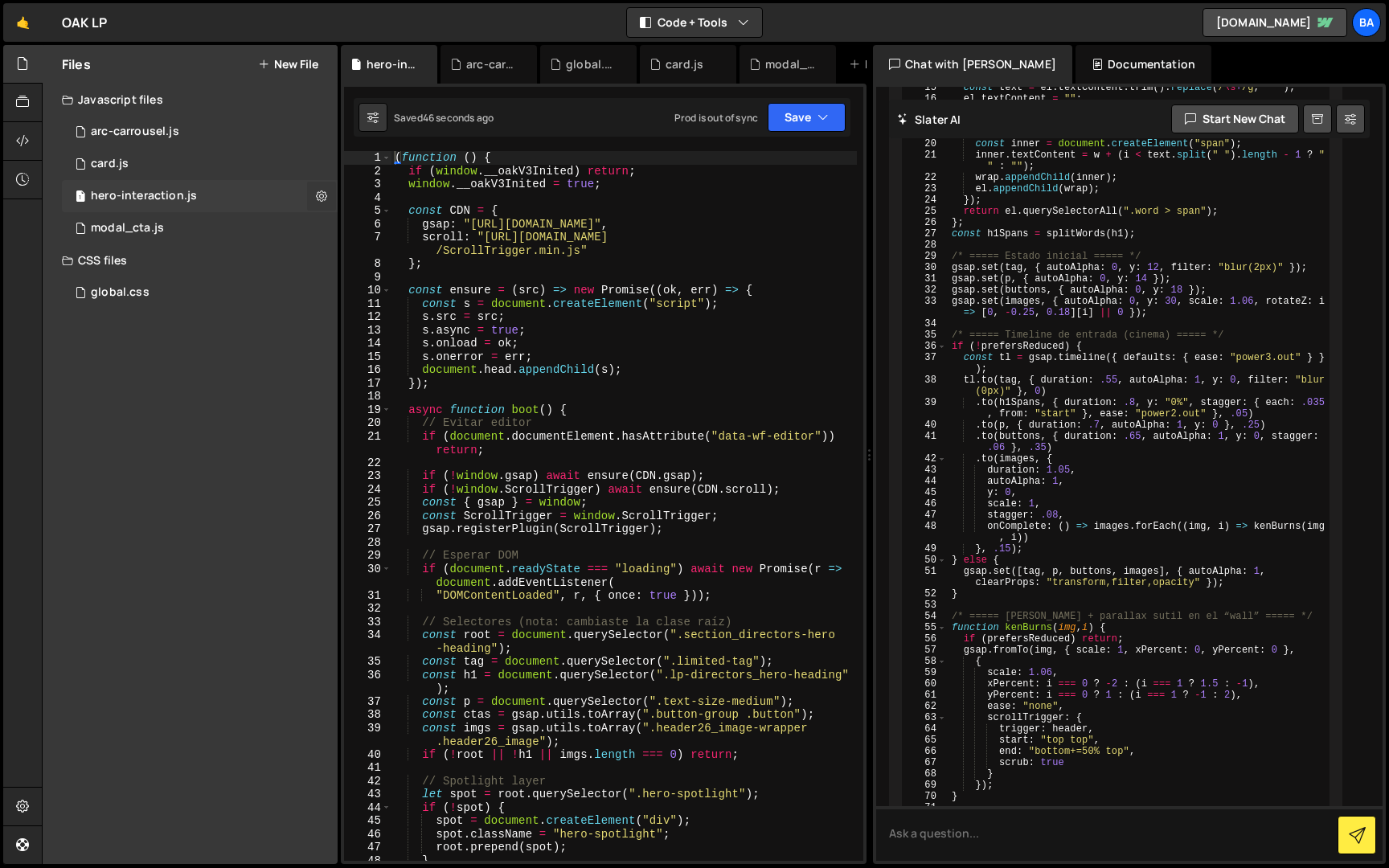
click at [321, 188] on icon at bounding box center [321, 196] width 11 height 15
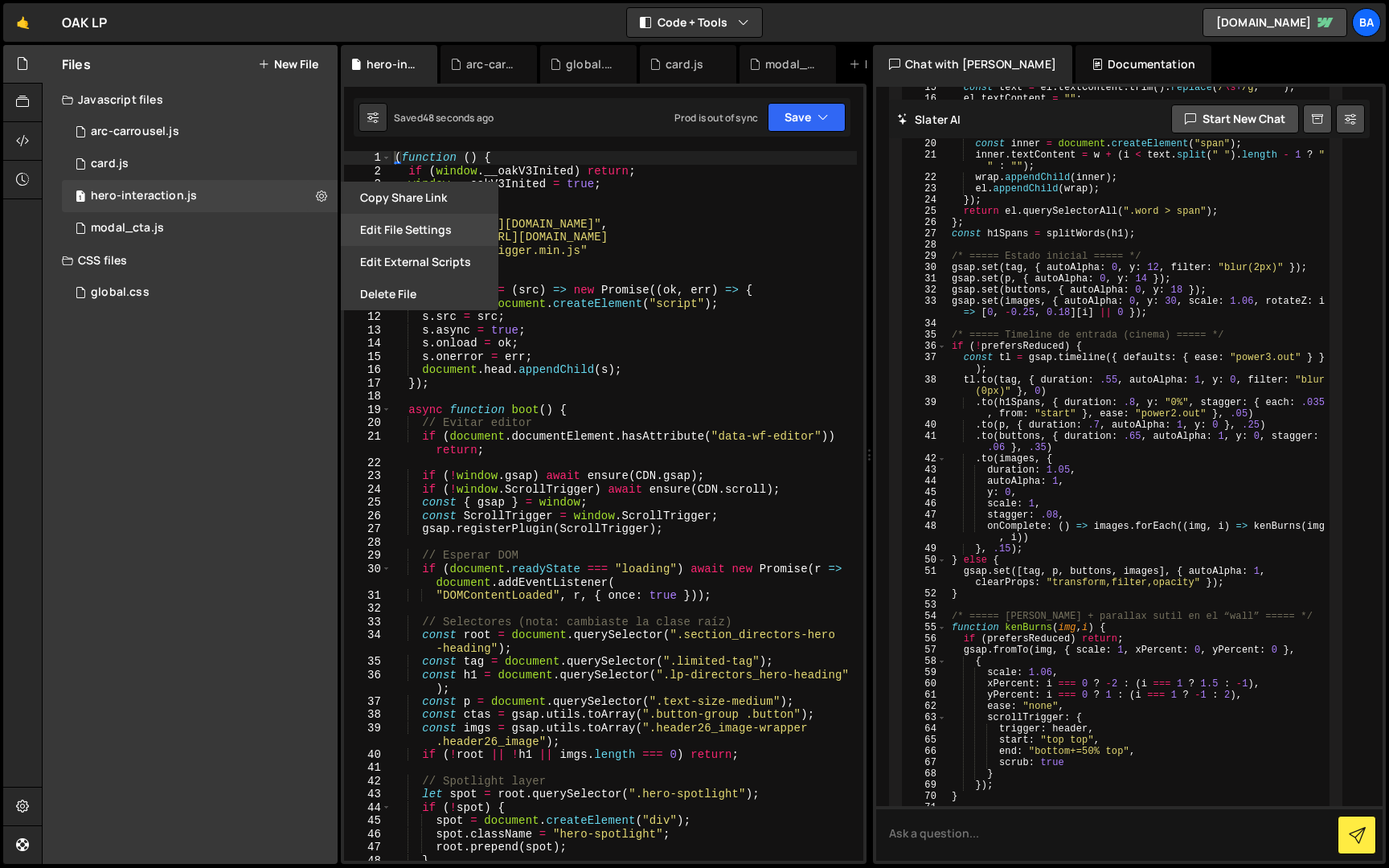
click at [392, 225] on button "Edit File Settings" at bounding box center [420, 230] width 158 height 32
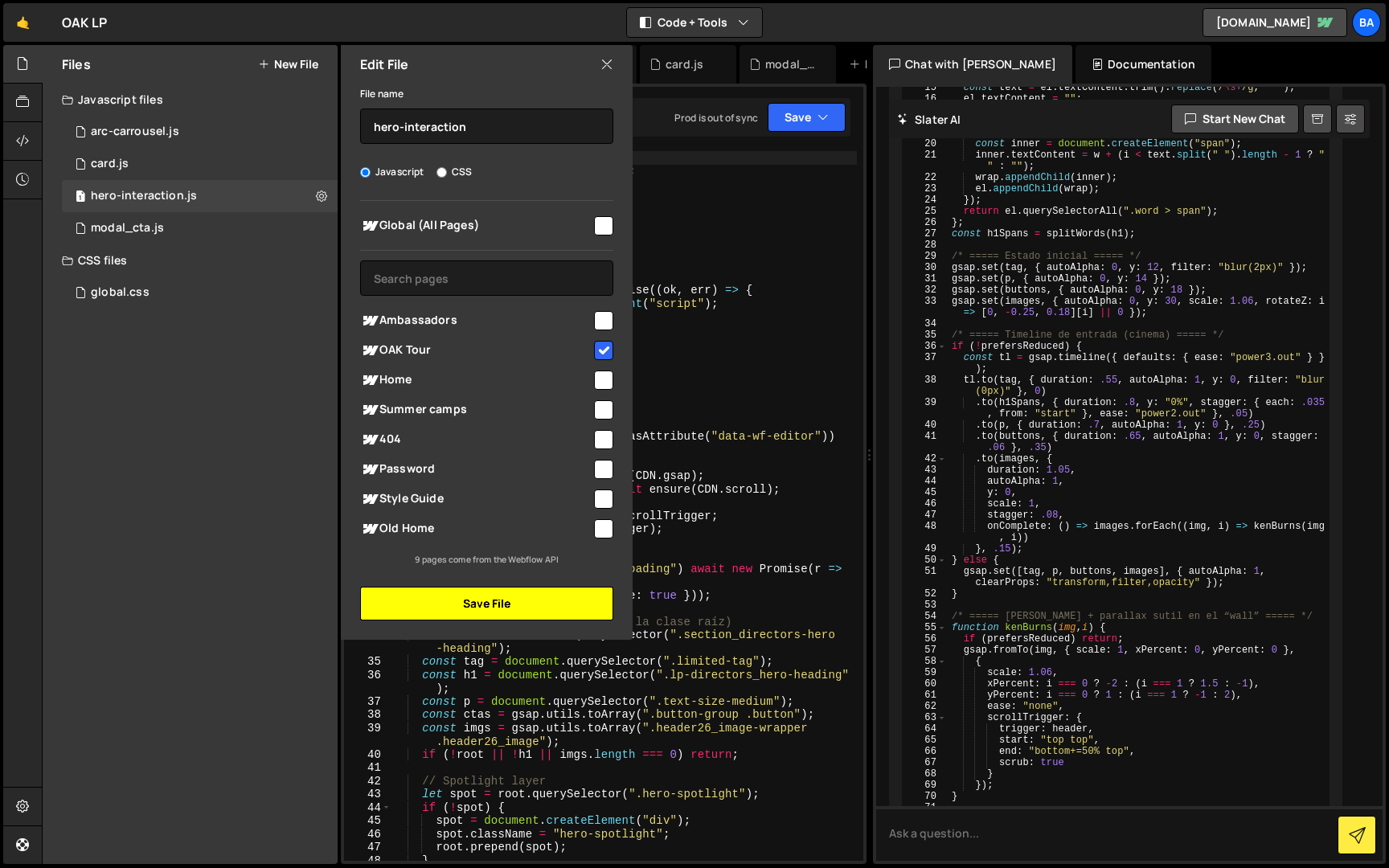
click at [461, 600] on button "Save File" at bounding box center [486, 604] width 253 height 34
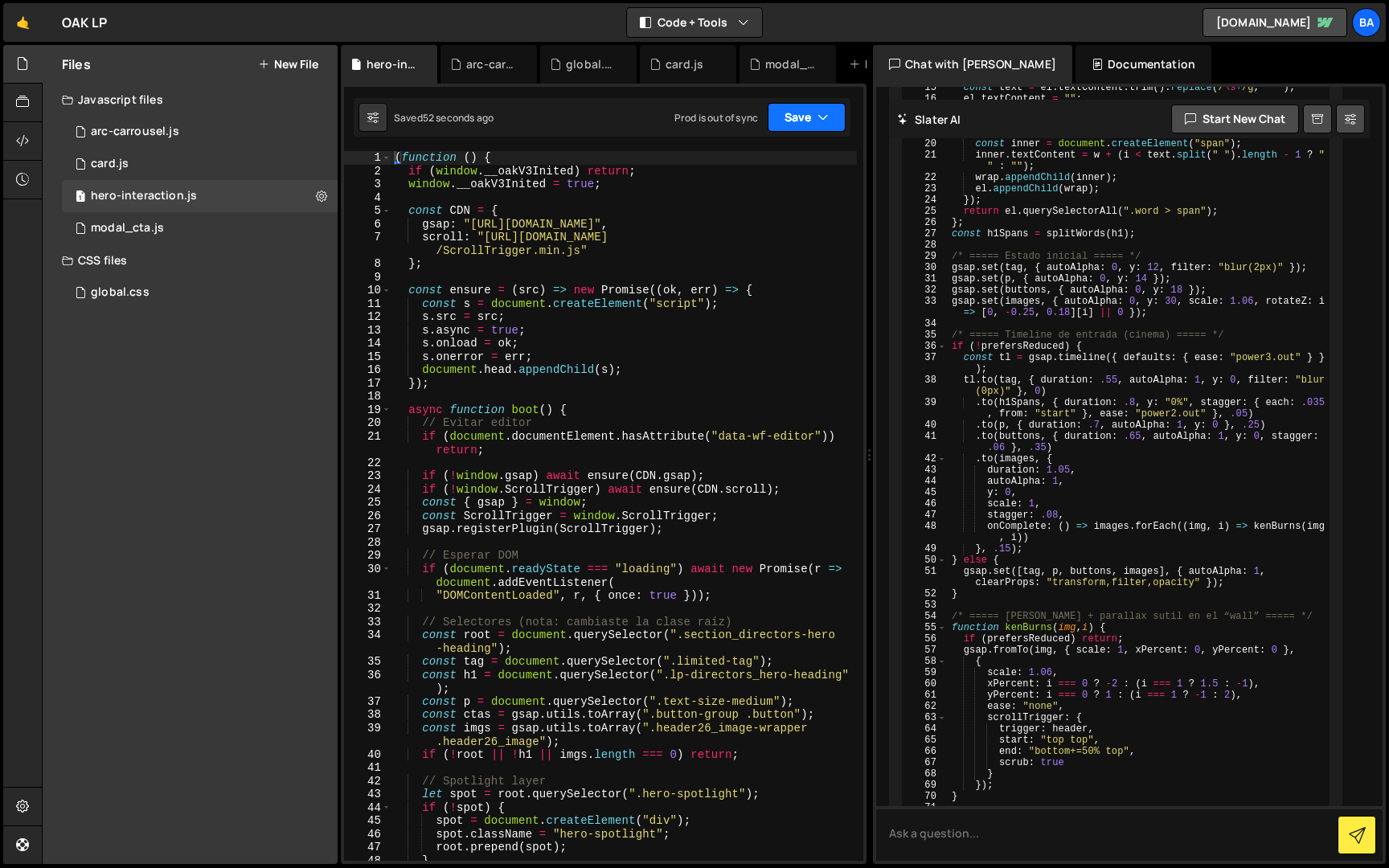
click at [800, 121] on button "Save" at bounding box center [806, 117] width 78 height 29
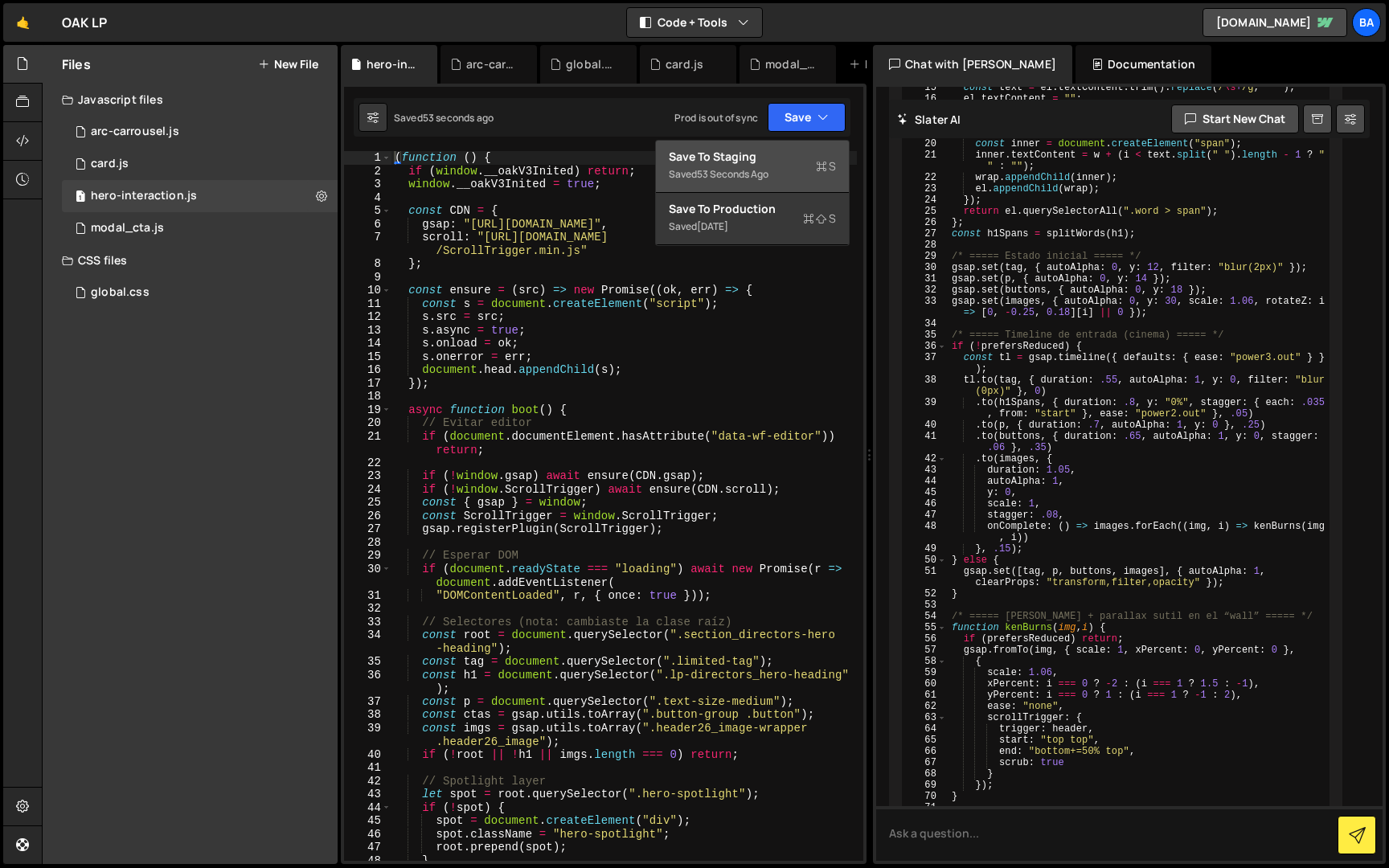
click at [771, 166] on div "Saved 53 seconds ago" at bounding box center [752, 174] width 167 height 19
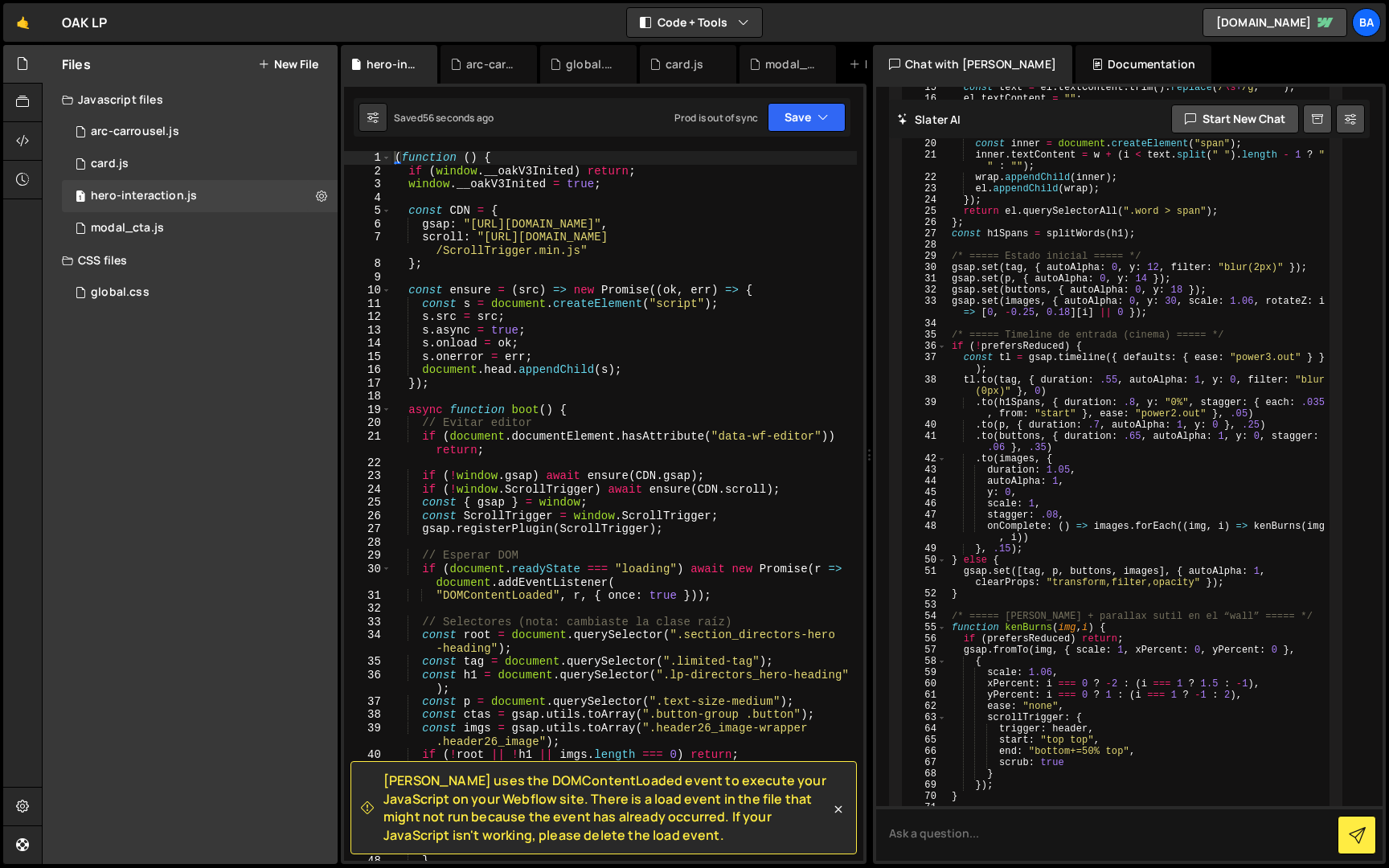
click at [836, 99] on div "Saved 56 seconds ago Prod is out of sync Upgrade to Edit Save Save to Staging S…" at bounding box center [602, 117] width 496 height 39
click at [827, 112] on icon "button" at bounding box center [822, 117] width 11 height 16
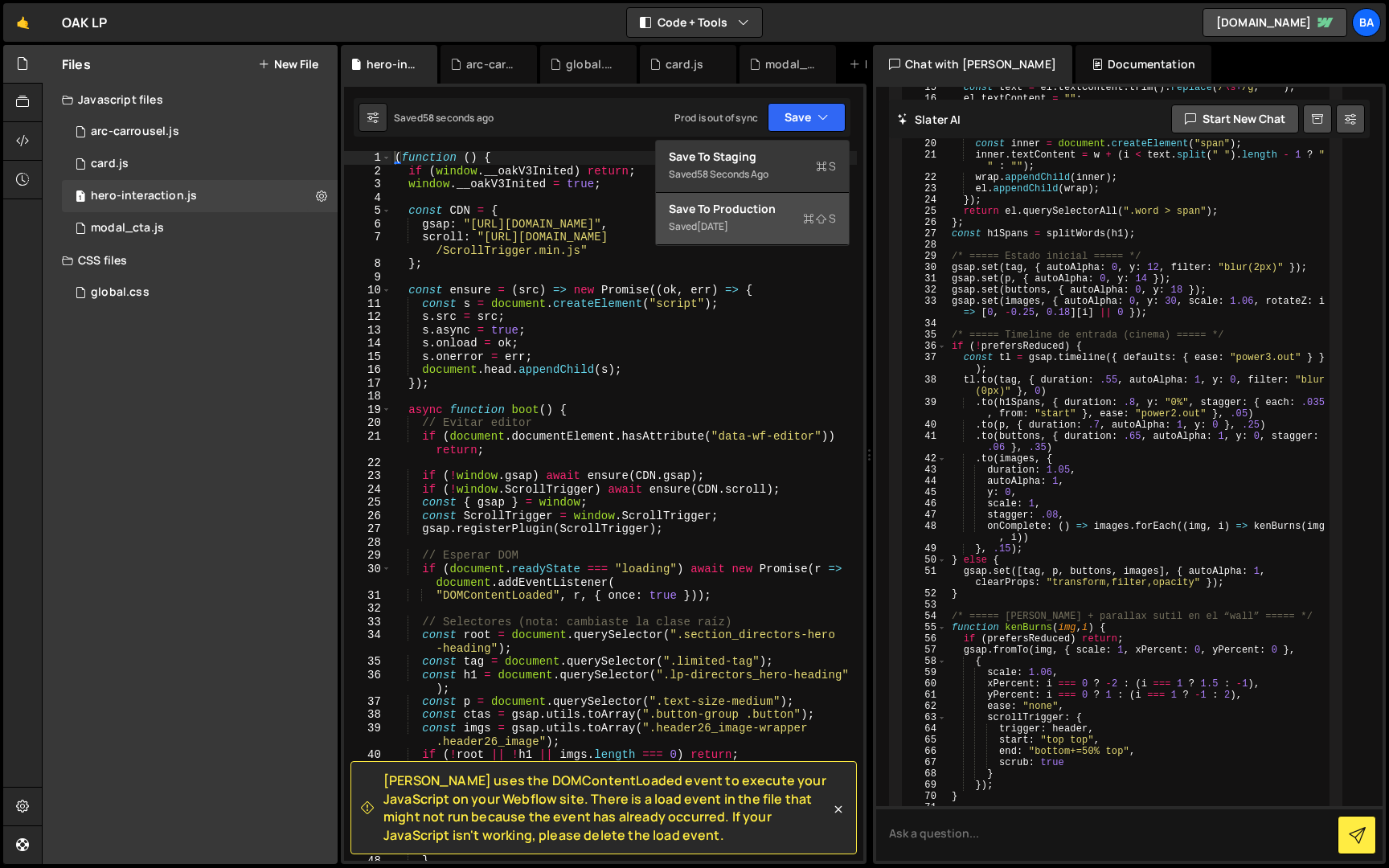
click at [783, 204] on div "Save to Production S" at bounding box center [752, 209] width 167 height 16
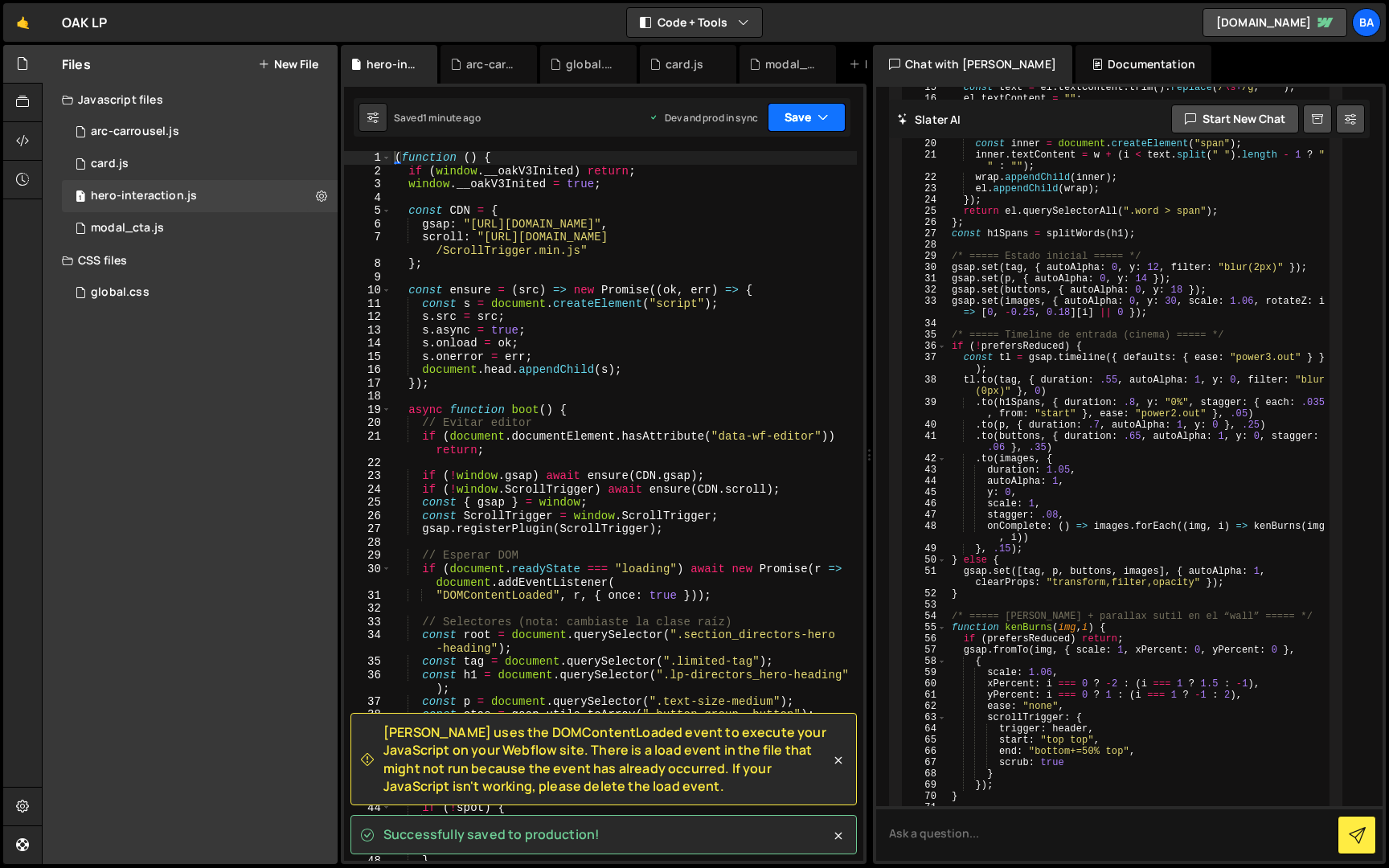
click at [778, 112] on button "Save" at bounding box center [806, 117] width 78 height 29
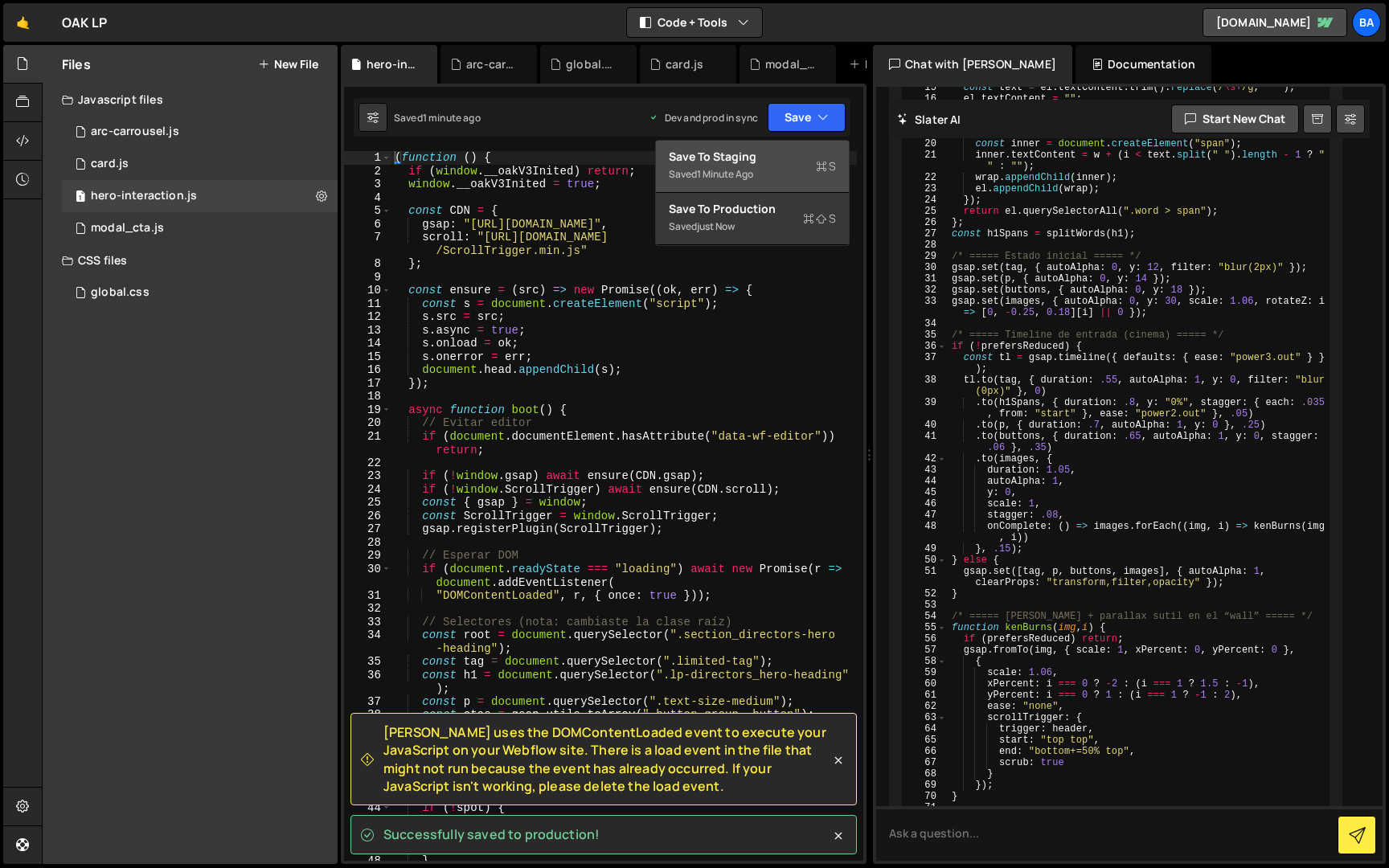
click at [762, 152] on div "Save to Staging S" at bounding box center [752, 156] width 167 height 16
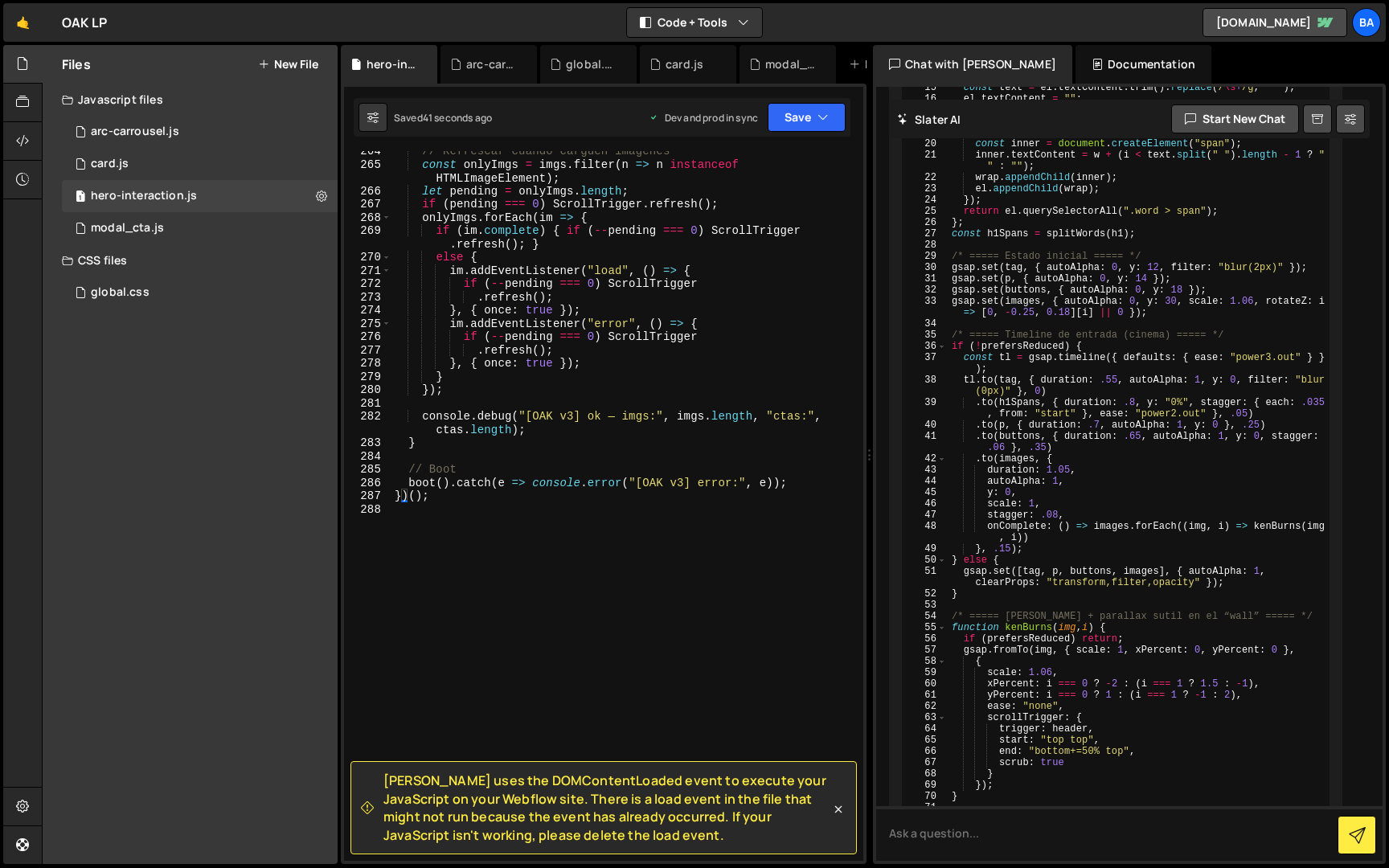
scroll to position [3855, 0]
click at [211, 231] on div "1 modal_cta.js 0" at bounding box center [199, 228] width 276 height 32
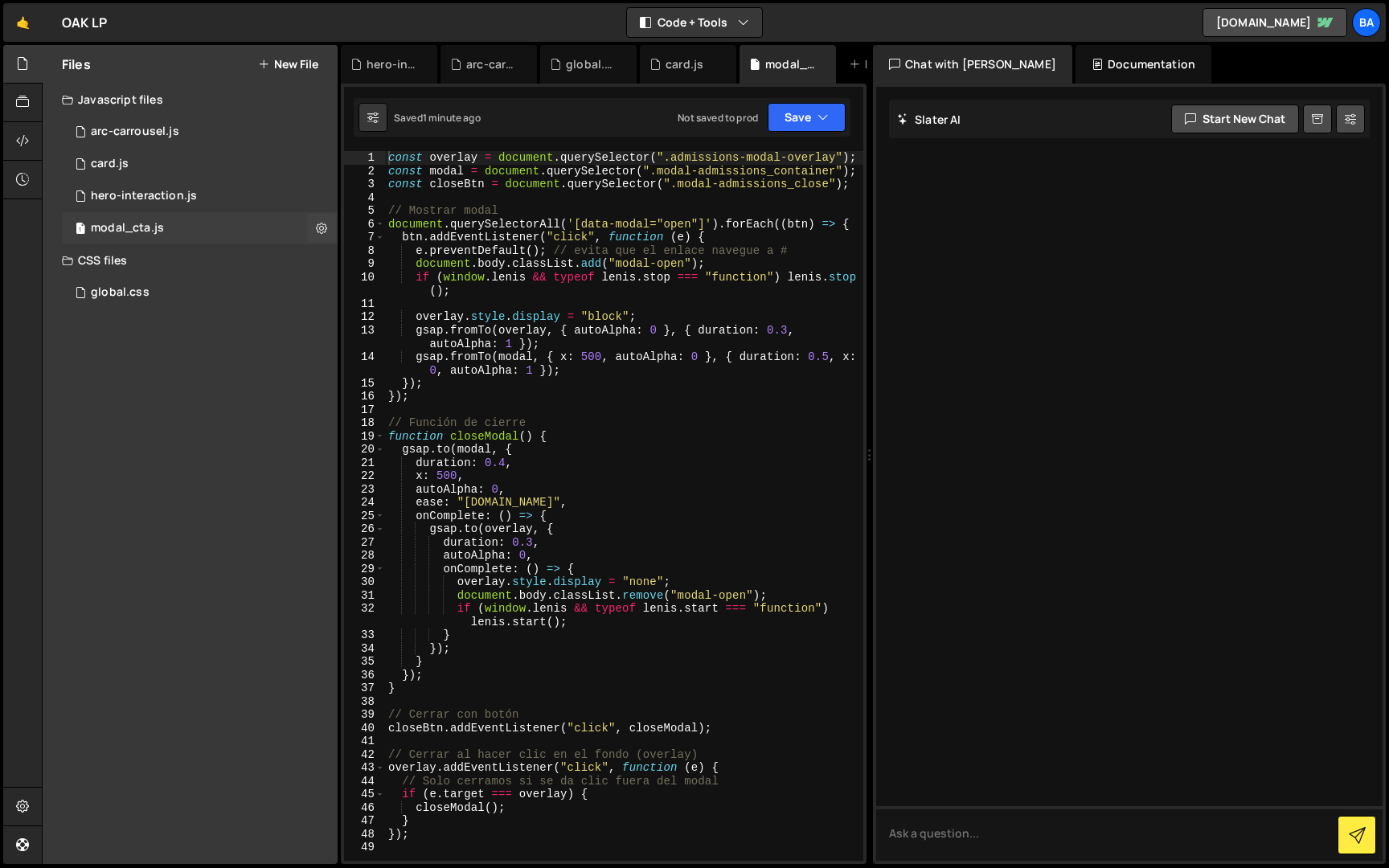
scroll to position [0, 0]
click at [317, 227] on icon at bounding box center [321, 228] width 11 height 15
type input "modal_cta"
radio input "true"
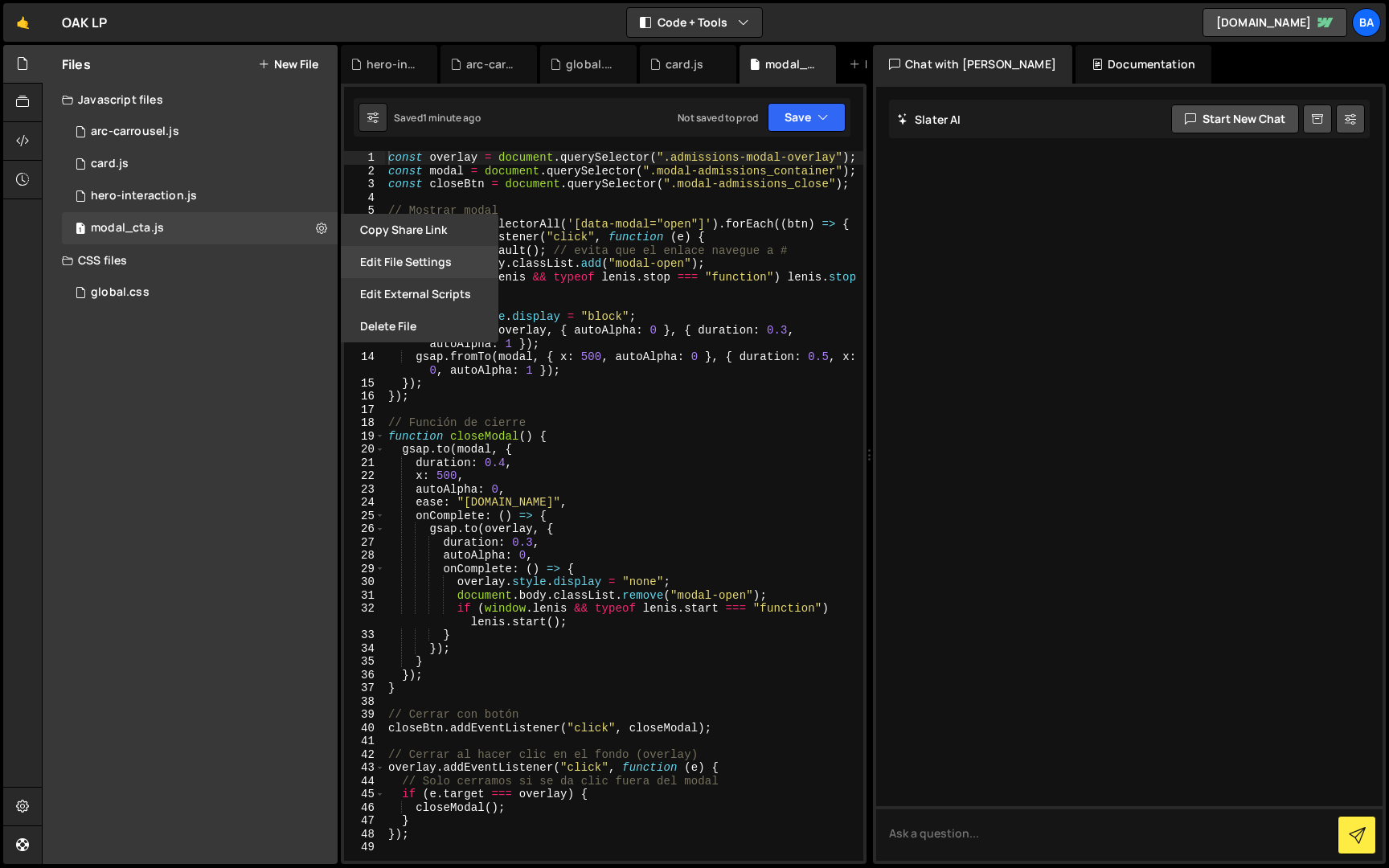
click at [370, 261] on button "Edit File Settings" at bounding box center [420, 262] width 158 height 32
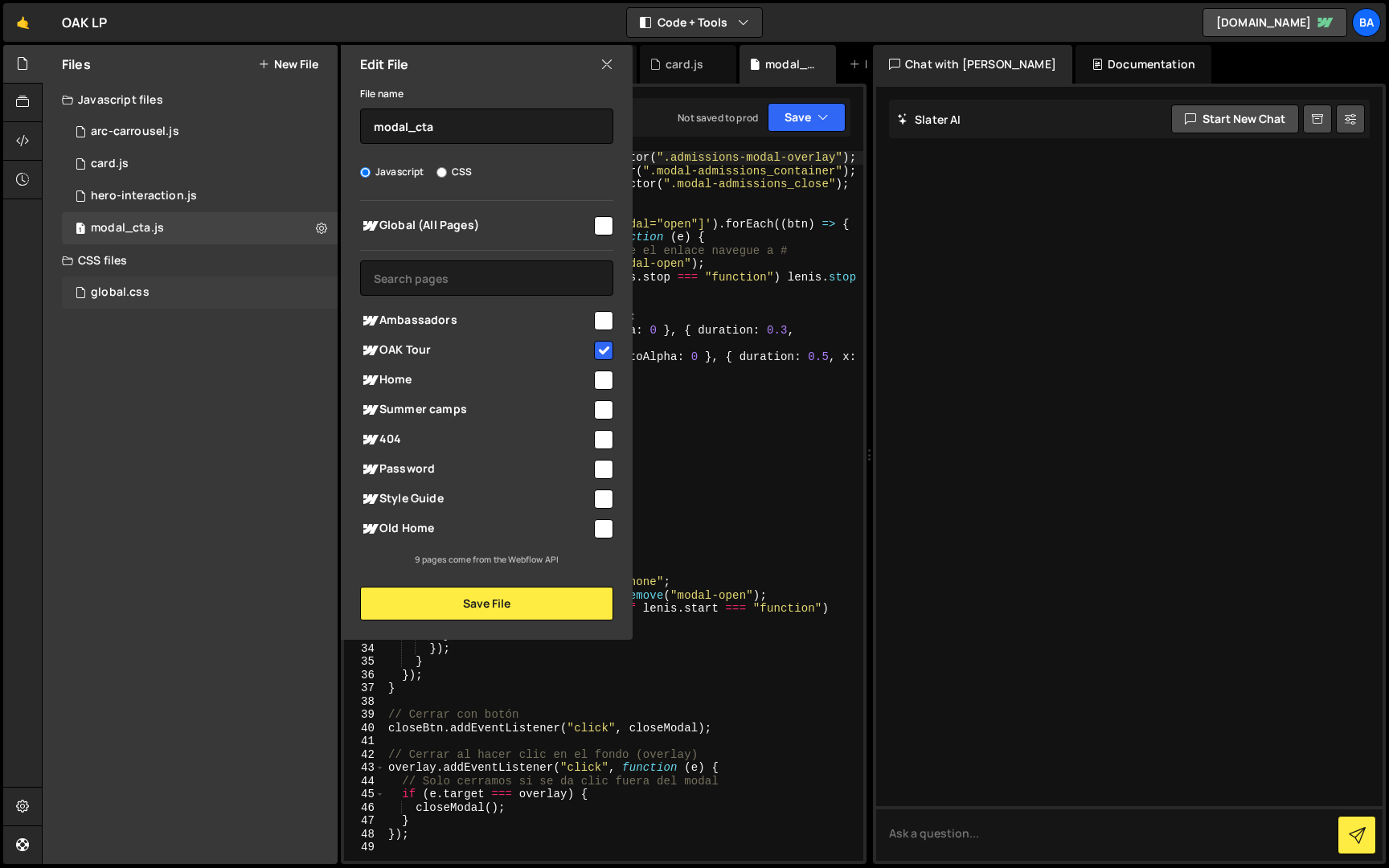
click at [263, 292] on div "global.css 0" at bounding box center [199, 292] width 276 height 32
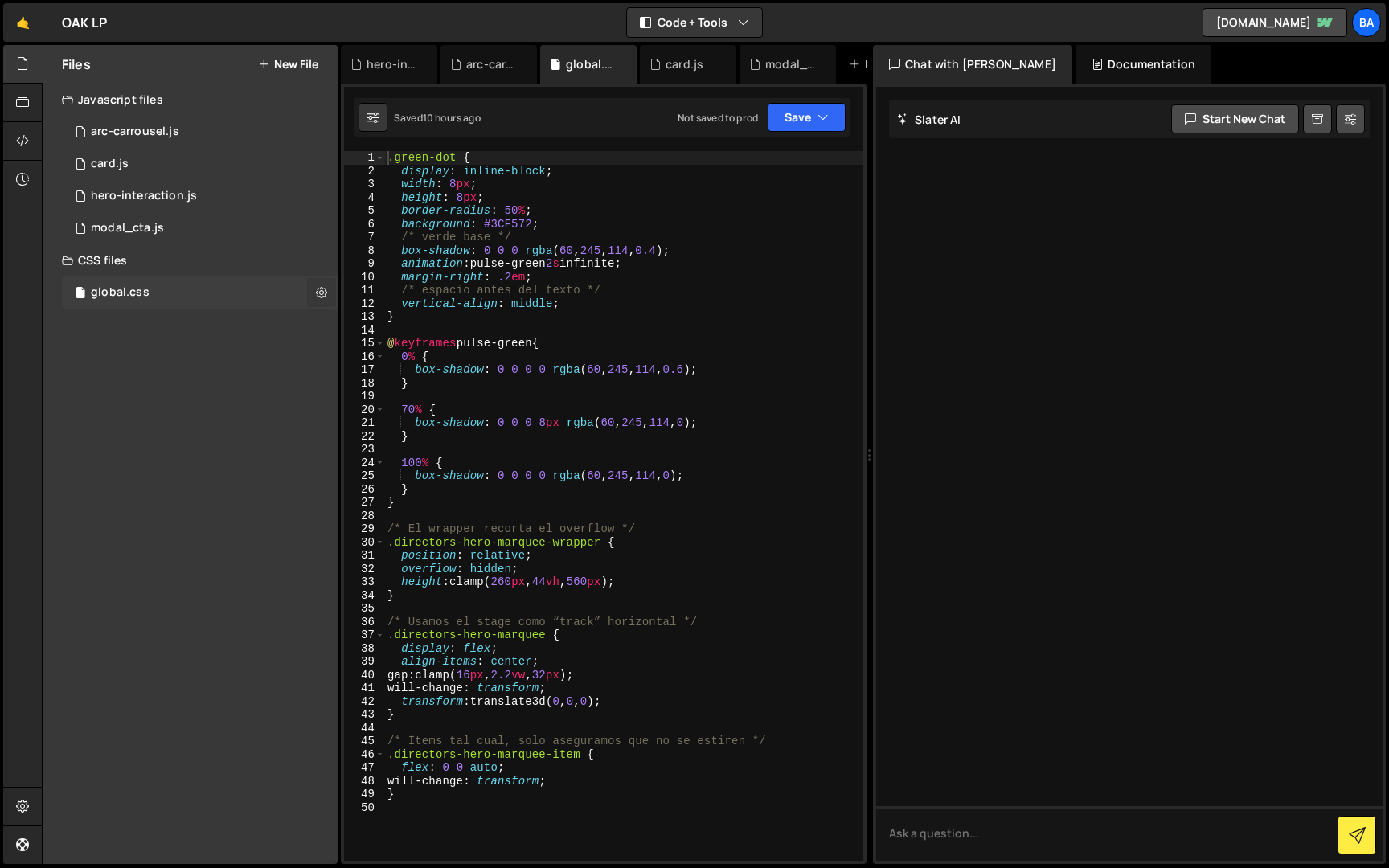
click at [317, 293] on icon at bounding box center [321, 292] width 11 height 15
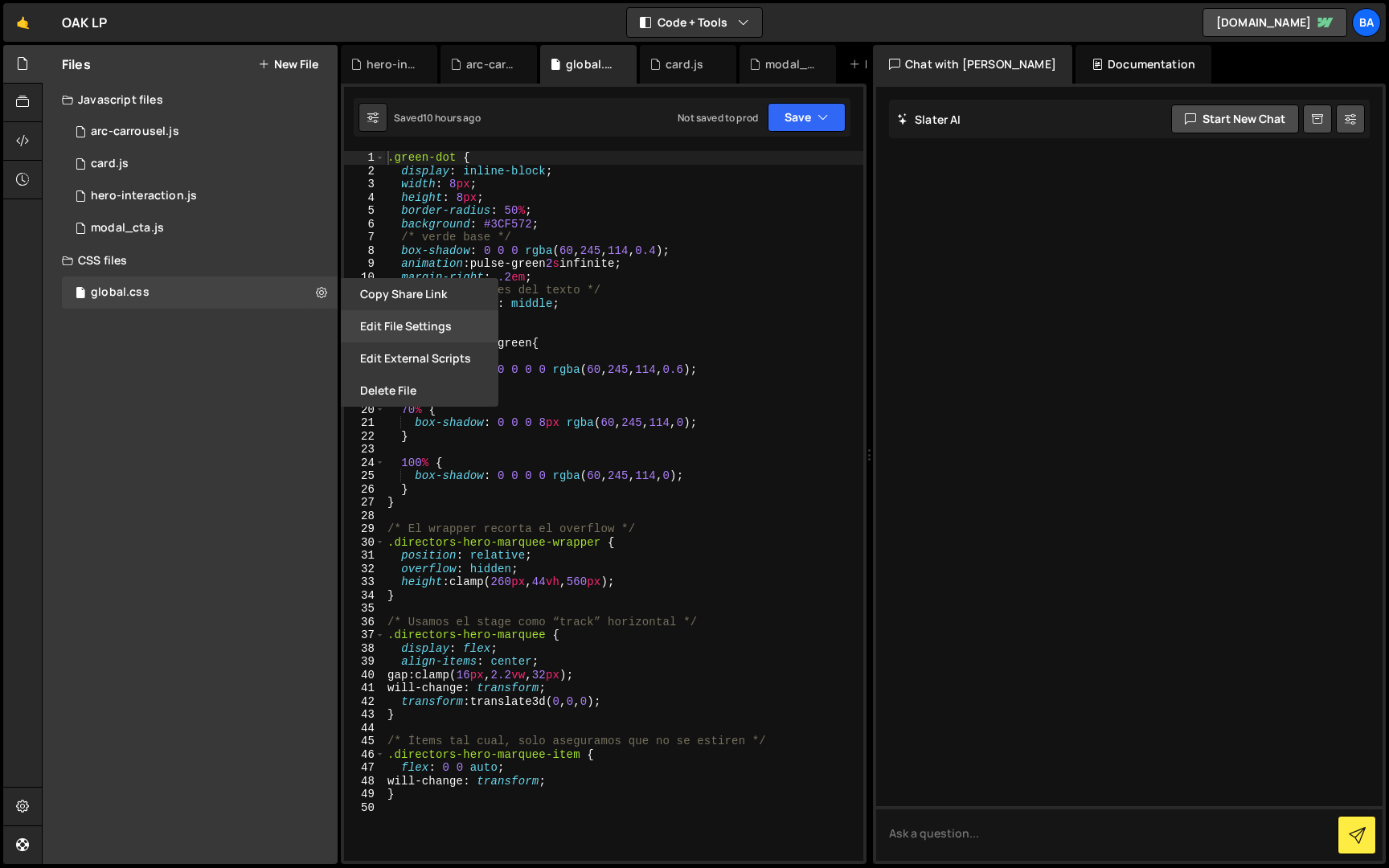
click at [376, 328] on button "Edit File Settings" at bounding box center [420, 326] width 158 height 32
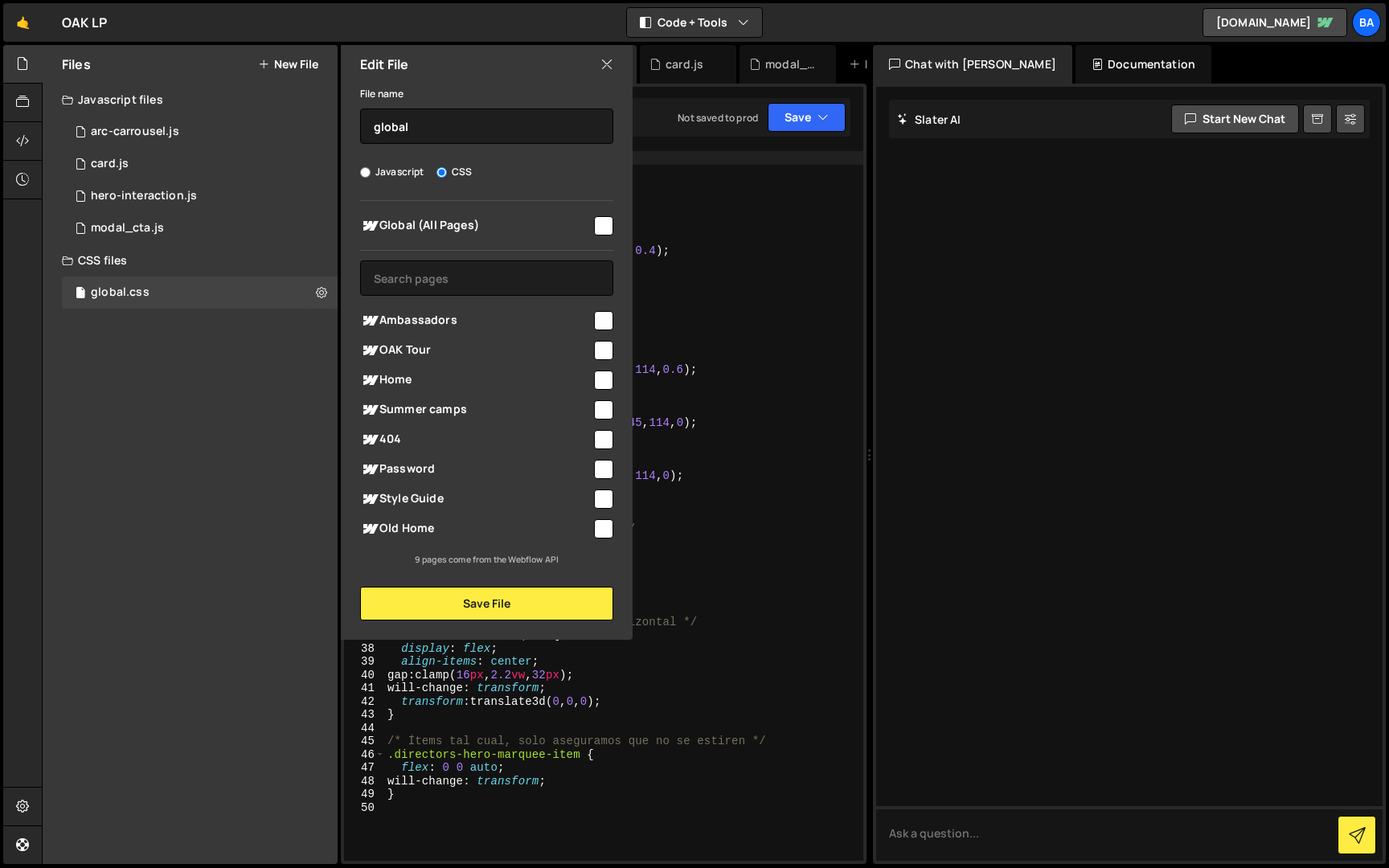
click at [604, 344] on input "checkbox" at bounding box center [603, 350] width 19 height 19
checkbox input "true"
click at [505, 605] on button "Save File" at bounding box center [486, 604] width 253 height 34
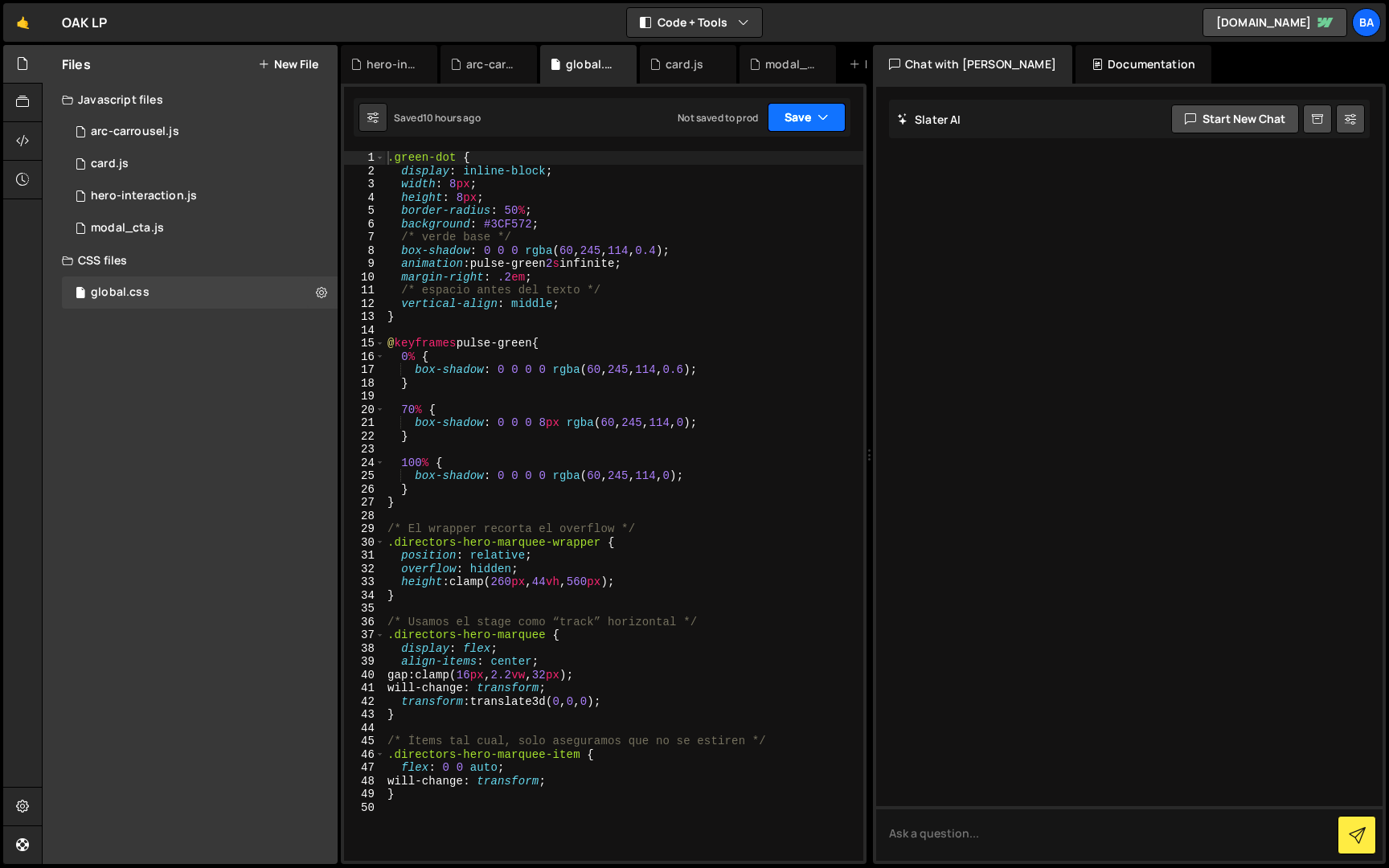
click at [794, 124] on button "Save" at bounding box center [806, 117] width 78 height 29
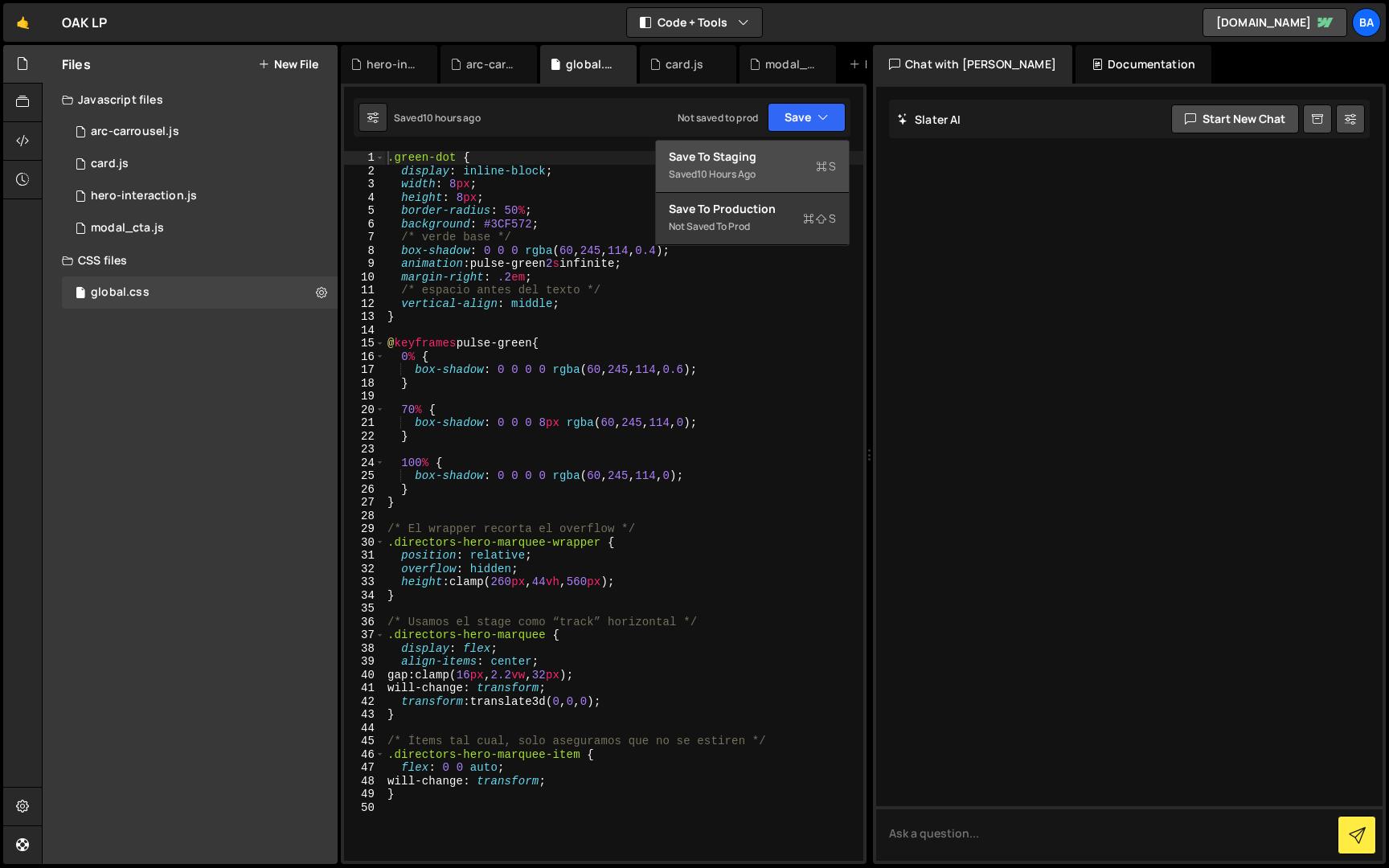
click at [736, 162] on div "Save to Staging S" at bounding box center [752, 156] width 167 height 16
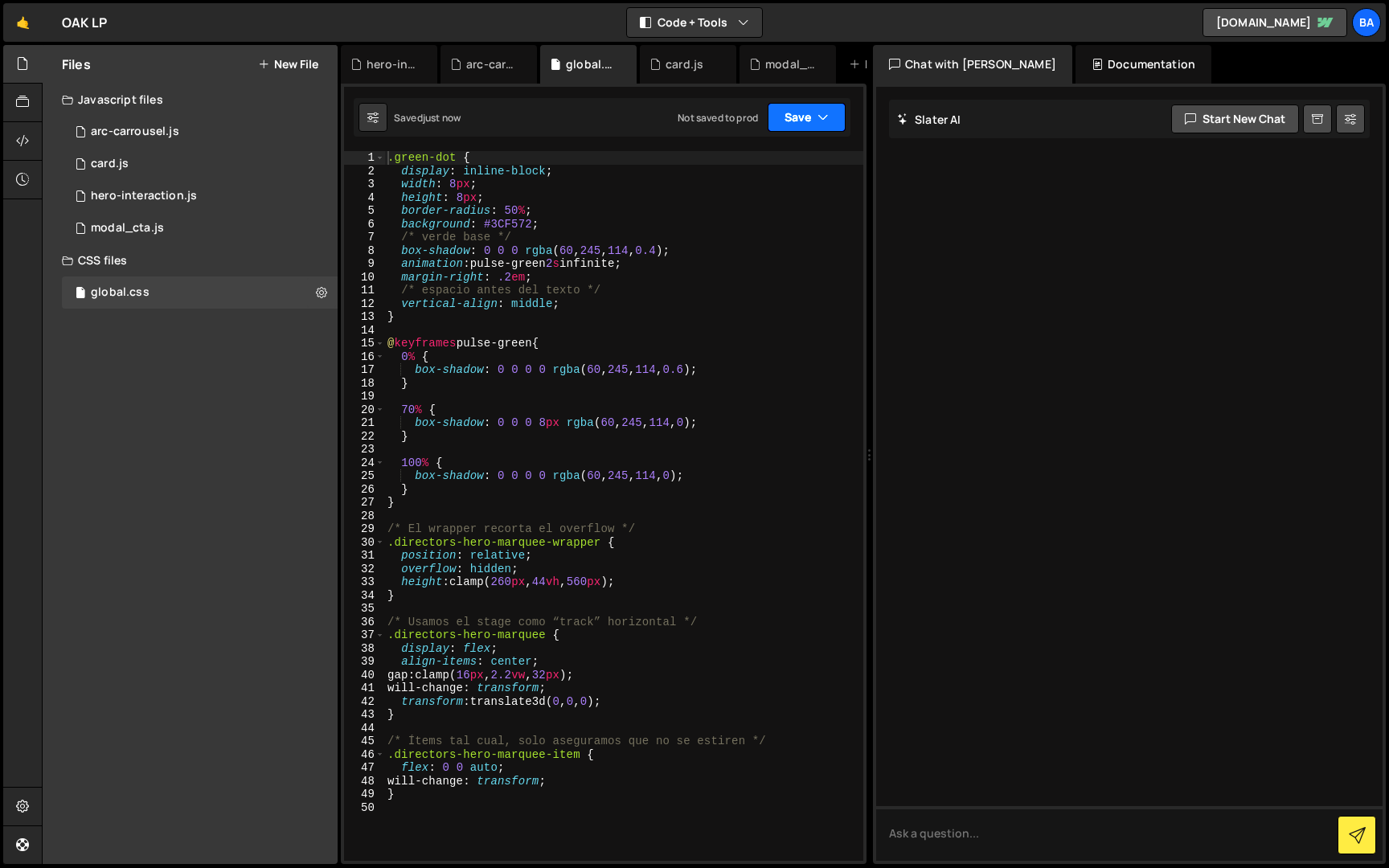
click at [800, 116] on button "Save" at bounding box center [806, 117] width 78 height 29
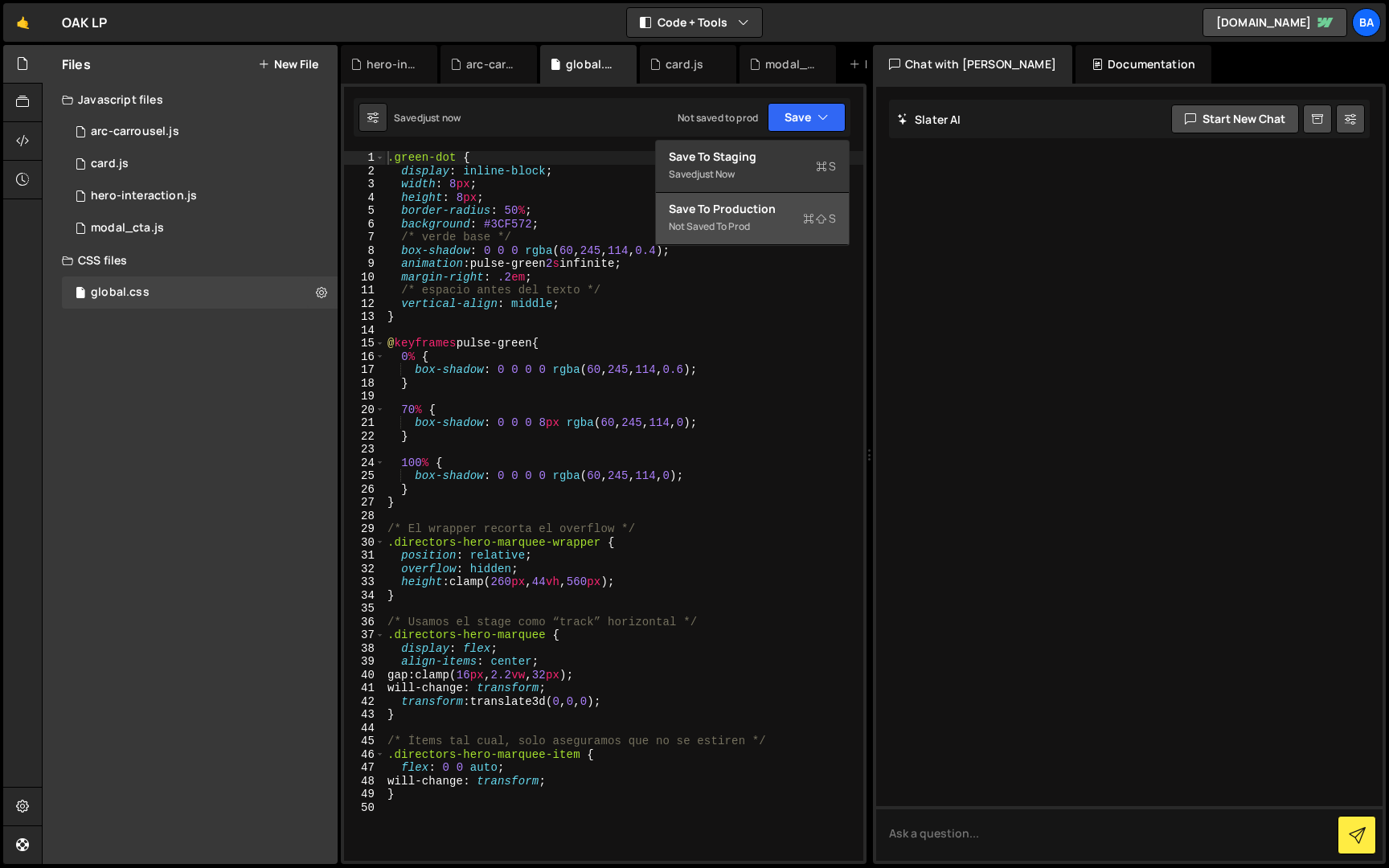
click at [744, 214] on div "Save to Production S" at bounding box center [752, 209] width 167 height 16
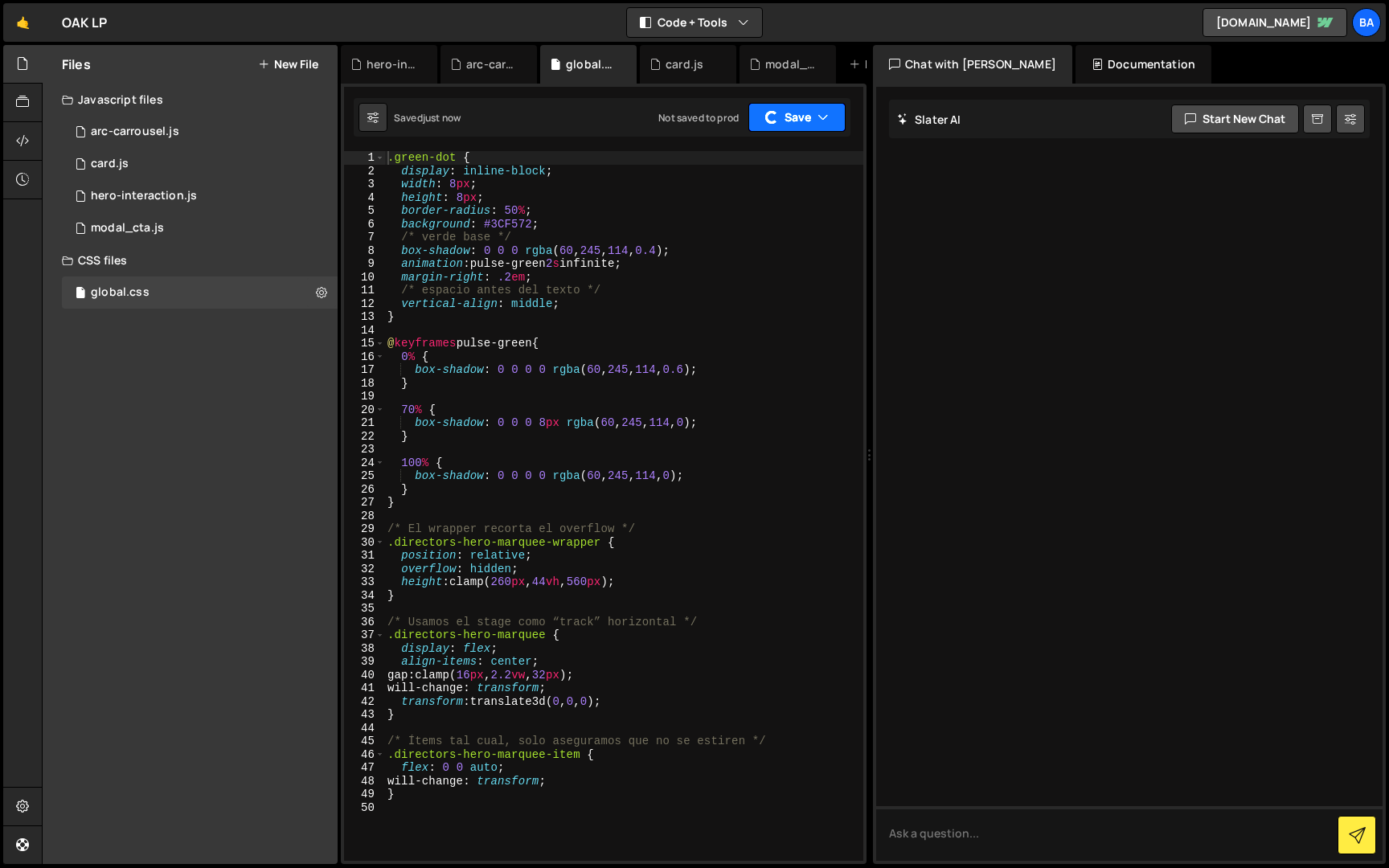
click at [779, 128] on button "Save" at bounding box center [796, 117] width 97 height 29
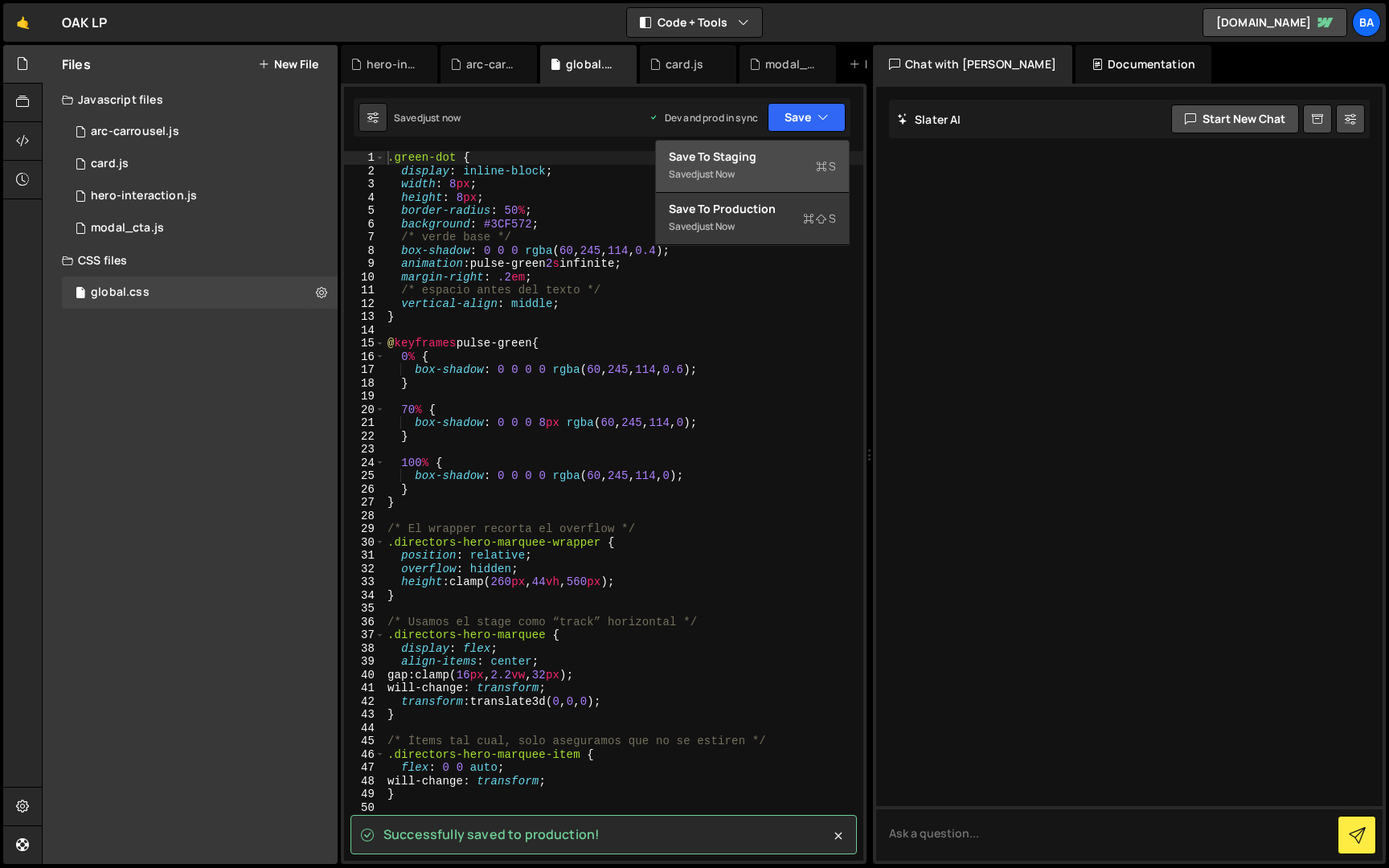
click at [751, 162] on div "Save to Staging S" at bounding box center [752, 156] width 167 height 16
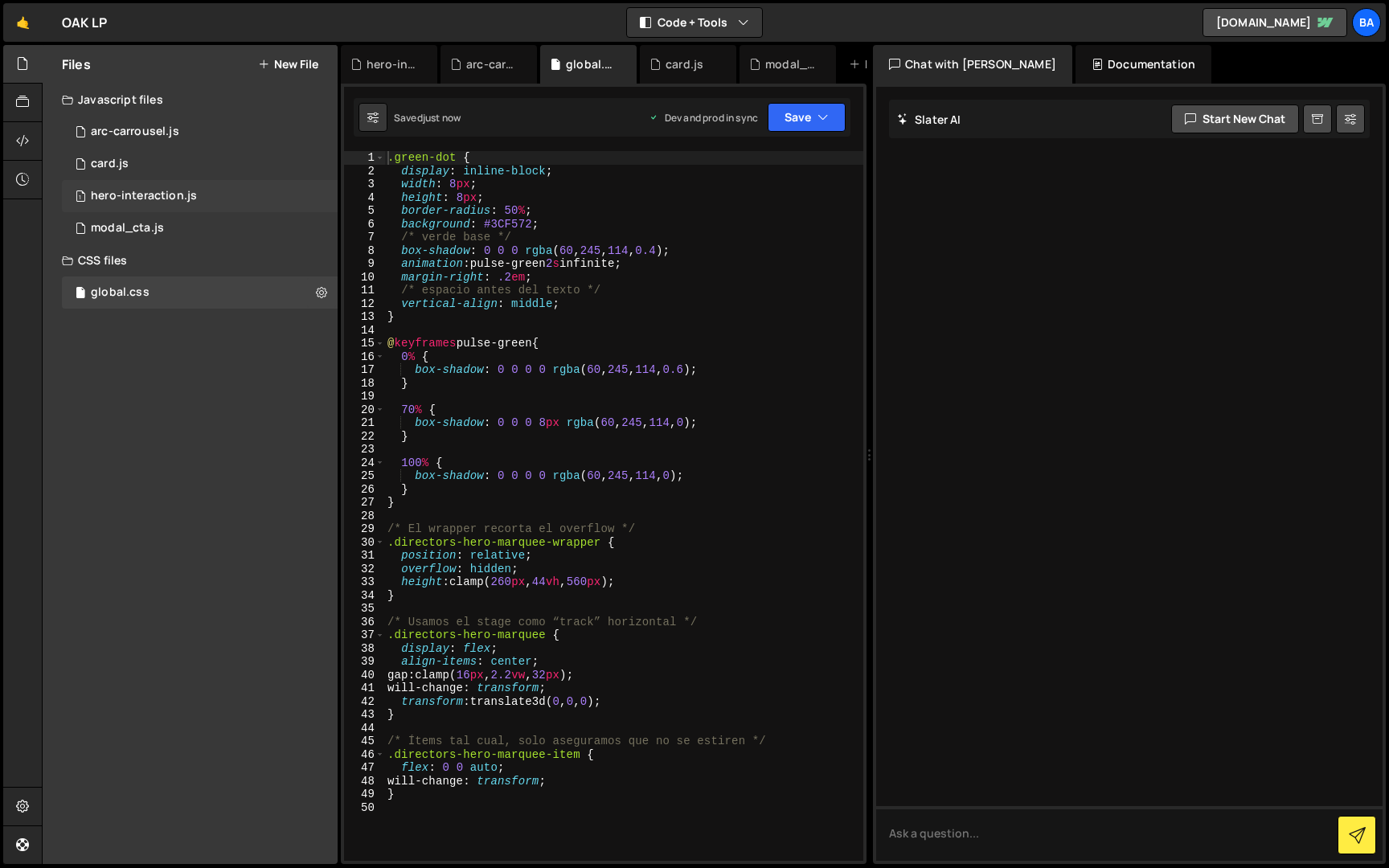
click at [203, 203] on div "1 hero-interaction.js 0" at bounding box center [199, 196] width 276 height 32
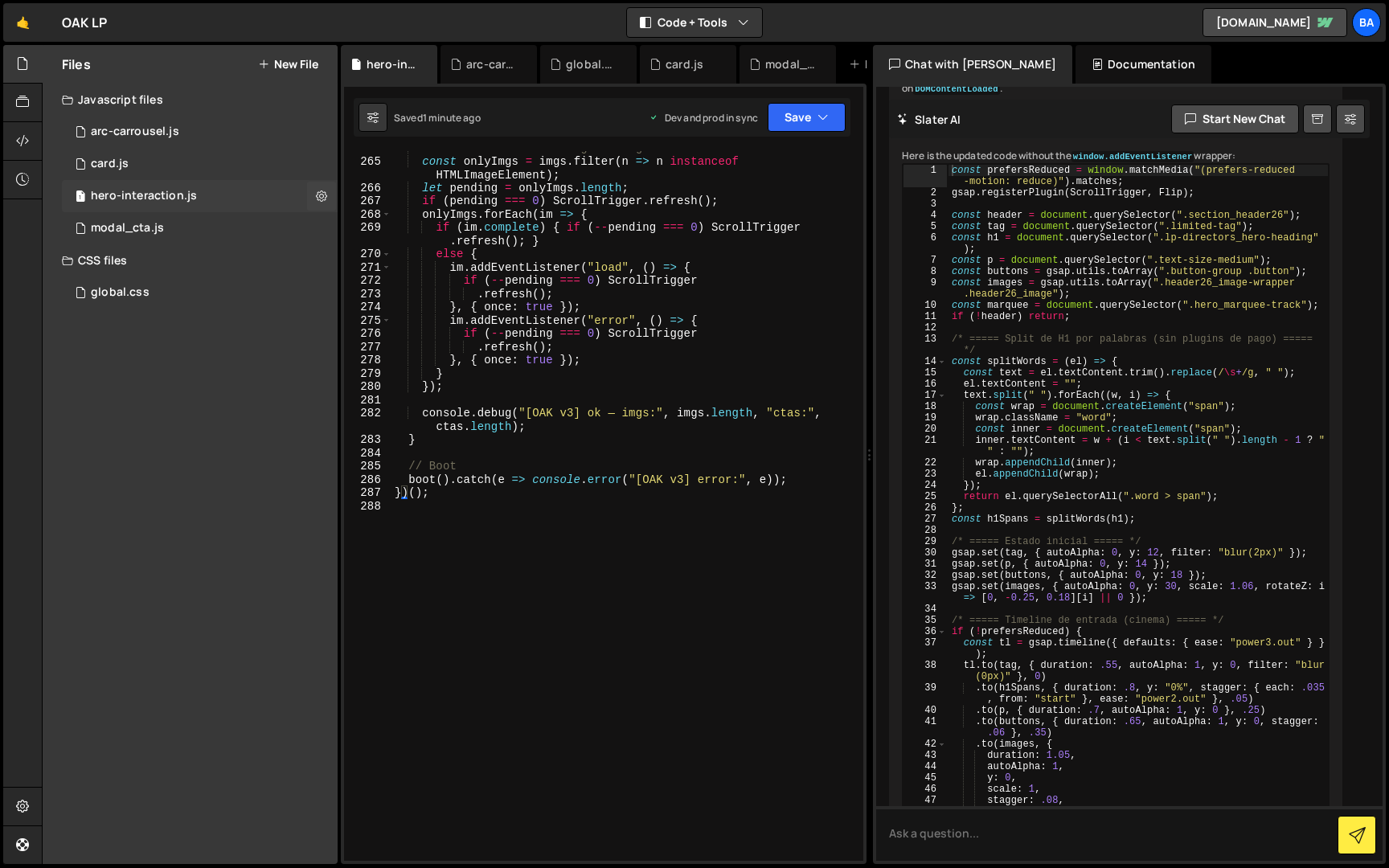
scroll to position [2037, 0]
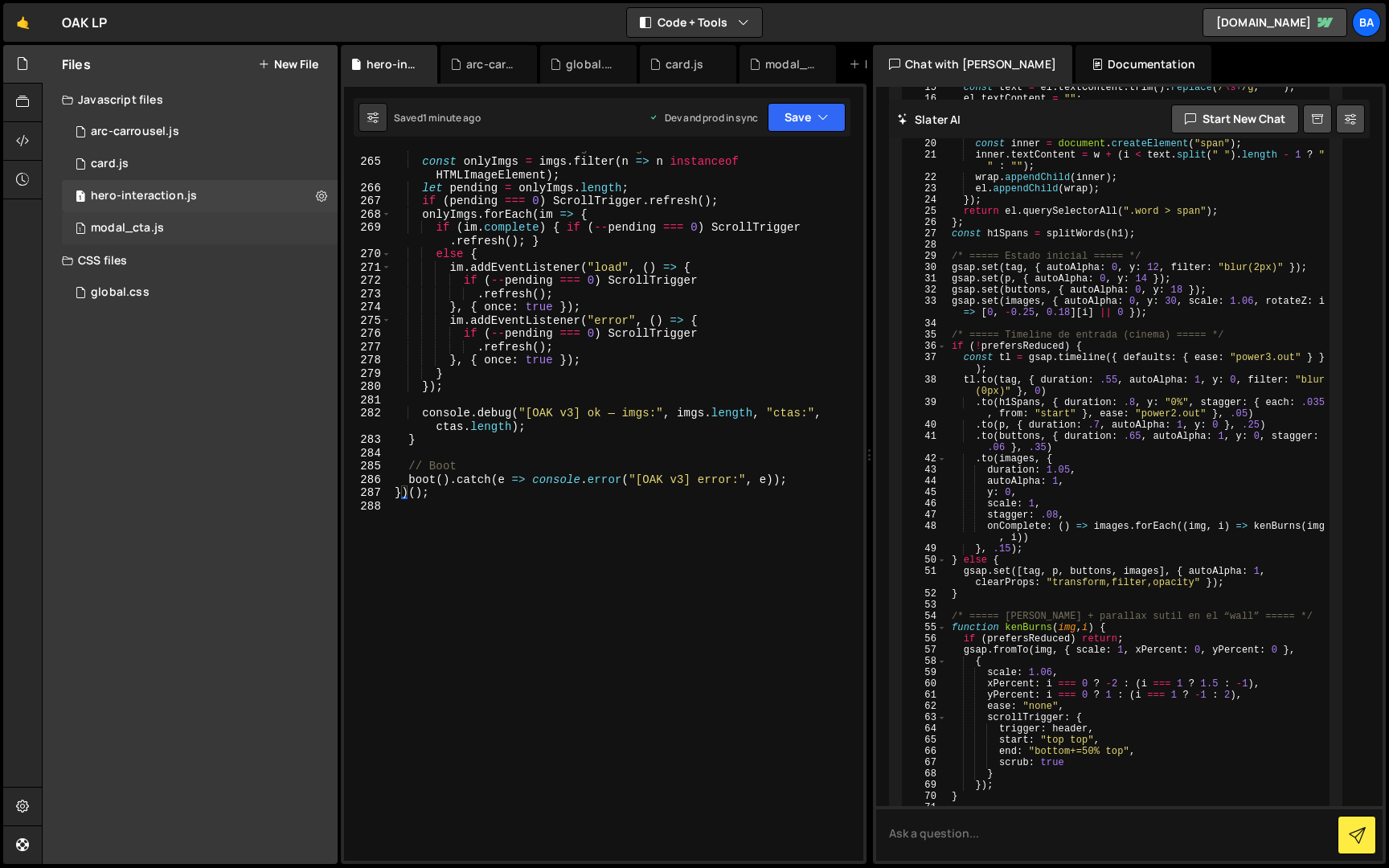
click at [183, 232] on div "1 modal_cta.js 0" at bounding box center [199, 228] width 276 height 32
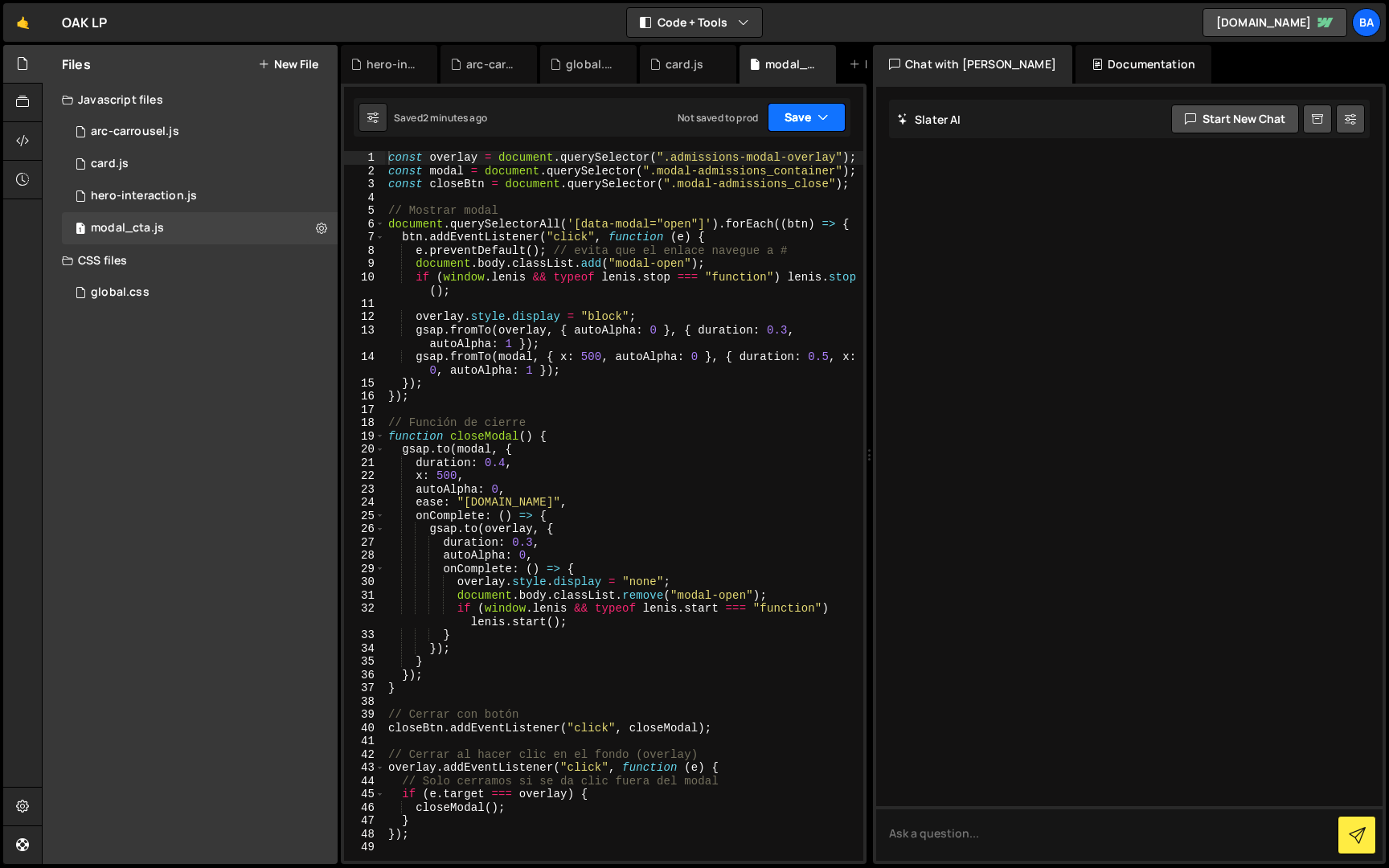
click at [807, 119] on button "Save" at bounding box center [806, 117] width 78 height 29
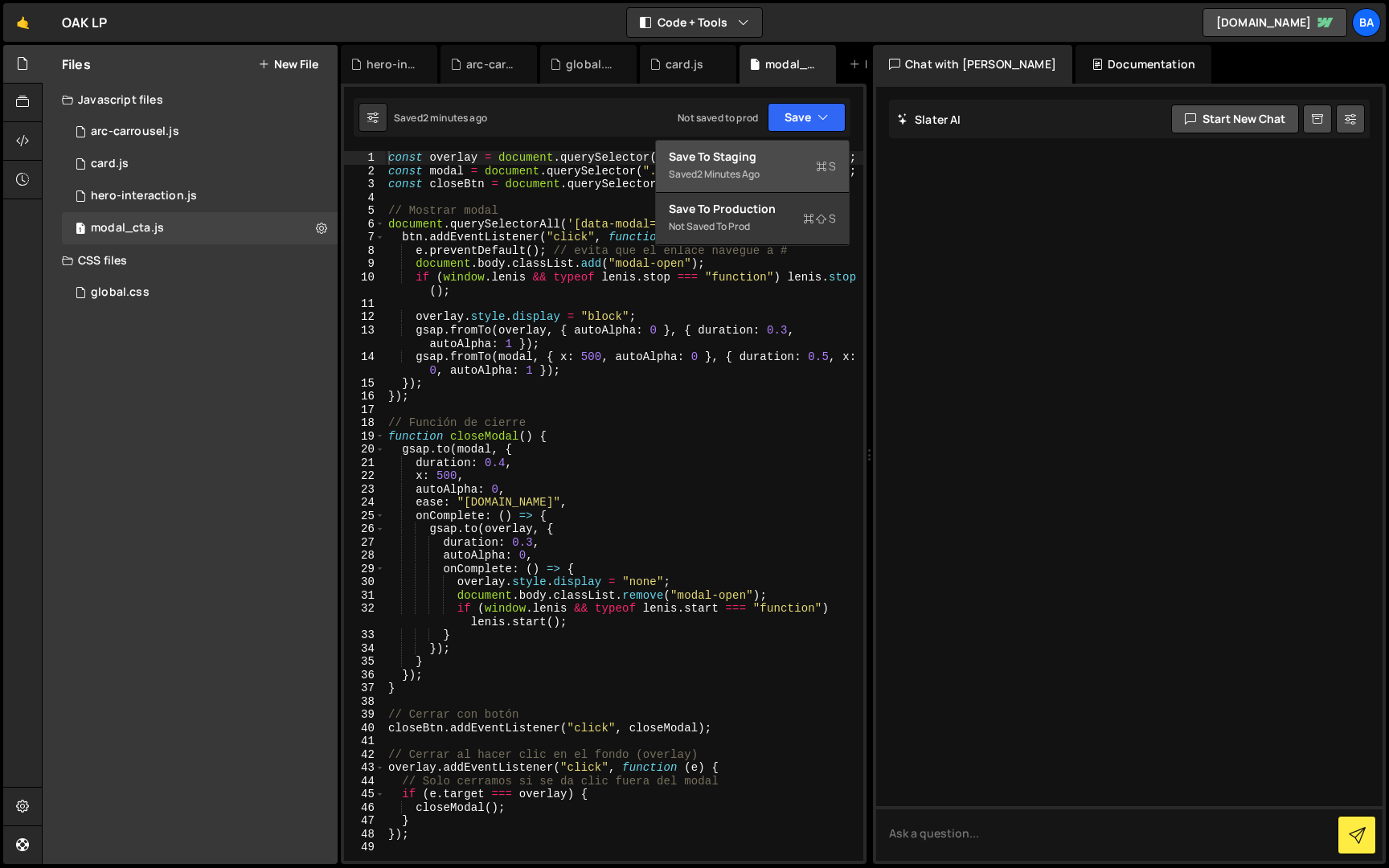
click at [763, 155] on div "Save to Staging S" at bounding box center [752, 156] width 167 height 16
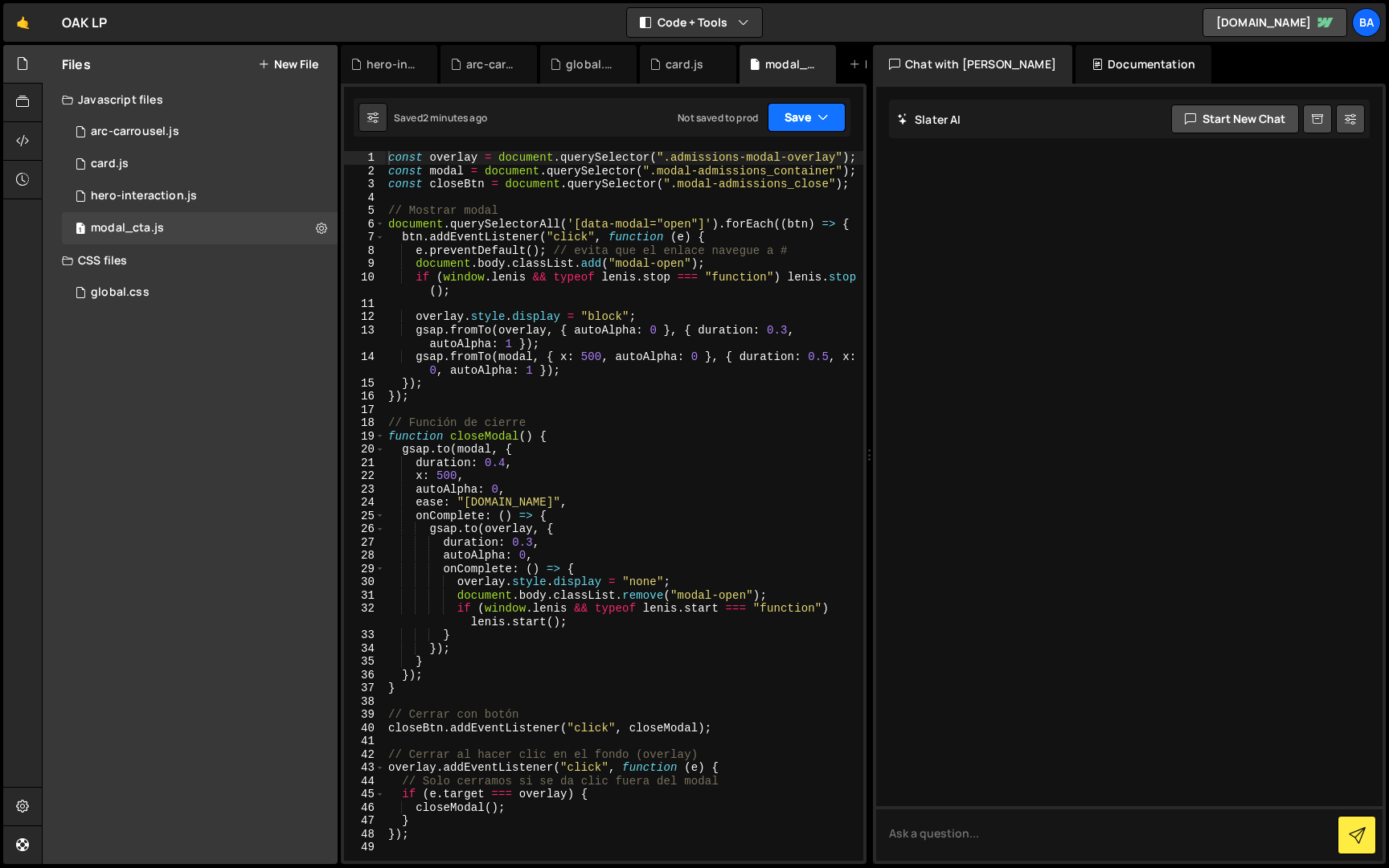
click at [800, 117] on button "Save" at bounding box center [806, 117] width 78 height 29
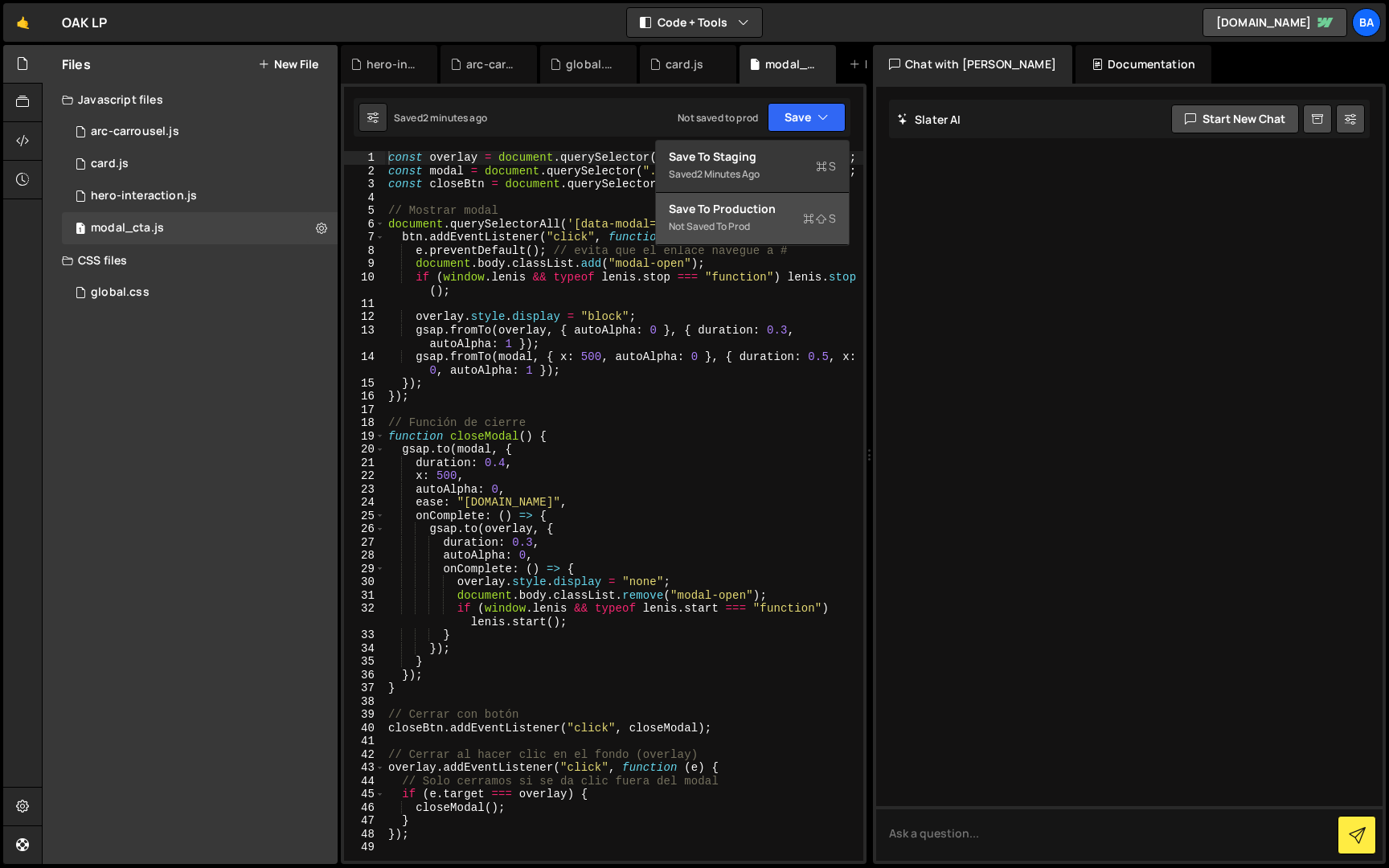
click at [746, 224] on div "Not saved to prod" at bounding box center [752, 226] width 167 height 19
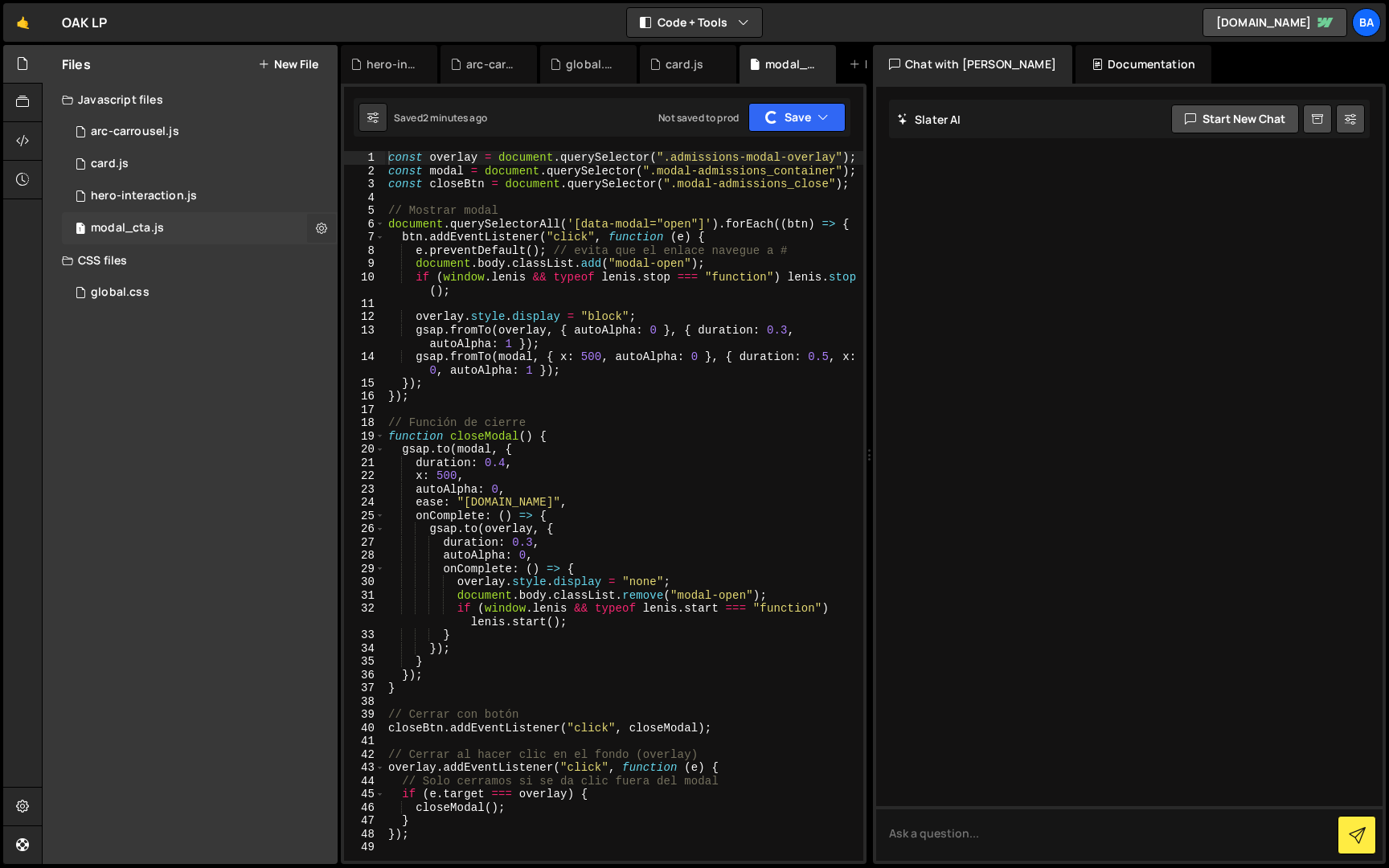
click at [320, 229] on icon at bounding box center [321, 228] width 11 height 15
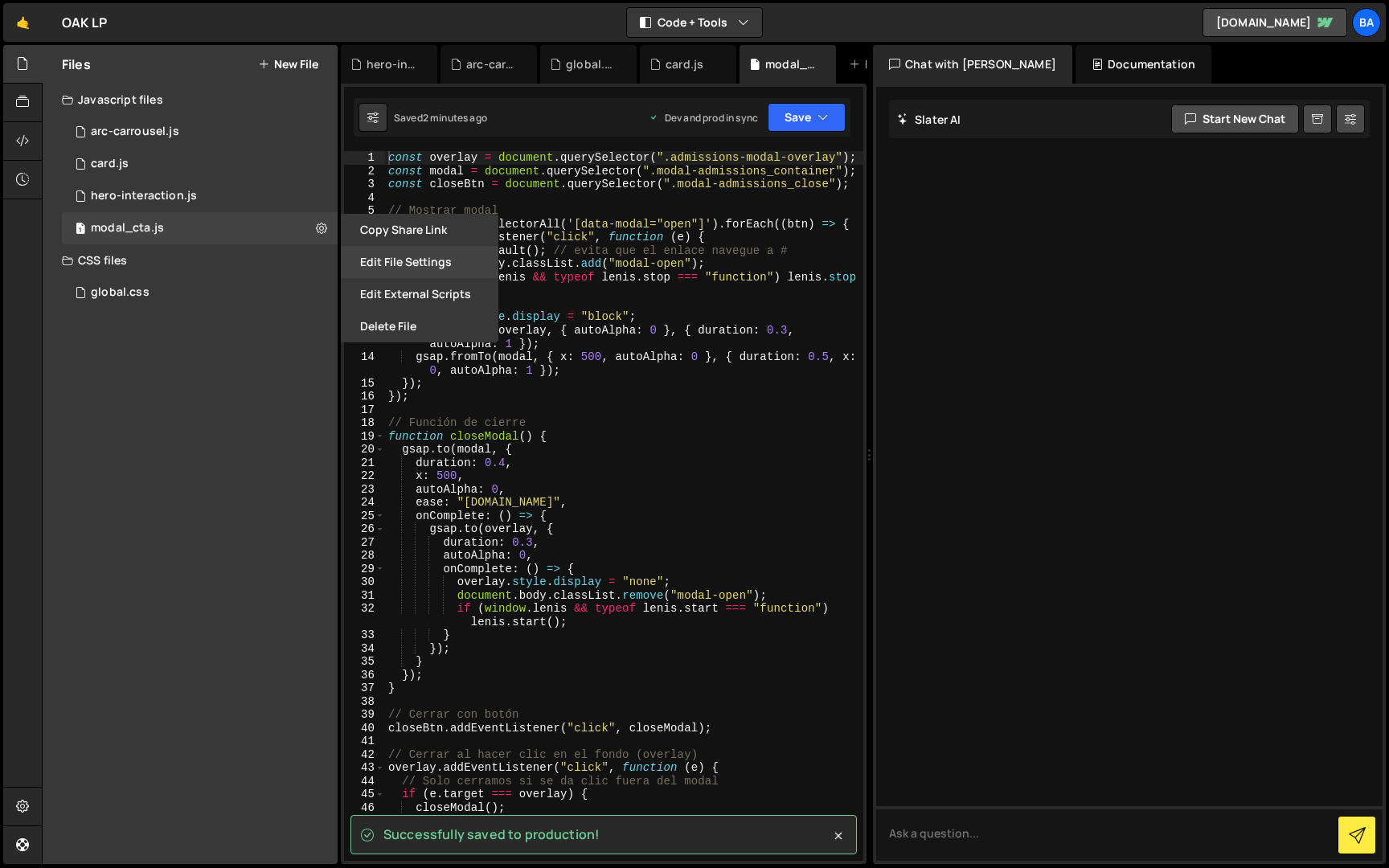
click at [430, 262] on button "Edit File Settings" at bounding box center [420, 262] width 158 height 32
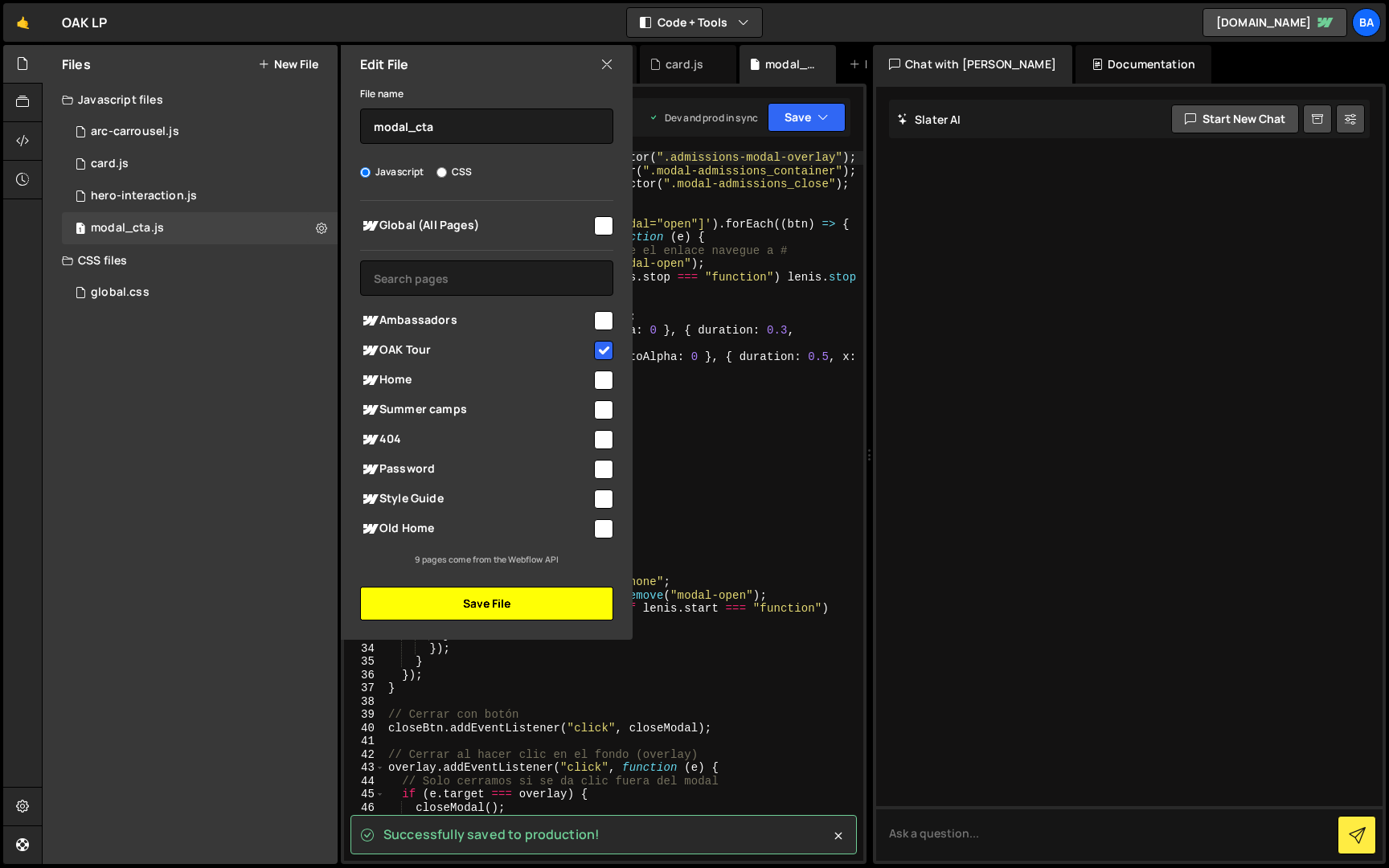
click at [475, 600] on button "Save File" at bounding box center [486, 604] width 253 height 34
